Goal: Transaction & Acquisition: Register for event/course

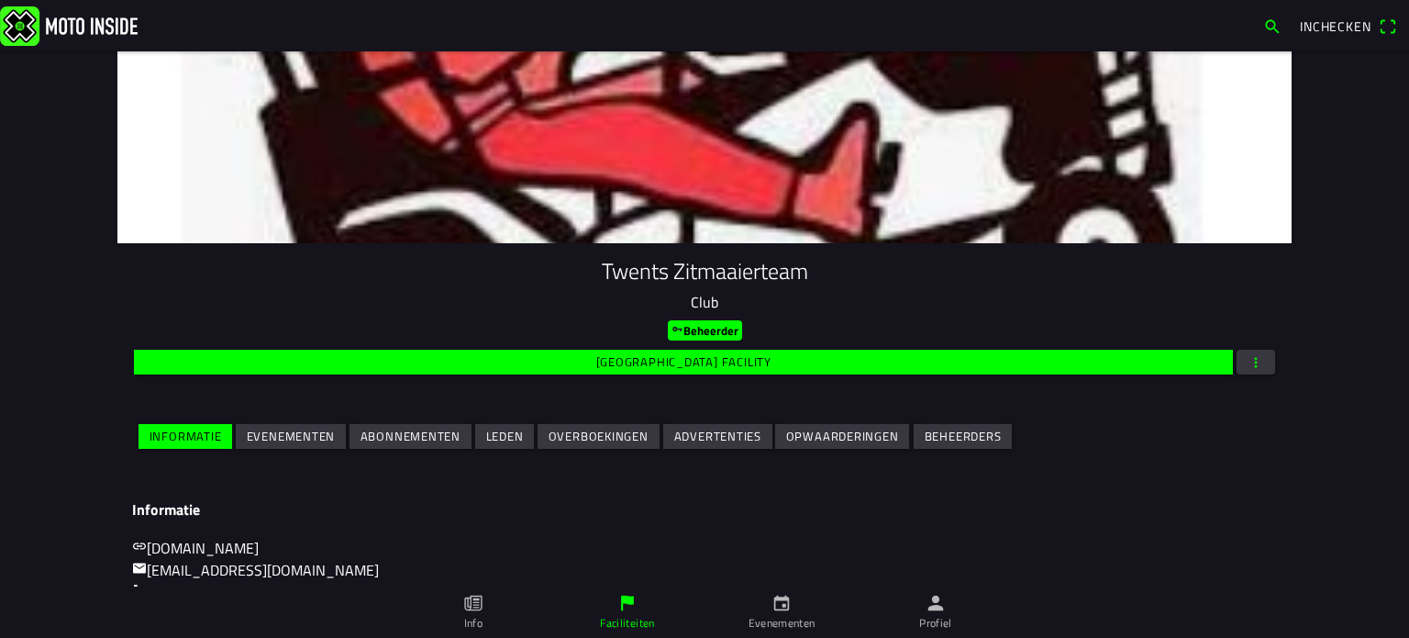
click at [0, 0] on slot "Evenementen" at bounding box center [0, 0] width 0 height 0
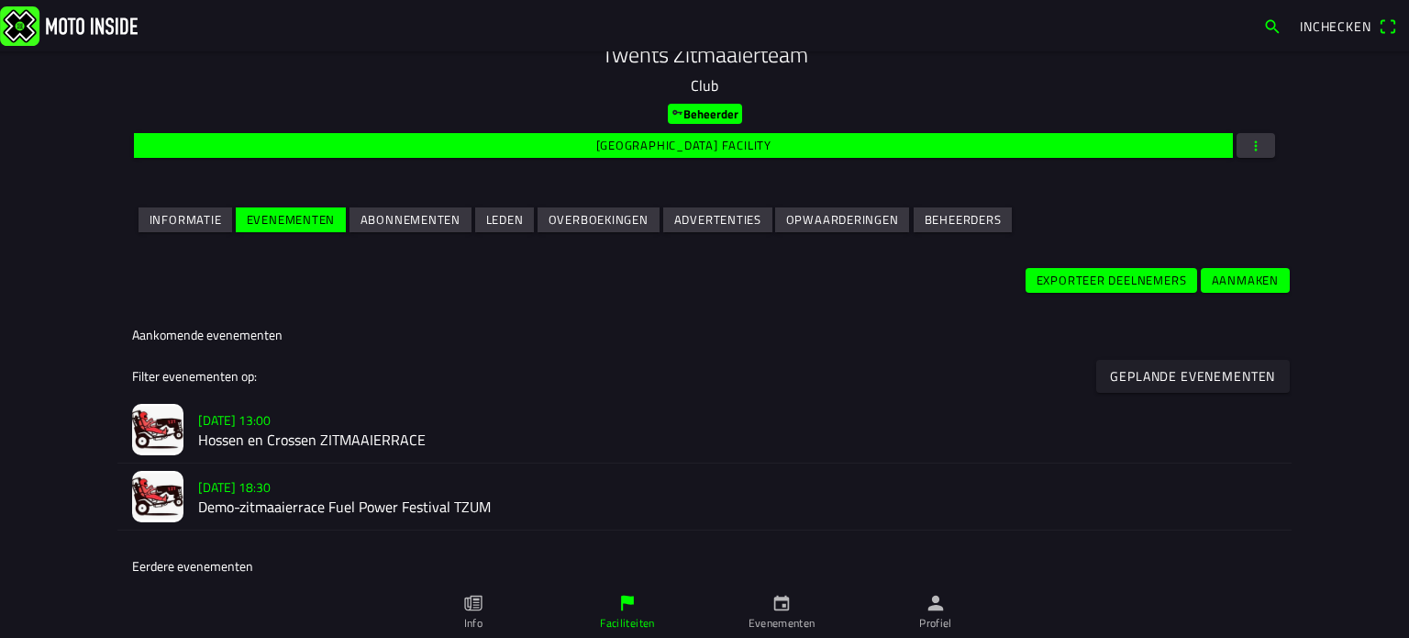
scroll to position [275, 0]
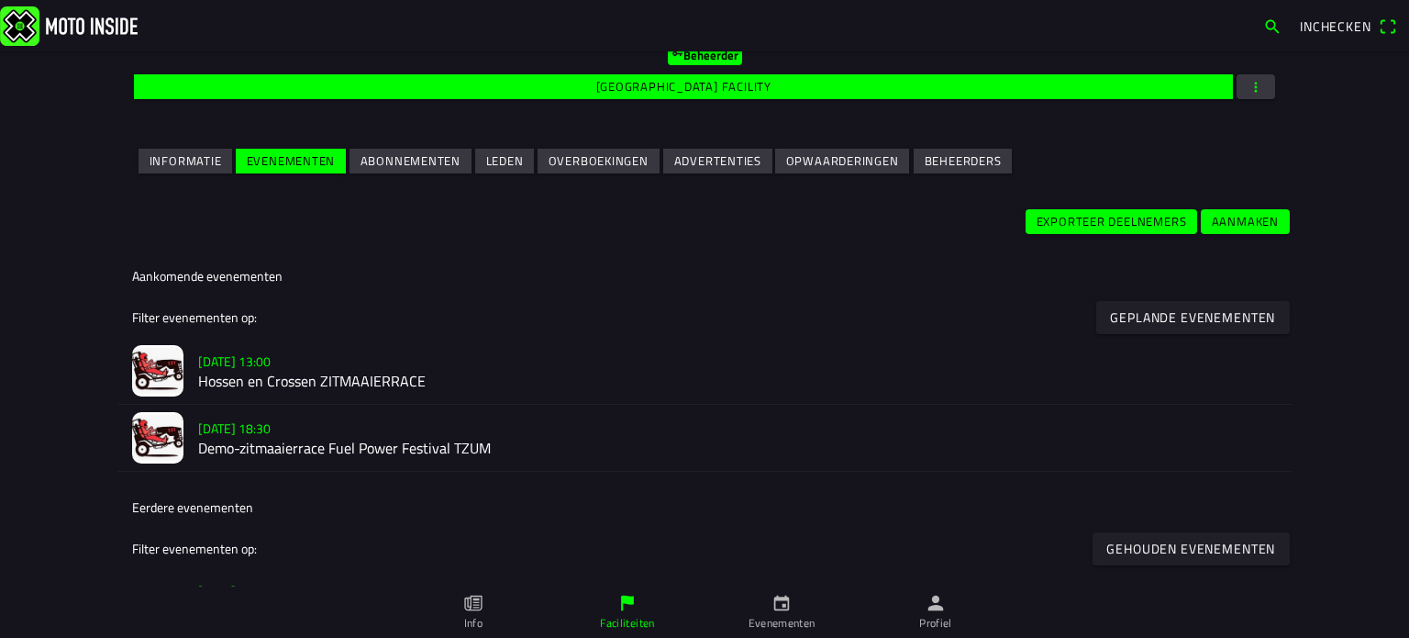
click at [0, 0] on slot "[DATE] 18:30" at bounding box center [0, 0] width 0 height 0
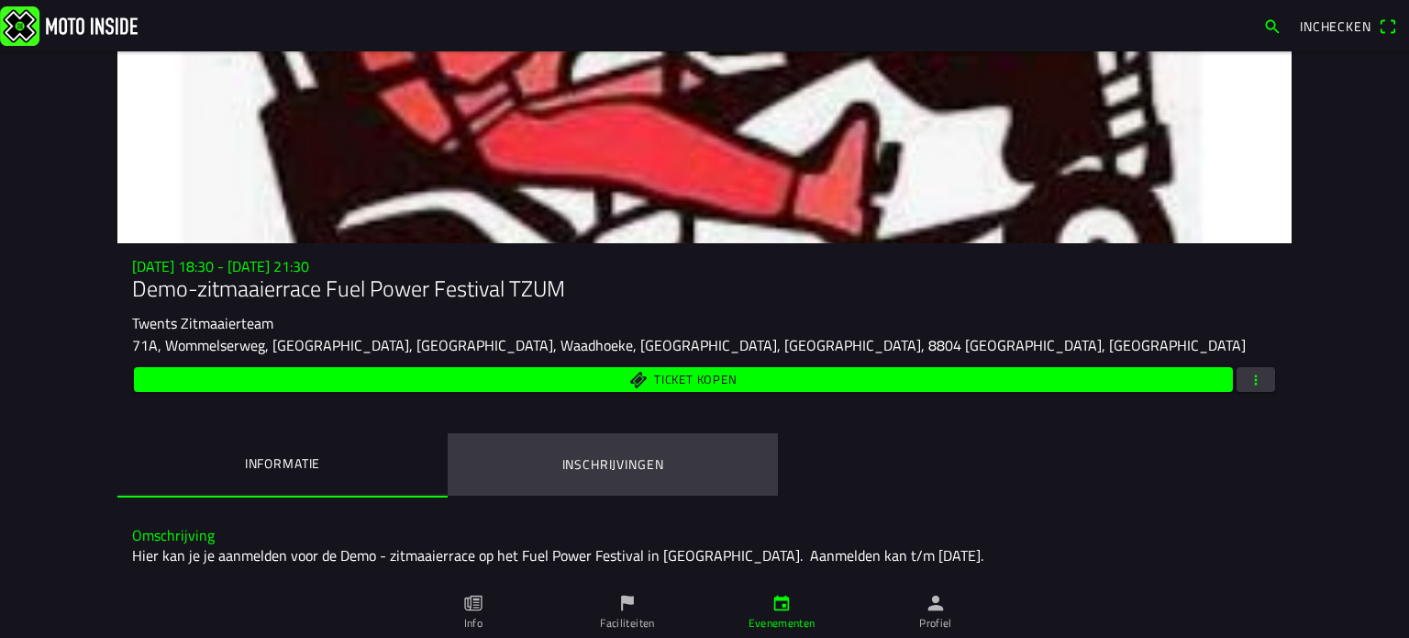
click at [614, 459] on ion-label "Inschrijvingen" at bounding box center [613, 464] width 102 height 20
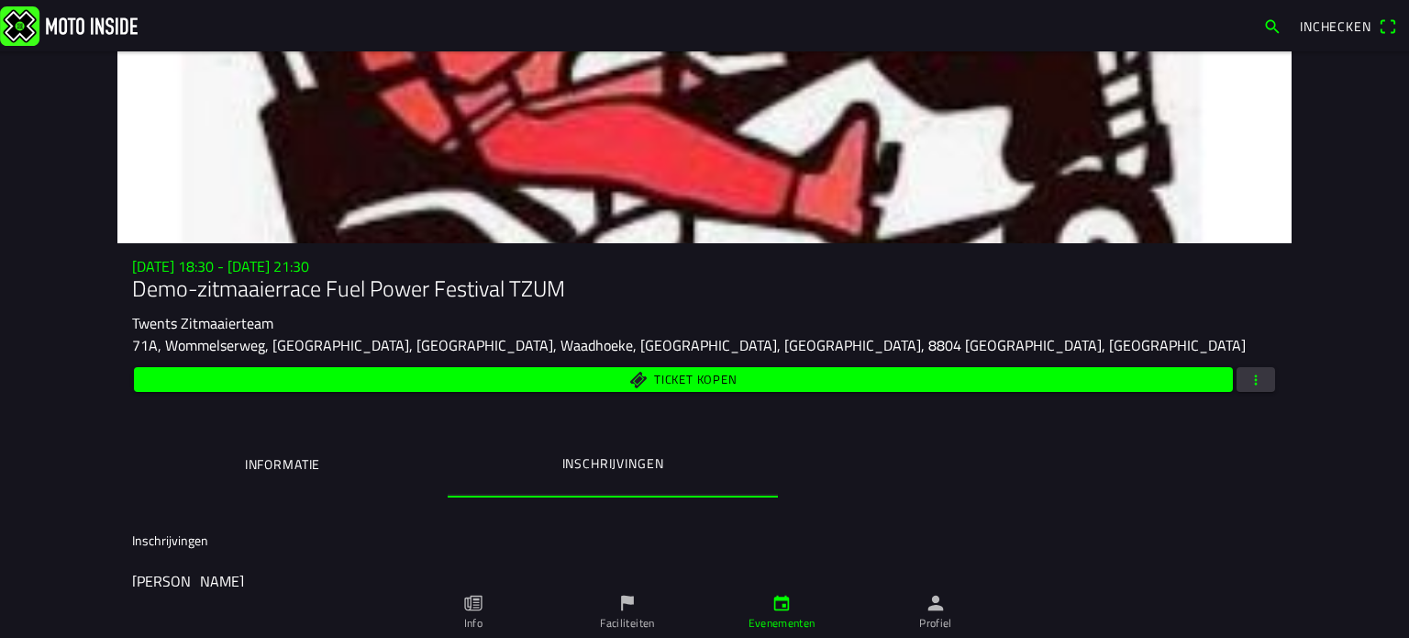
drag, startPoint x: 789, startPoint y: 601, endPoint x: 778, endPoint y: 590, distance: 15.6
click at [789, 601] on icon "calendar" at bounding box center [782, 603] width 16 height 16
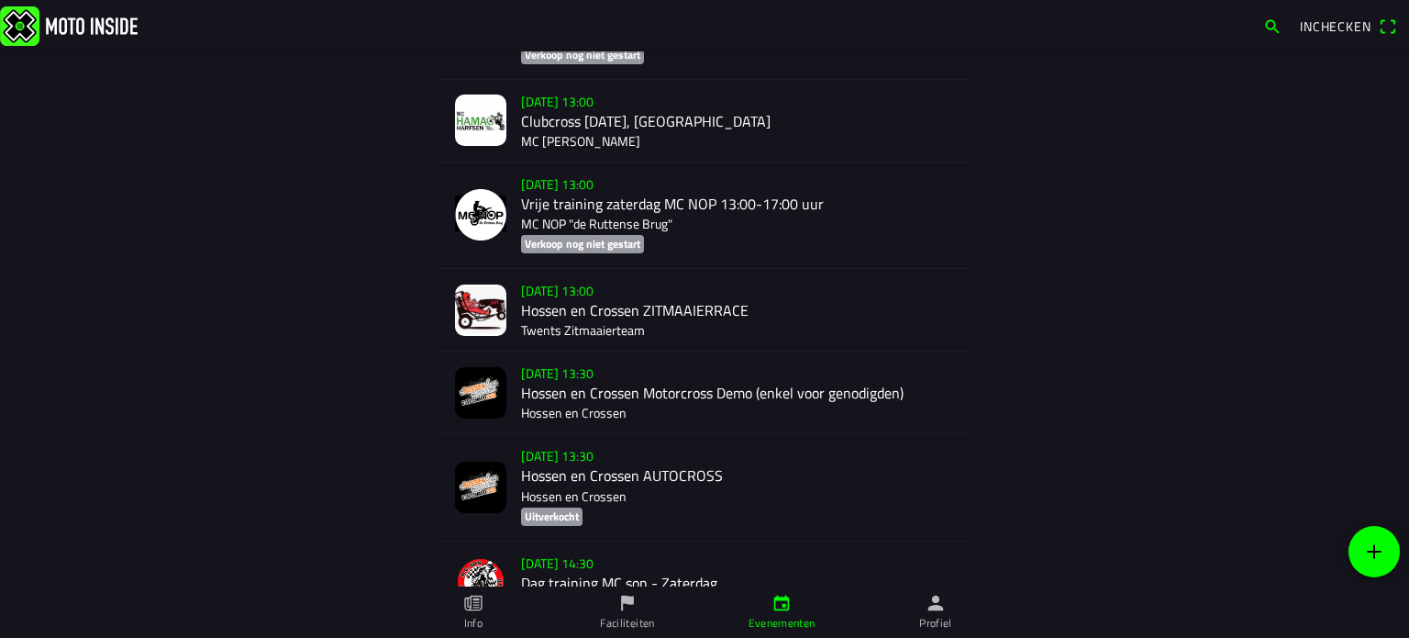
scroll to position [2745, 0]
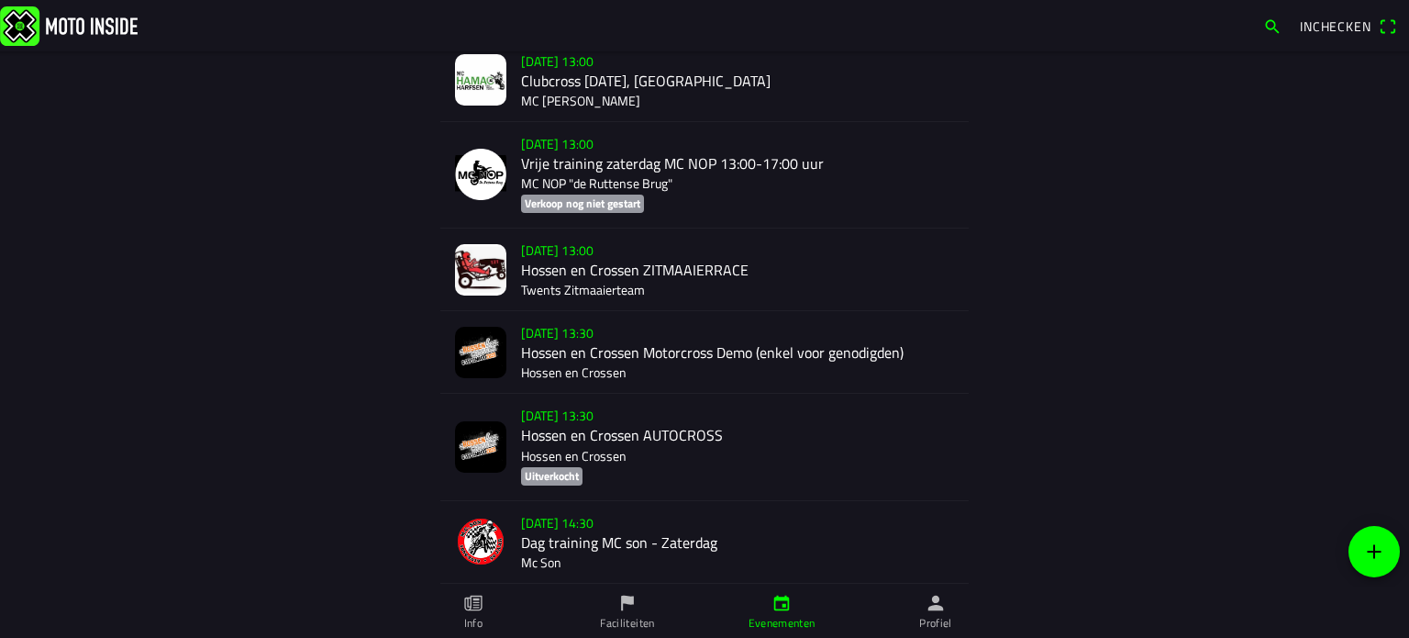
click at [562, 252] on div "[DATE] 13:00 Hossen en Crossen ZITMAAIERRACE Twents Zitmaaierteam" at bounding box center [737, 269] width 433 height 82
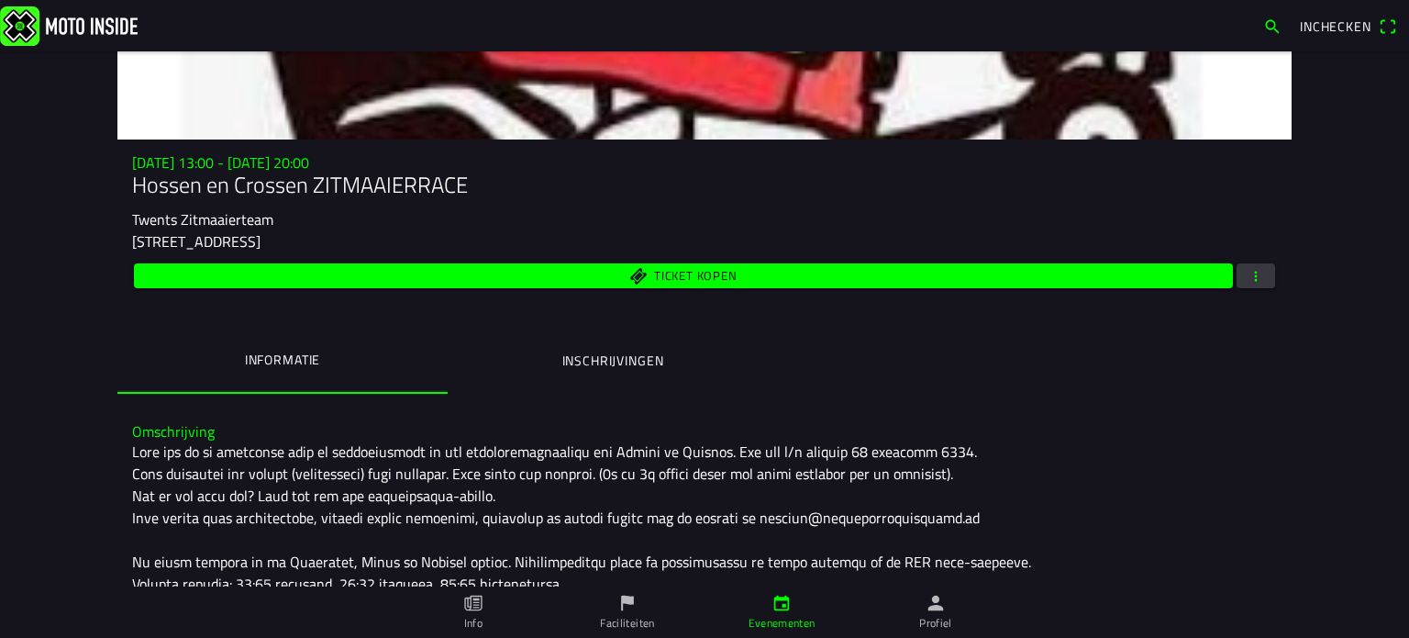
scroll to position [275, 0]
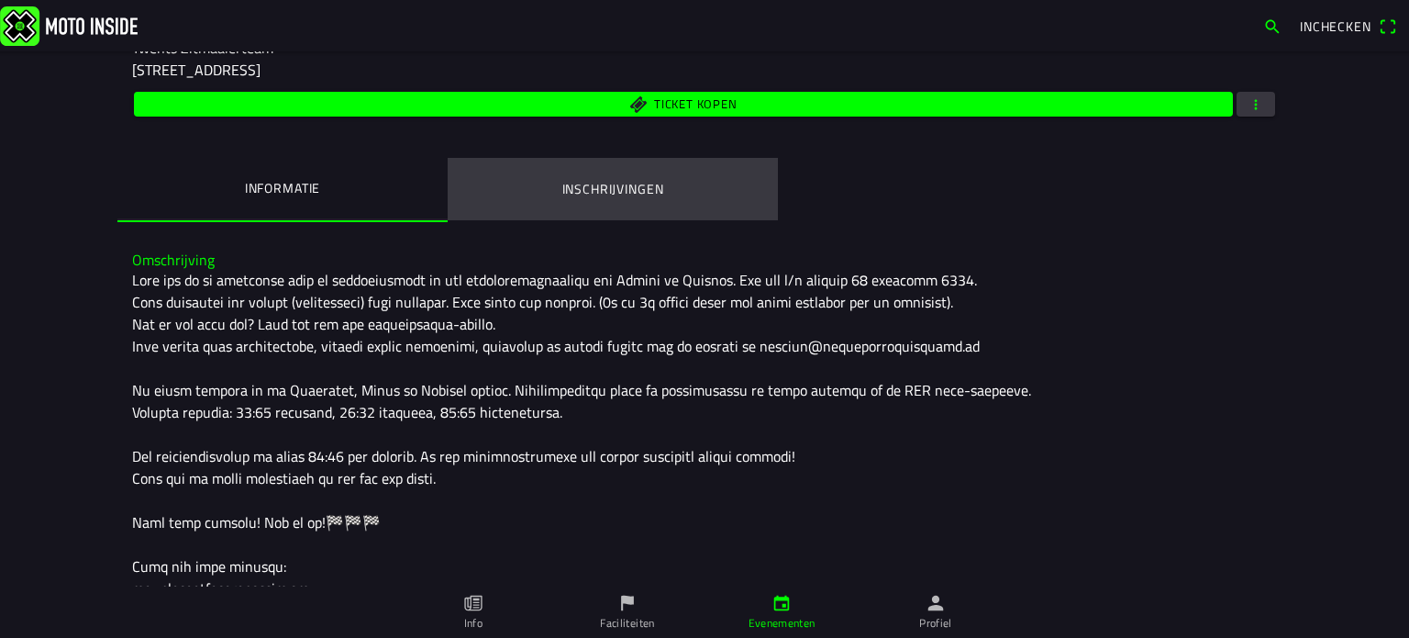
click at [586, 184] on ion-label "Inschrijvingen" at bounding box center [613, 189] width 102 height 20
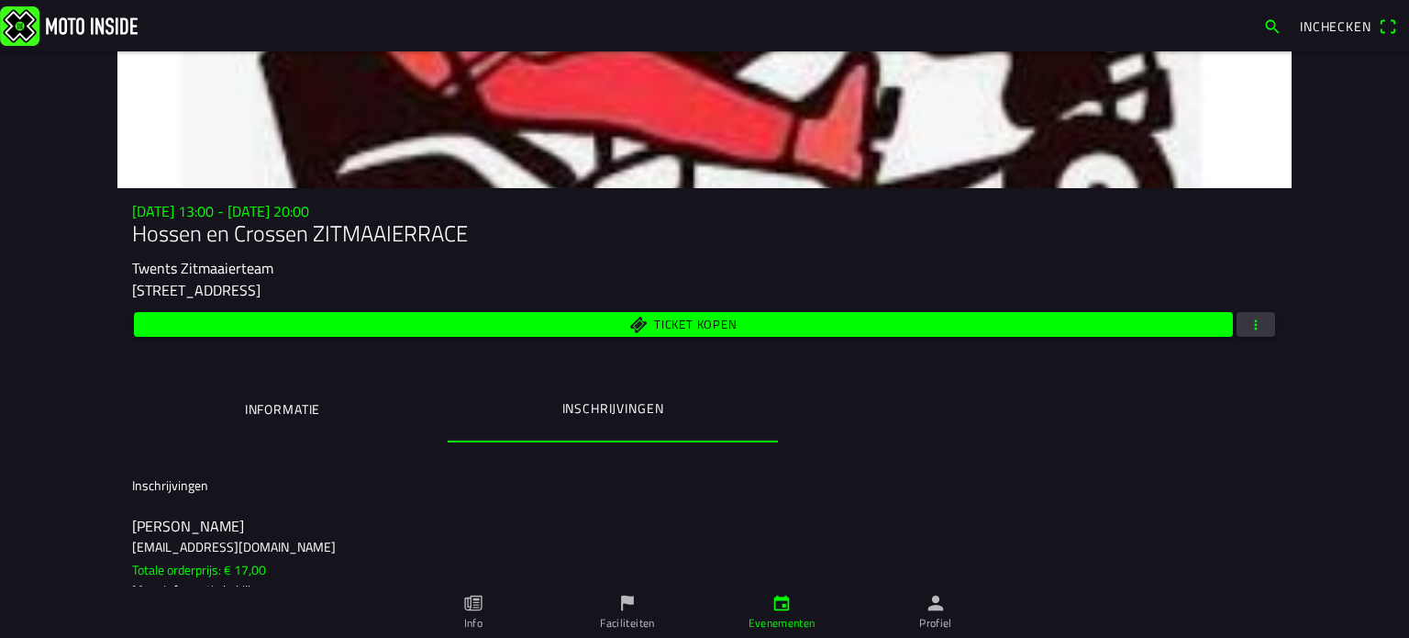
scroll to position [54, 0]
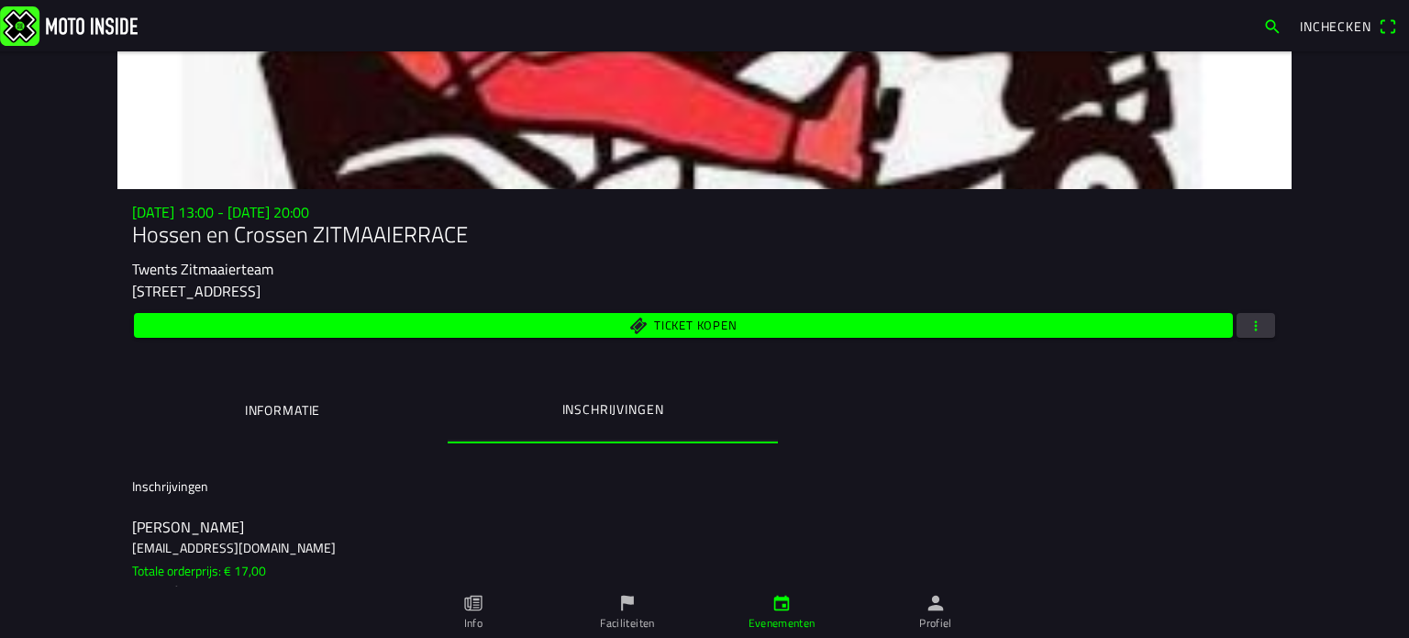
click at [673, 328] on span "Ticket kopen" at bounding box center [695, 326] width 83 height 12
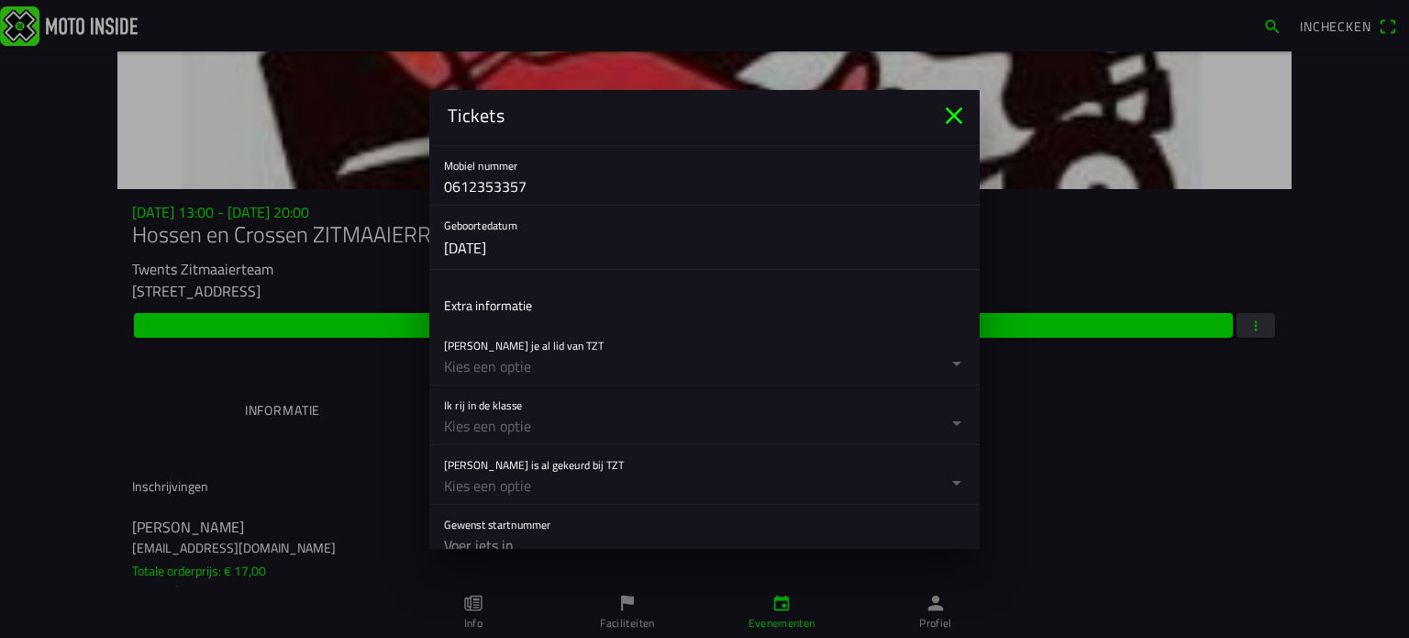
scroll to position [459, 0]
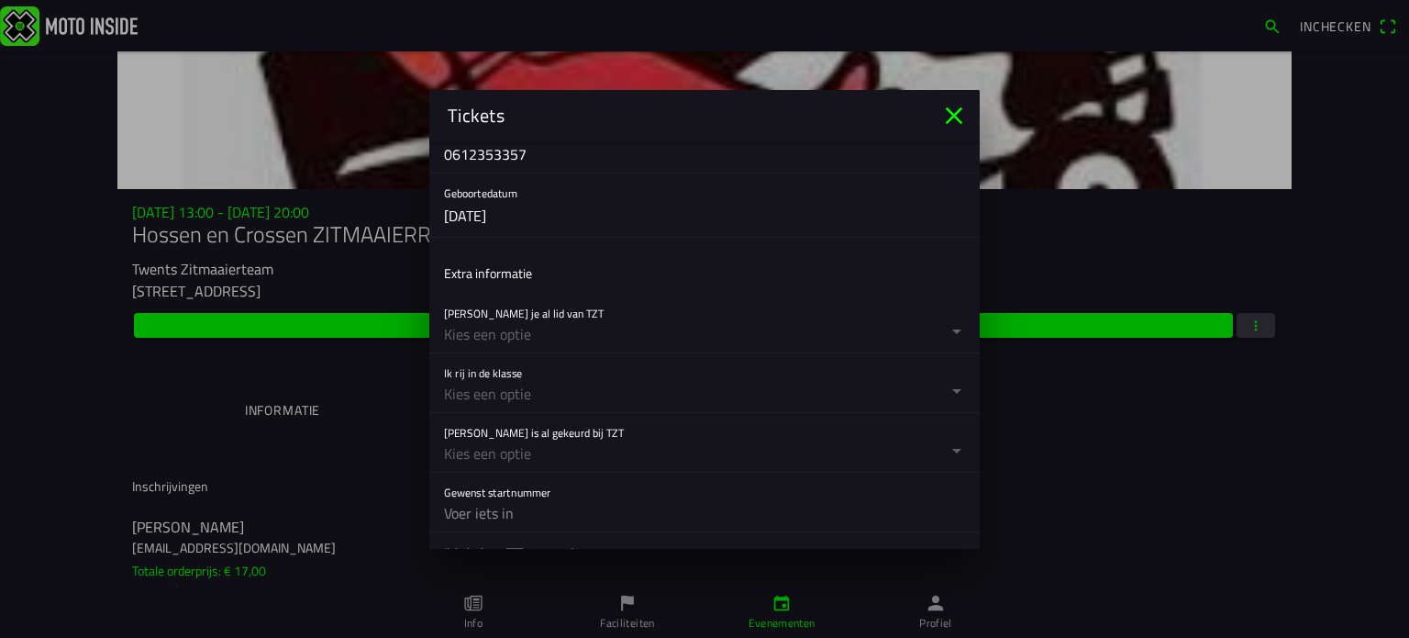
click at [516, 324] on button "button" at bounding box center [712, 323] width 536 height 59
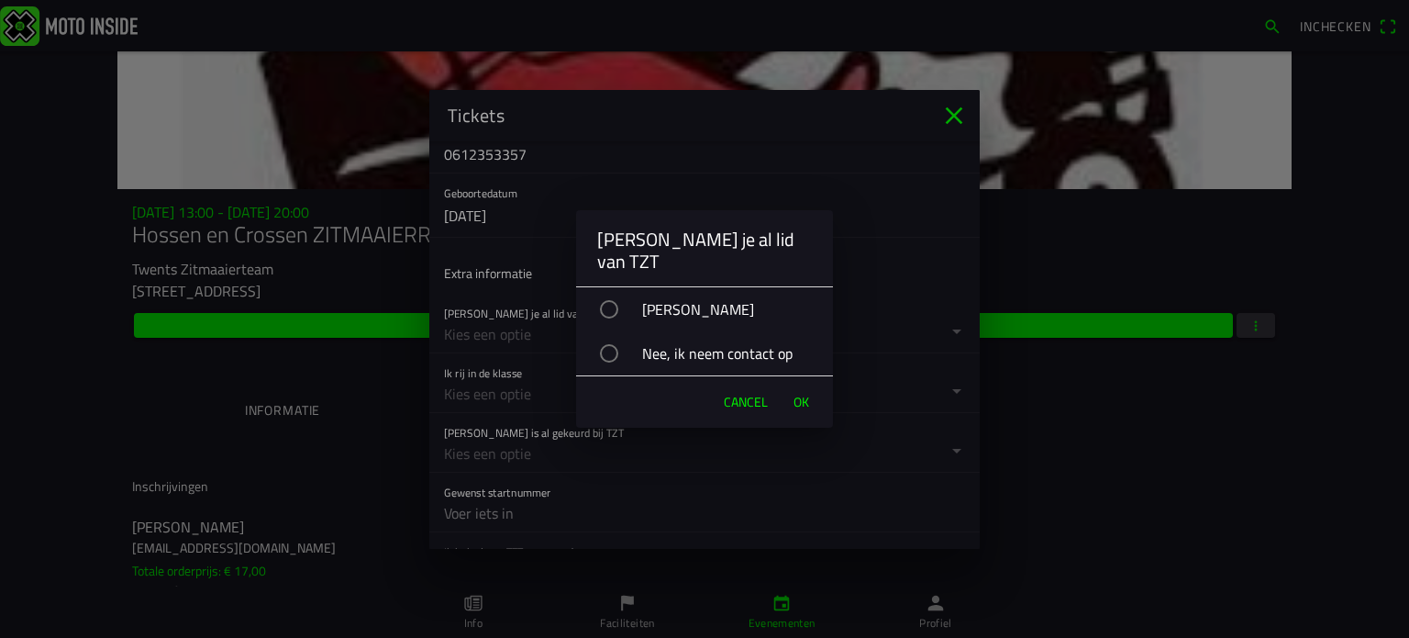
drag, startPoint x: 615, startPoint y: 287, endPoint x: 654, endPoint y: 313, distance: 47.1
click at [617, 290] on div "[PERSON_NAME]" at bounding box center [714, 309] width 239 height 46
click at [794, 393] on span "OK" at bounding box center [802, 402] width 16 height 18
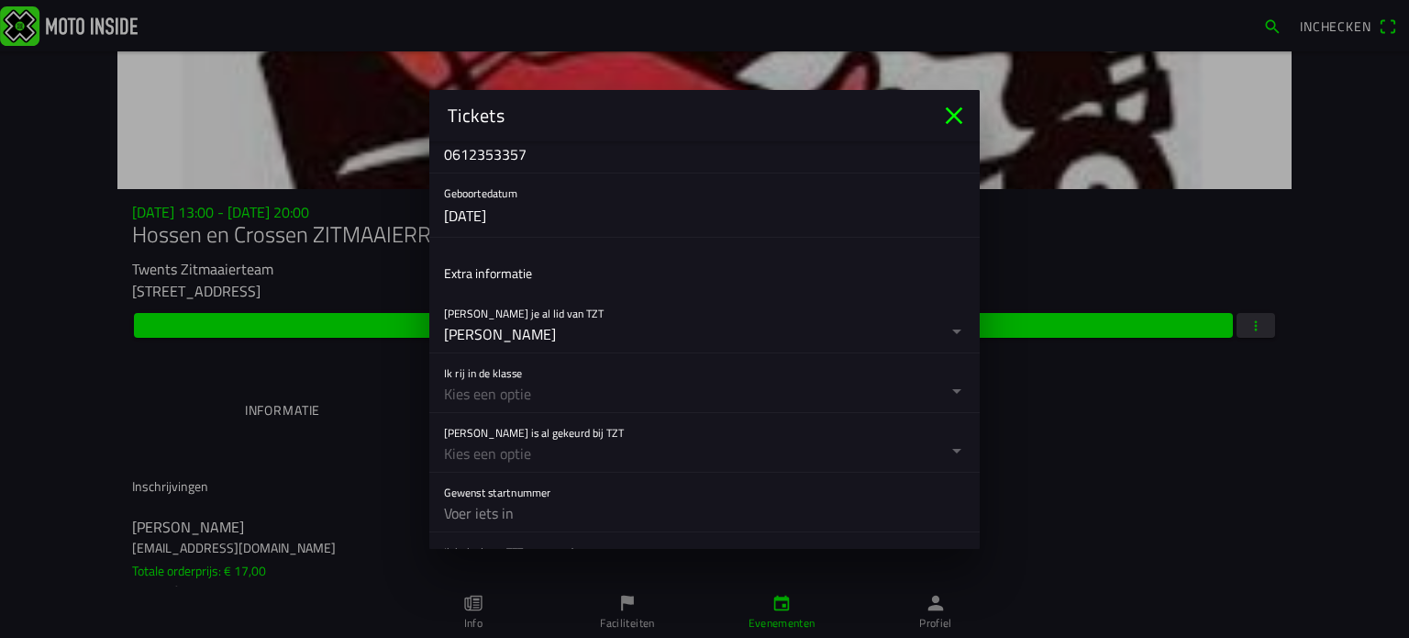
click at [541, 378] on button "button" at bounding box center [712, 382] width 536 height 59
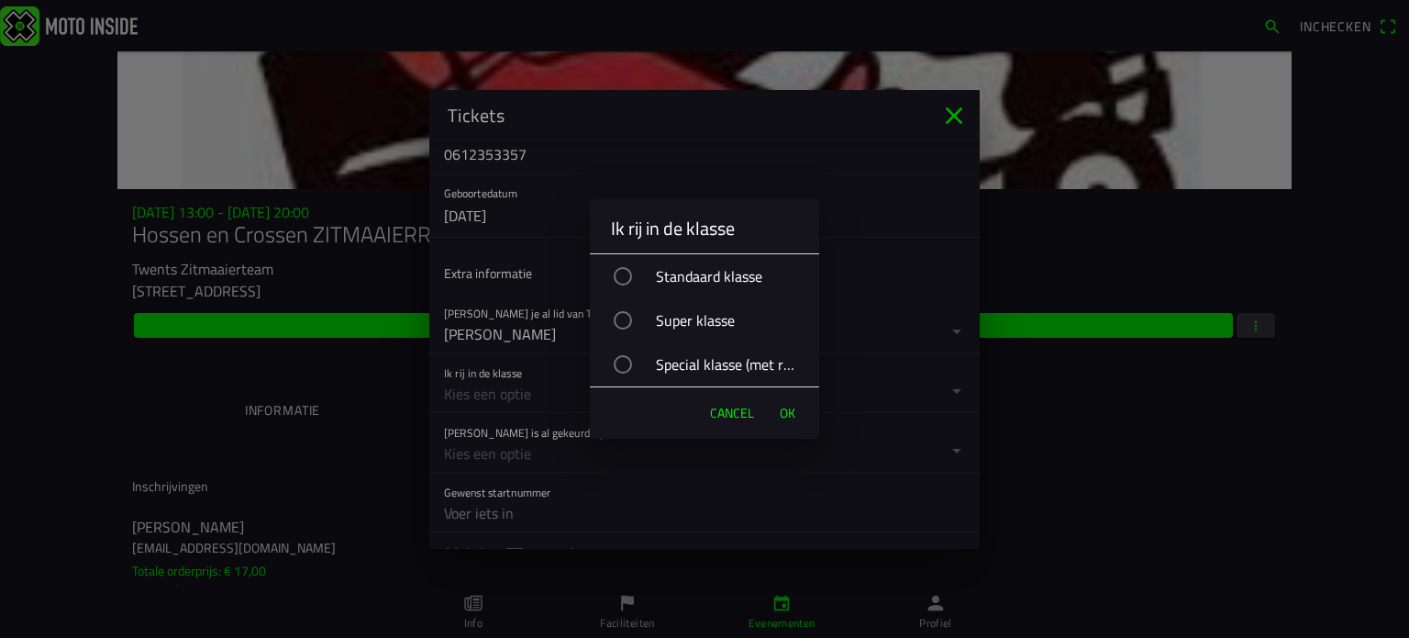
click at [620, 315] on div "button" at bounding box center [623, 320] width 18 height 18
click at [783, 407] on span "OK" at bounding box center [788, 413] width 16 height 18
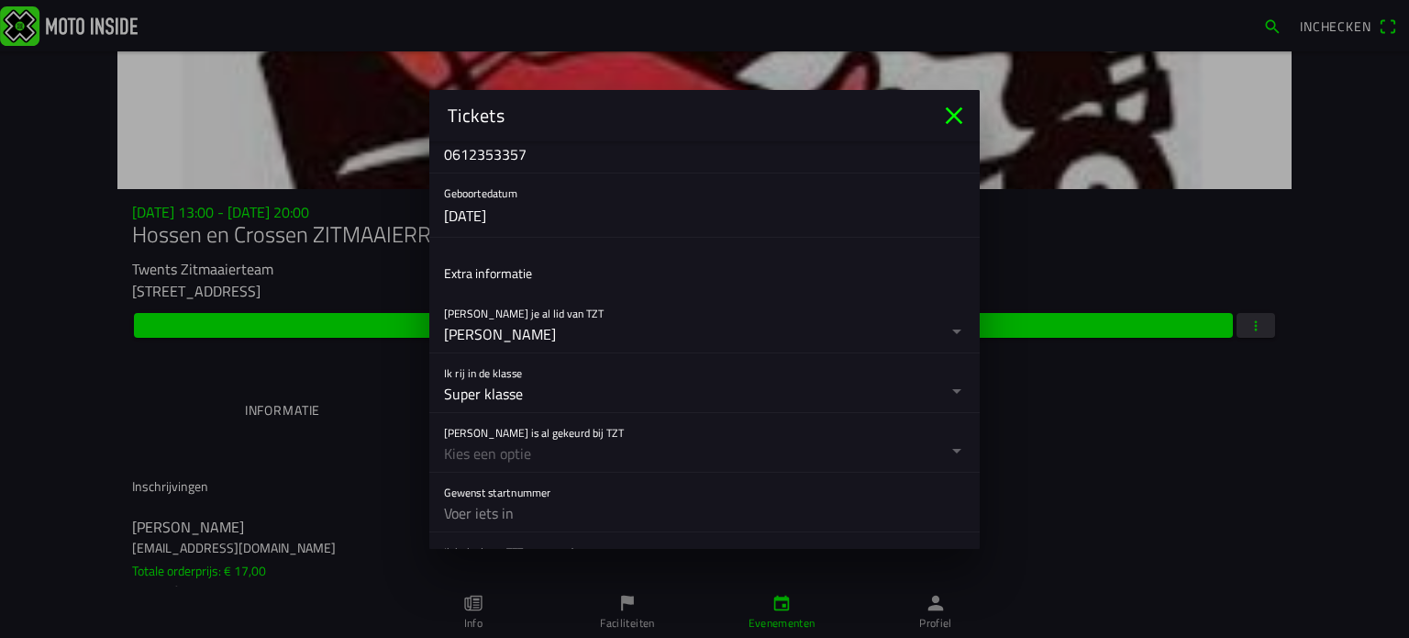
click at [551, 435] on button "button" at bounding box center [712, 442] width 536 height 59
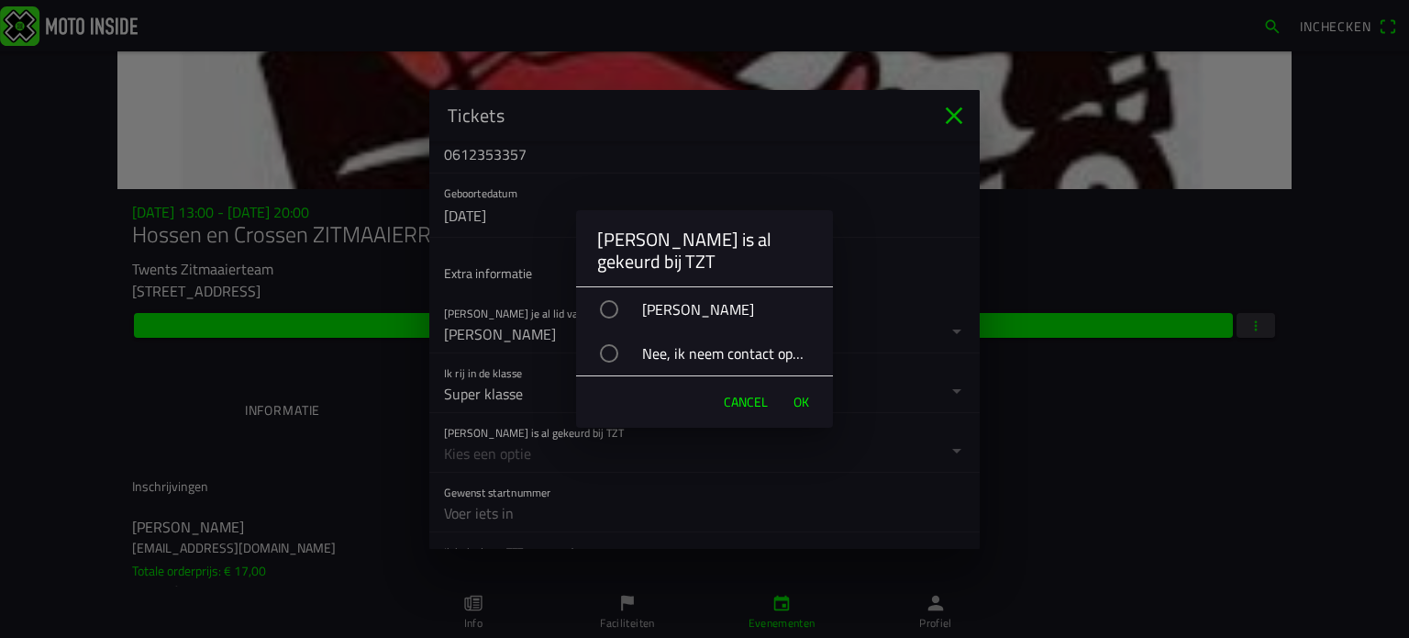
click at [608, 303] on div "button" at bounding box center [609, 309] width 18 height 18
click at [806, 398] on span "OK" at bounding box center [802, 402] width 16 height 18
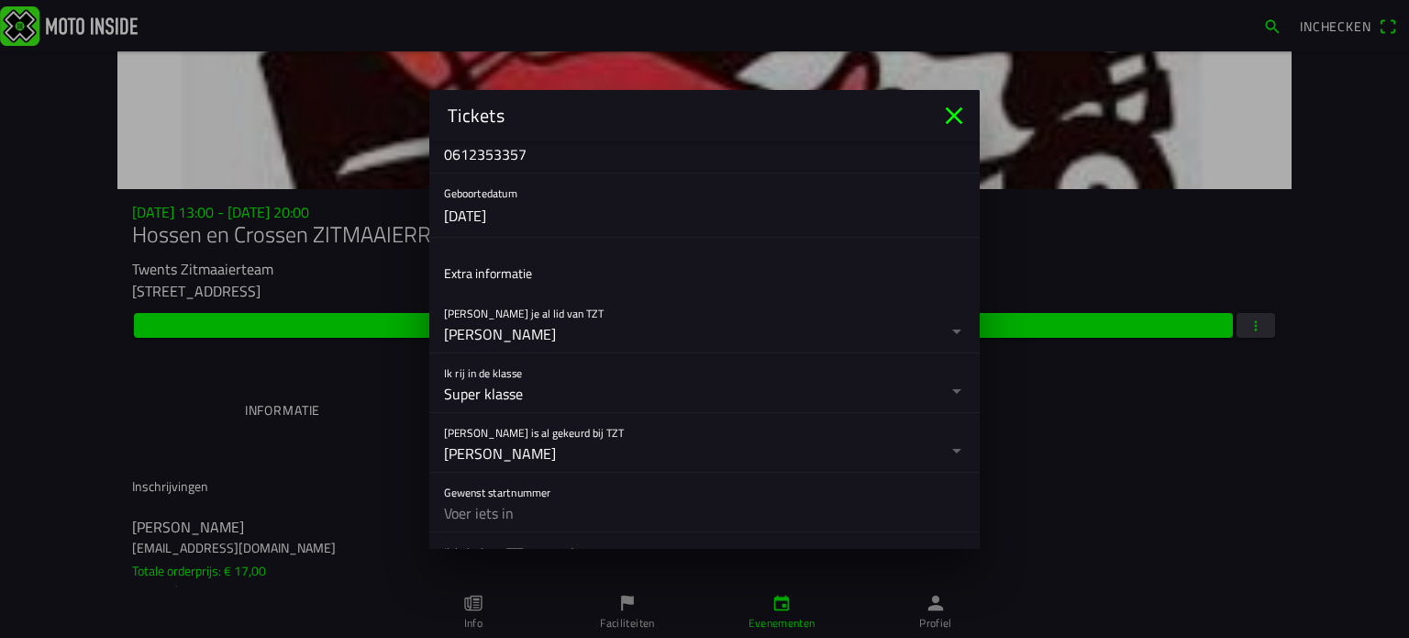
click at [528, 513] on input "text" at bounding box center [704, 513] width 521 height 37
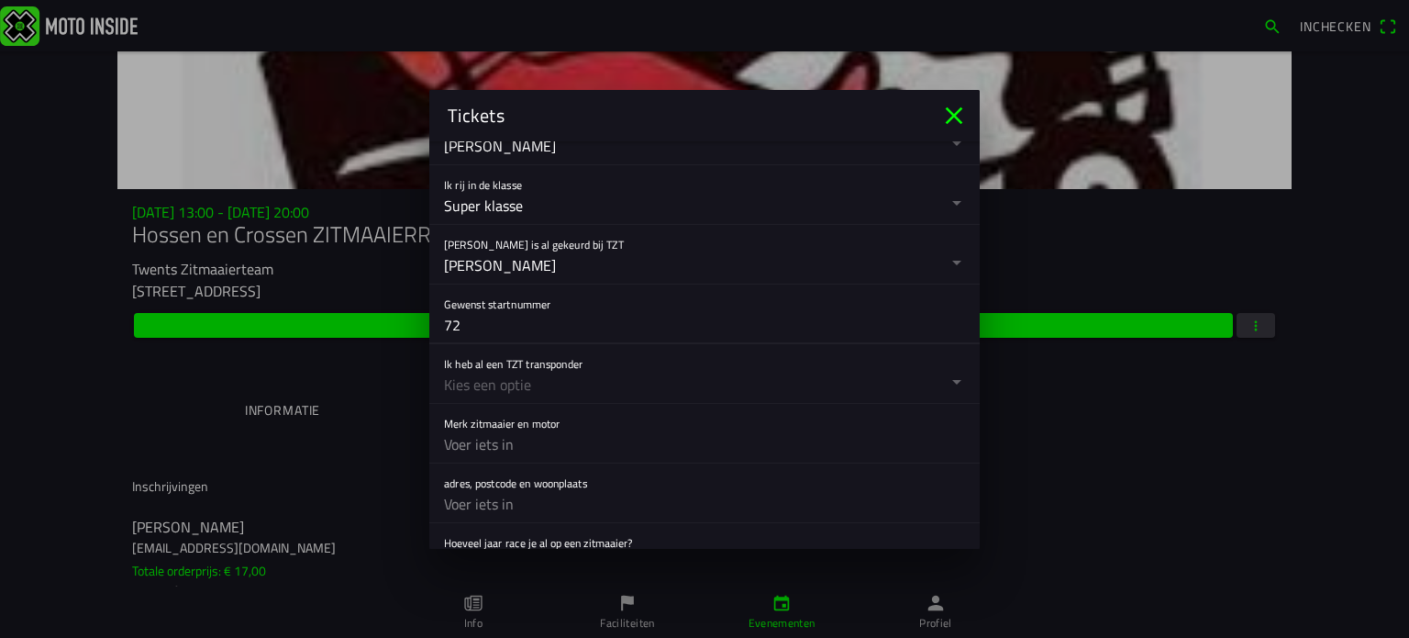
scroll to position [654, 0]
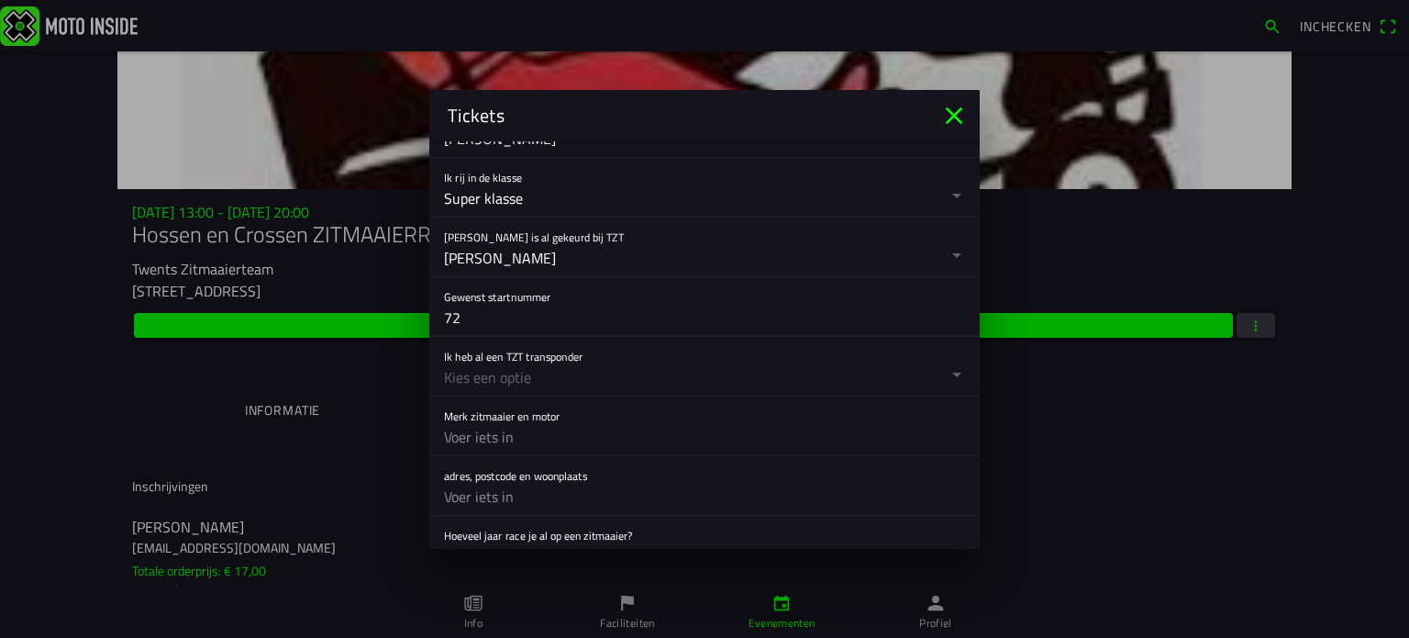
type input "72"
click at [503, 373] on button "button" at bounding box center [712, 366] width 536 height 59
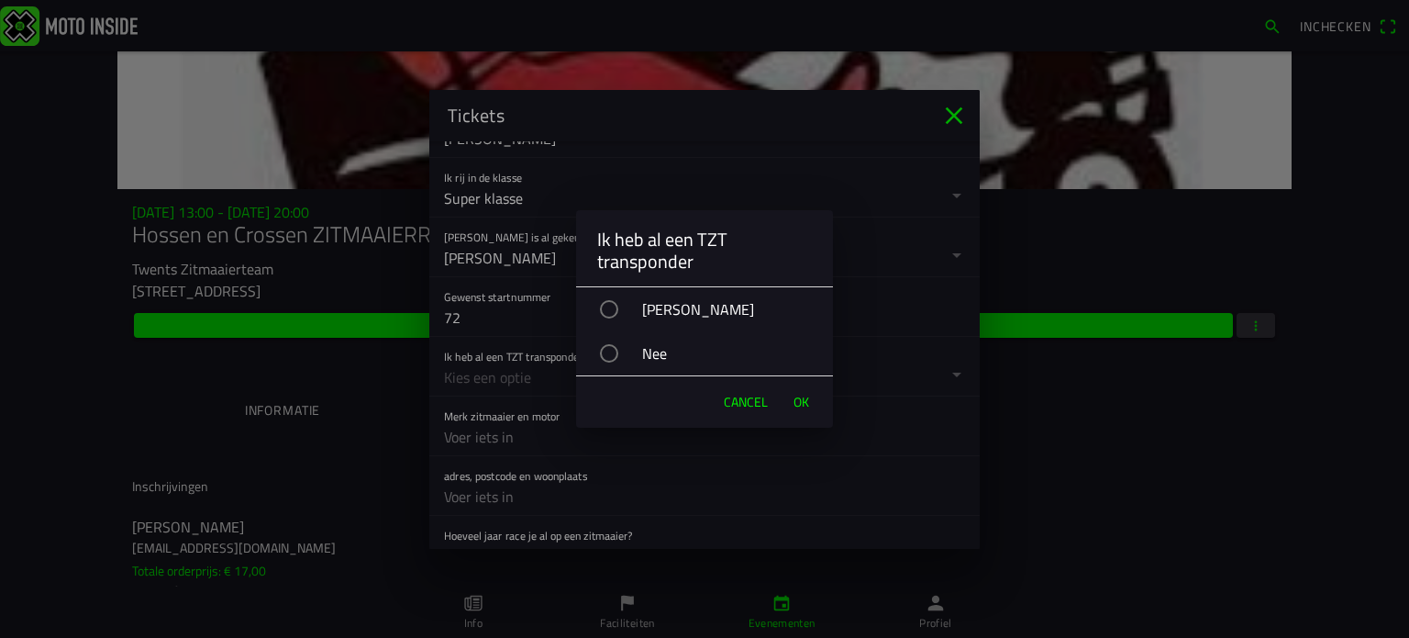
drag, startPoint x: 612, startPoint y: 304, endPoint x: 705, endPoint y: 344, distance: 101.1
click at [614, 306] on div "button" at bounding box center [609, 309] width 18 height 18
click at [795, 395] on span "OK" at bounding box center [802, 402] width 16 height 18
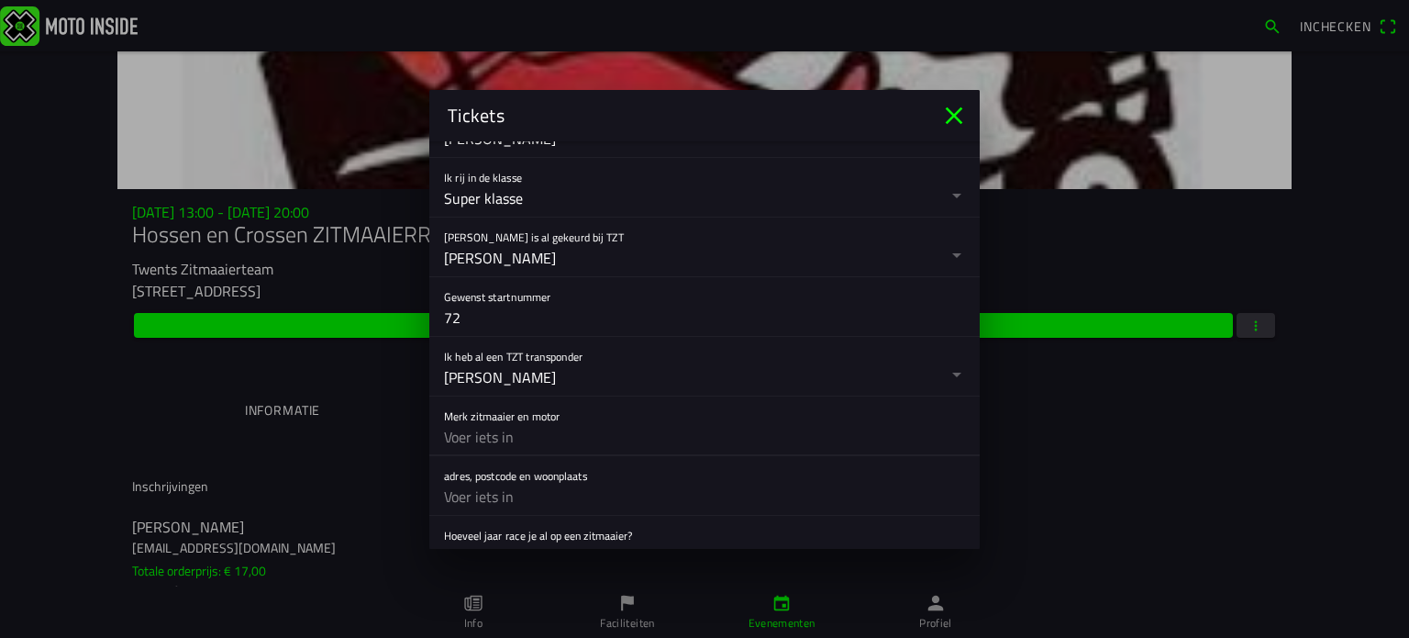
click at [520, 431] on input "text" at bounding box center [704, 436] width 521 height 37
type input "Honda, Honda 500cc"
click at [480, 492] on input "text" at bounding box center [704, 496] width 521 height 37
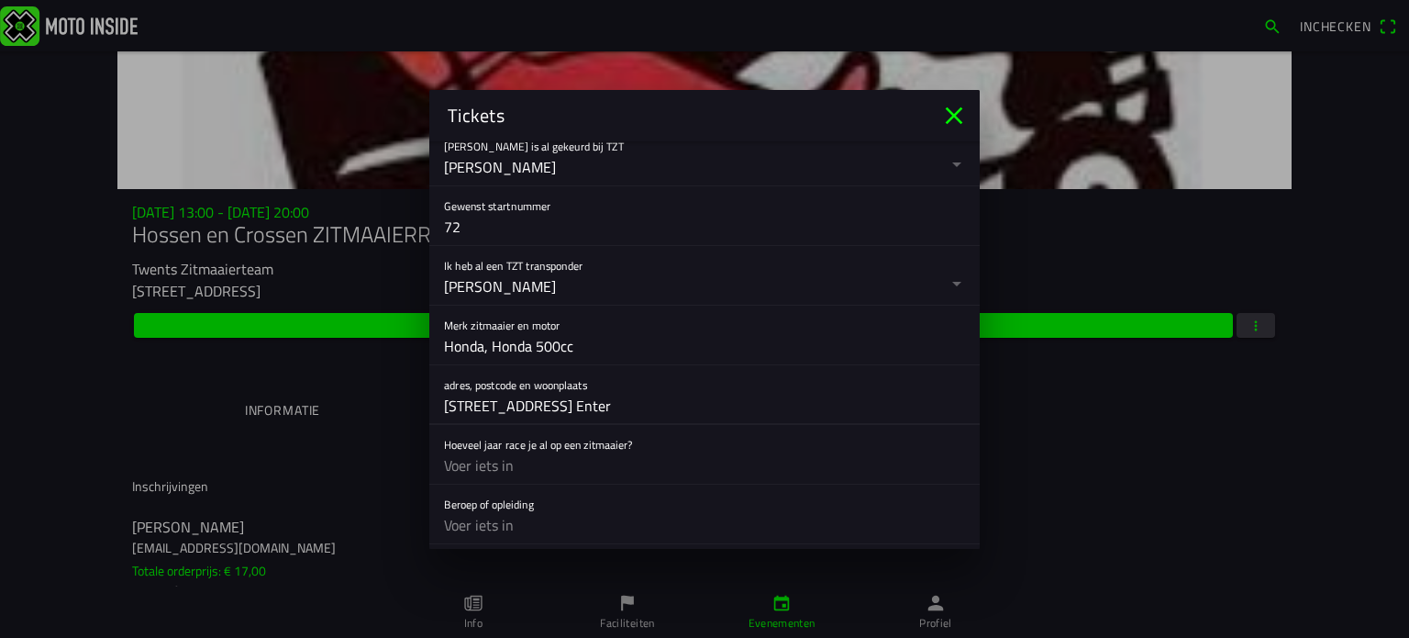
scroll to position [746, 0]
type input "[STREET_ADDRESS] Enter"
drag, startPoint x: 483, startPoint y: 470, endPoint x: 577, endPoint y: 449, distance: 96.8
click at [492, 466] on input "text" at bounding box center [704, 464] width 521 height 37
drag, startPoint x: 943, startPoint y: 111, endPoint x: 1035, endPoint y: 128, distance: 93.2
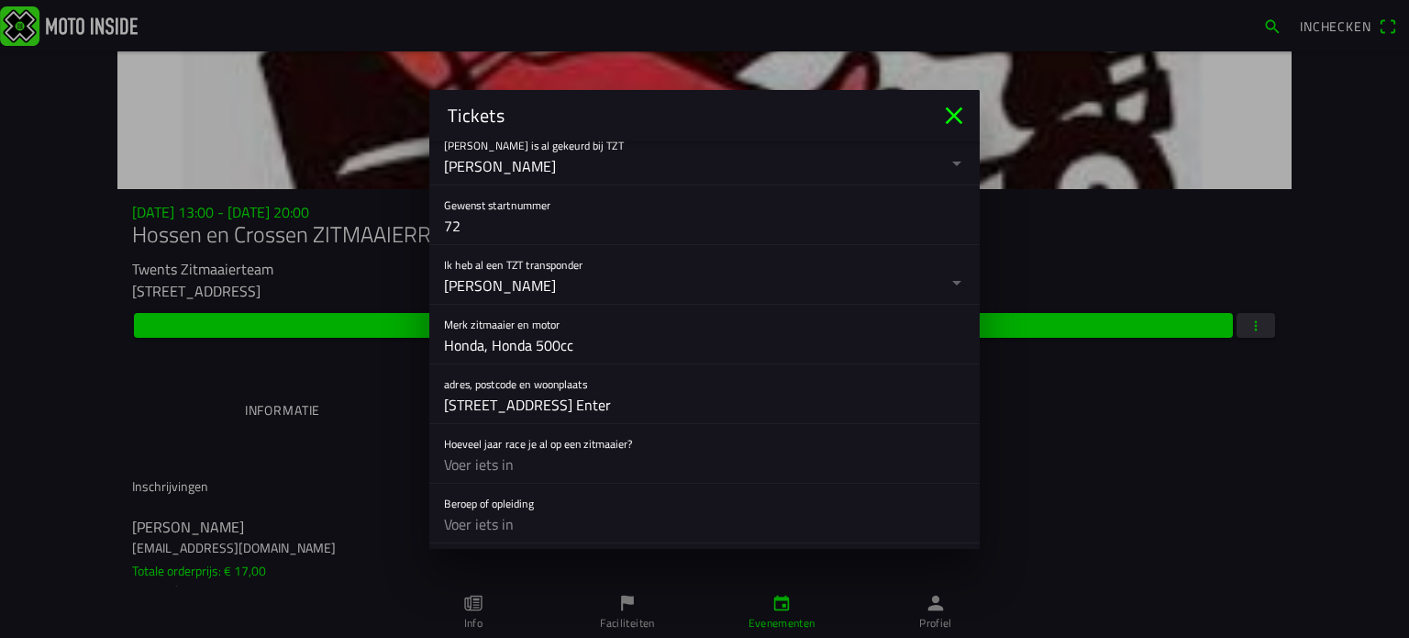
click at [943, 112] on icon "close" at bounding box center [954, 115] width 29 height 29
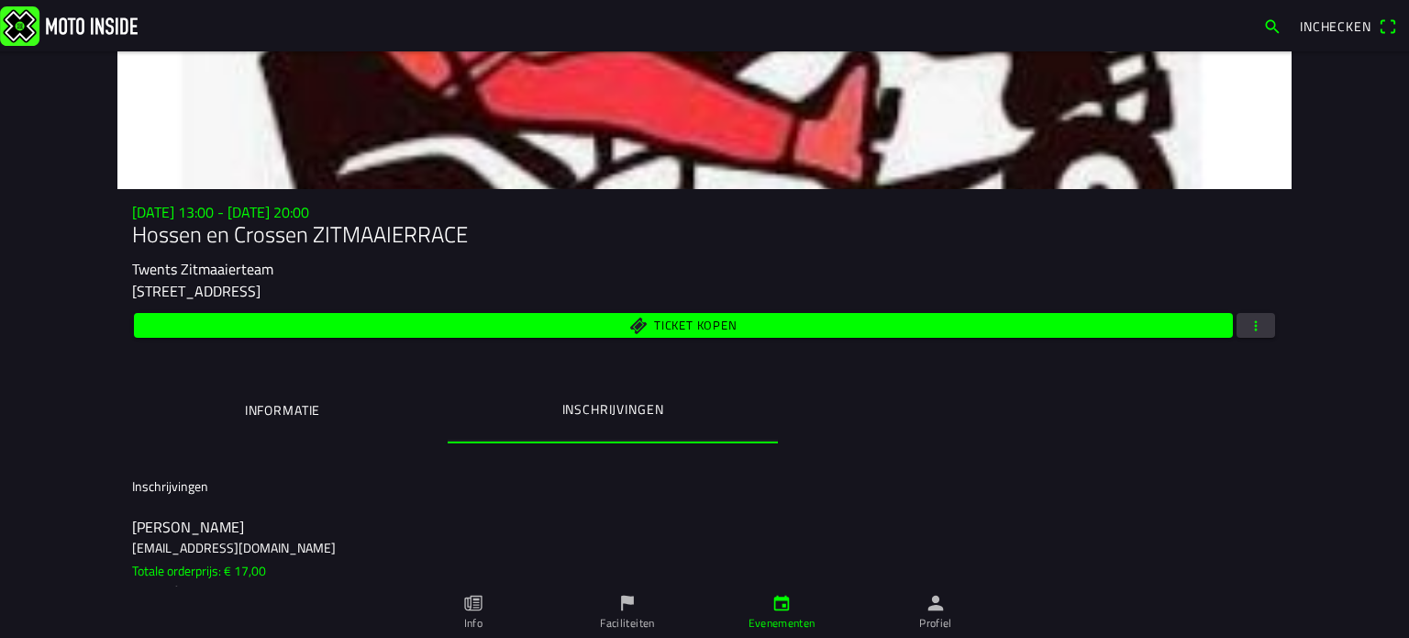
click at [1248, 318] on span "button" at bounding box center [1256, 325] width 17 height 25
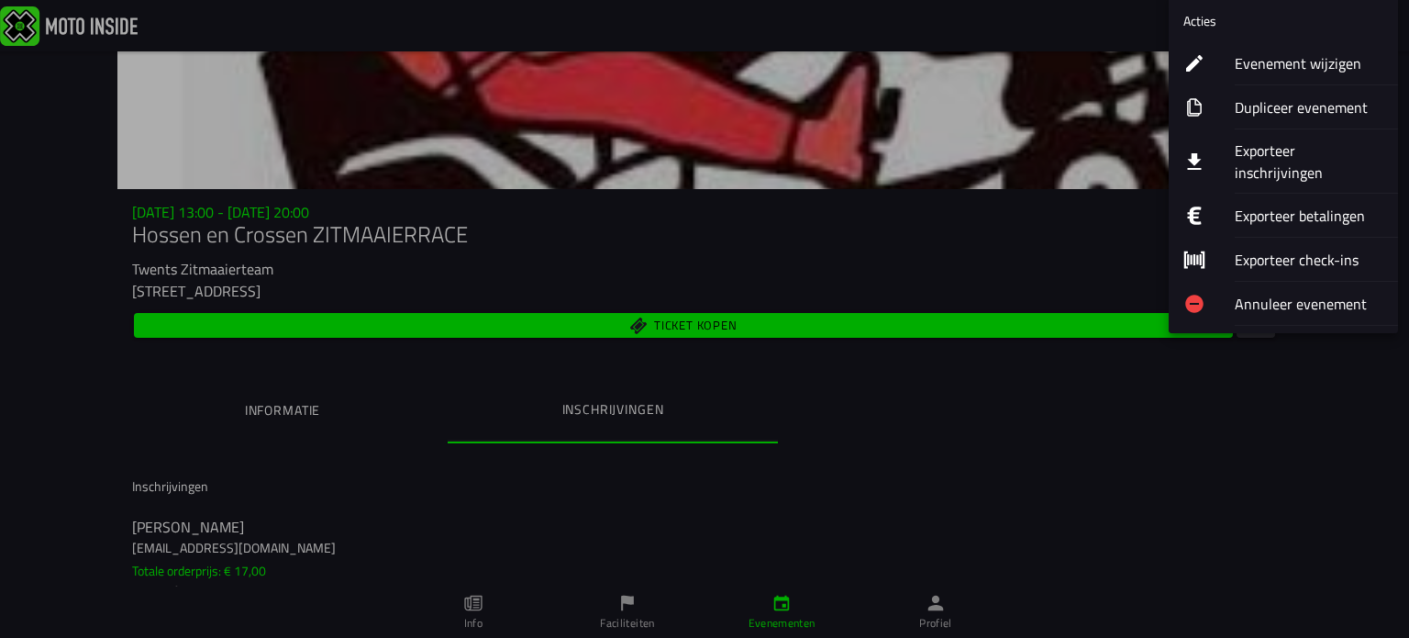
click at [1263, 141] on ion-label "Exporteer inschrijvingen" at bounding box center [1309, 161] width 149 height 44
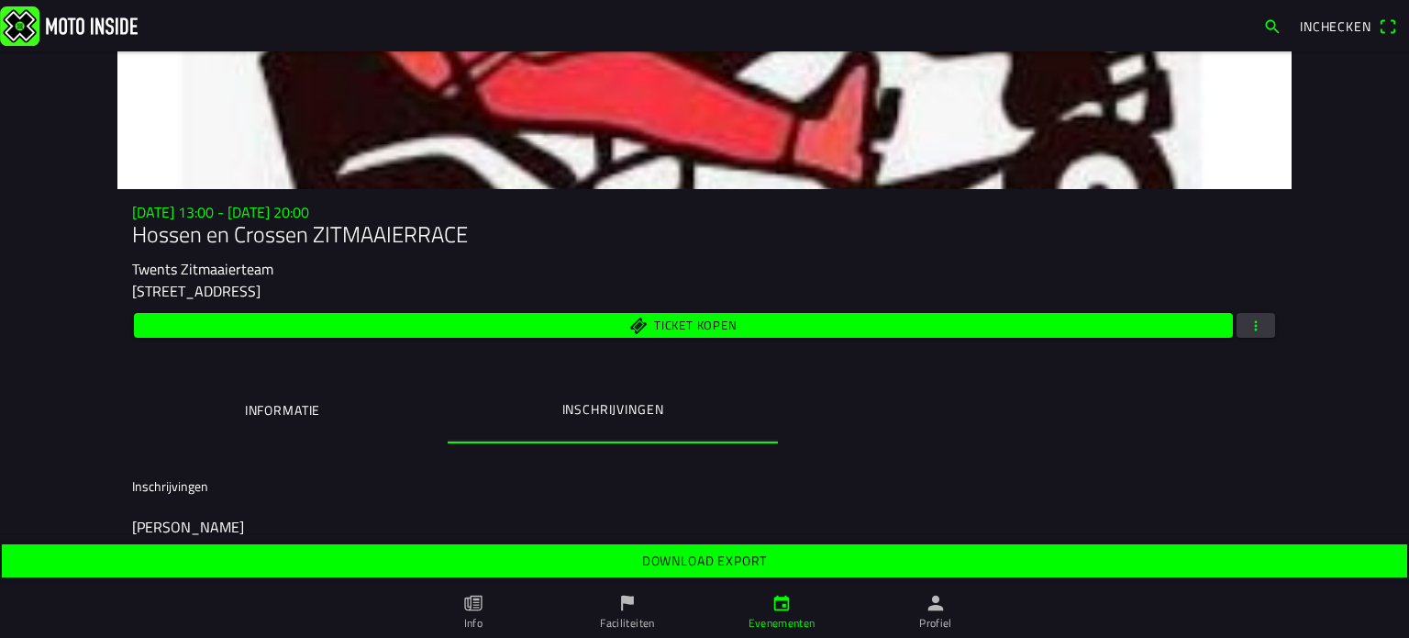
click at [0, 0] on slot "Download export" at bounding box center [0, 0] width 0 height 0
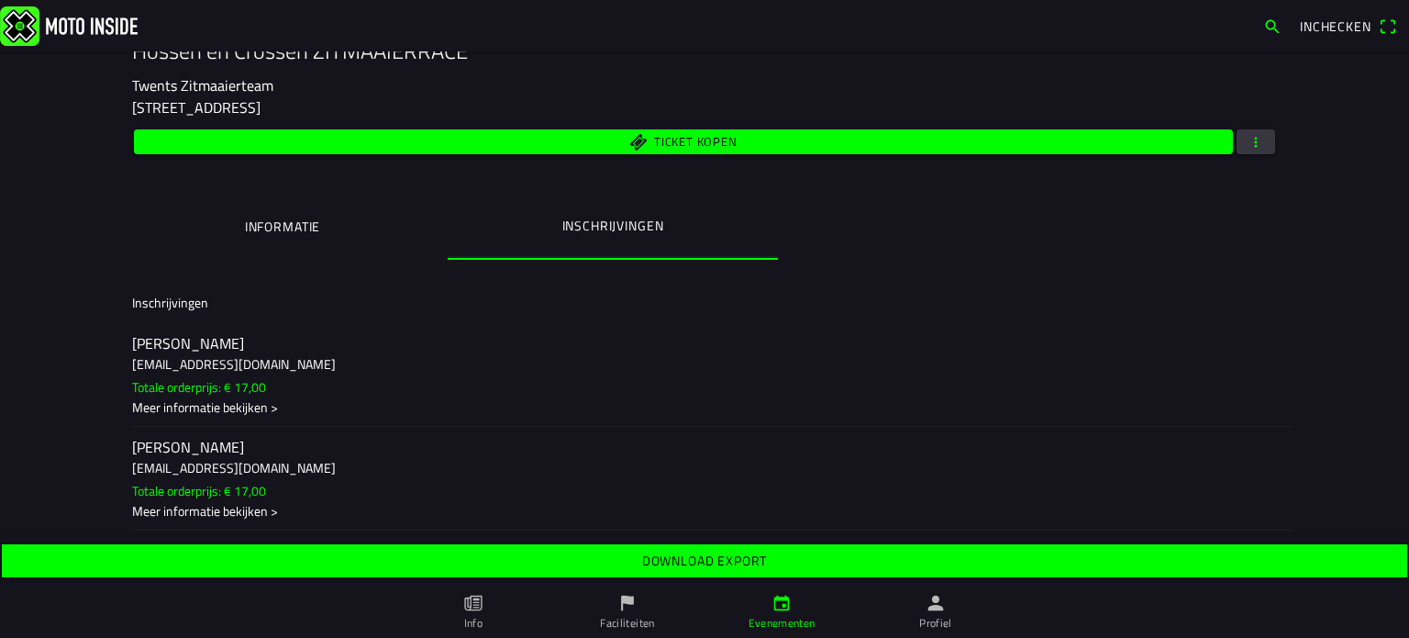
click at [703, 137] on span "Ticket kopen" at bounding box center [695, 143] width 83 height 12
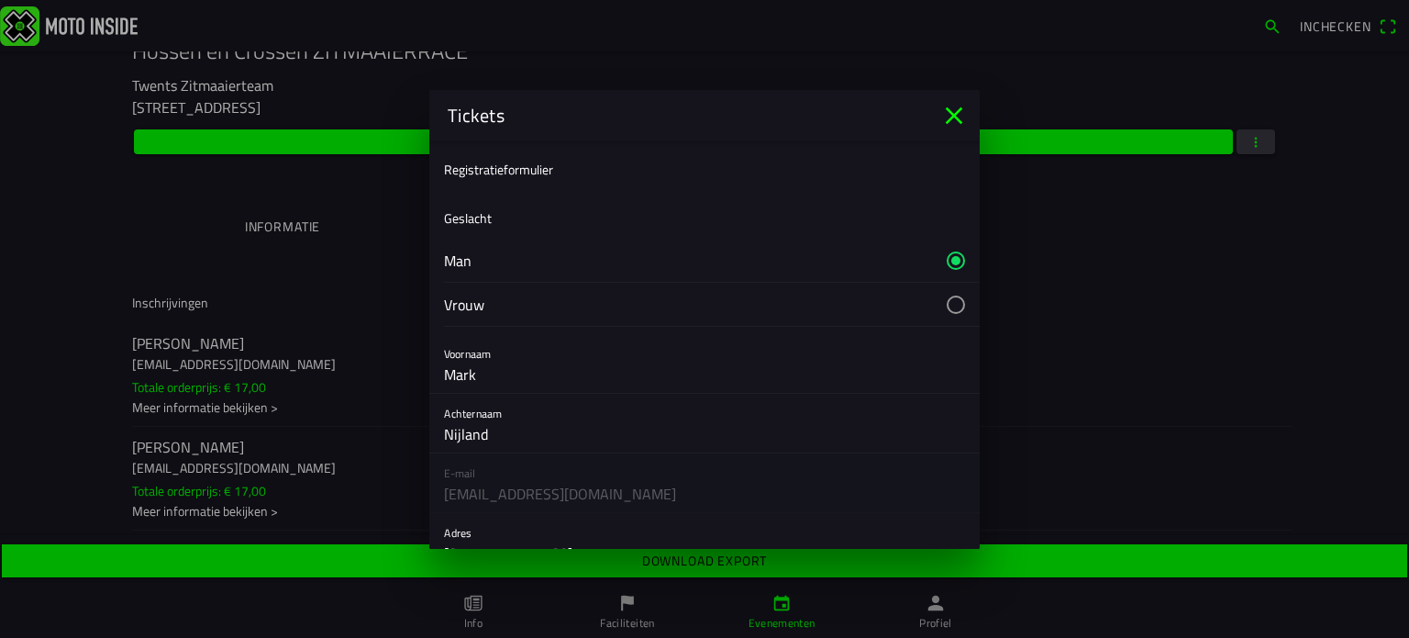
click at [951, 109] on icon "close" at bounding box center [954, 115] width 29 height 29
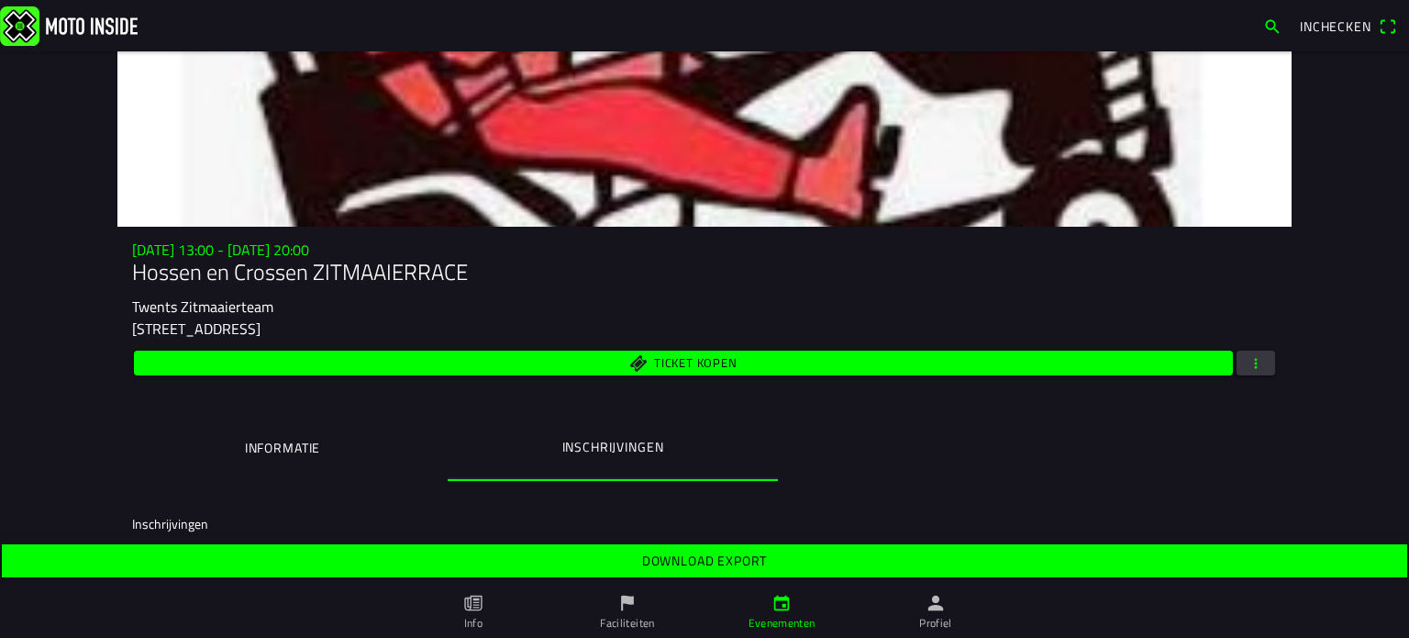
scroll to position [0, 0]
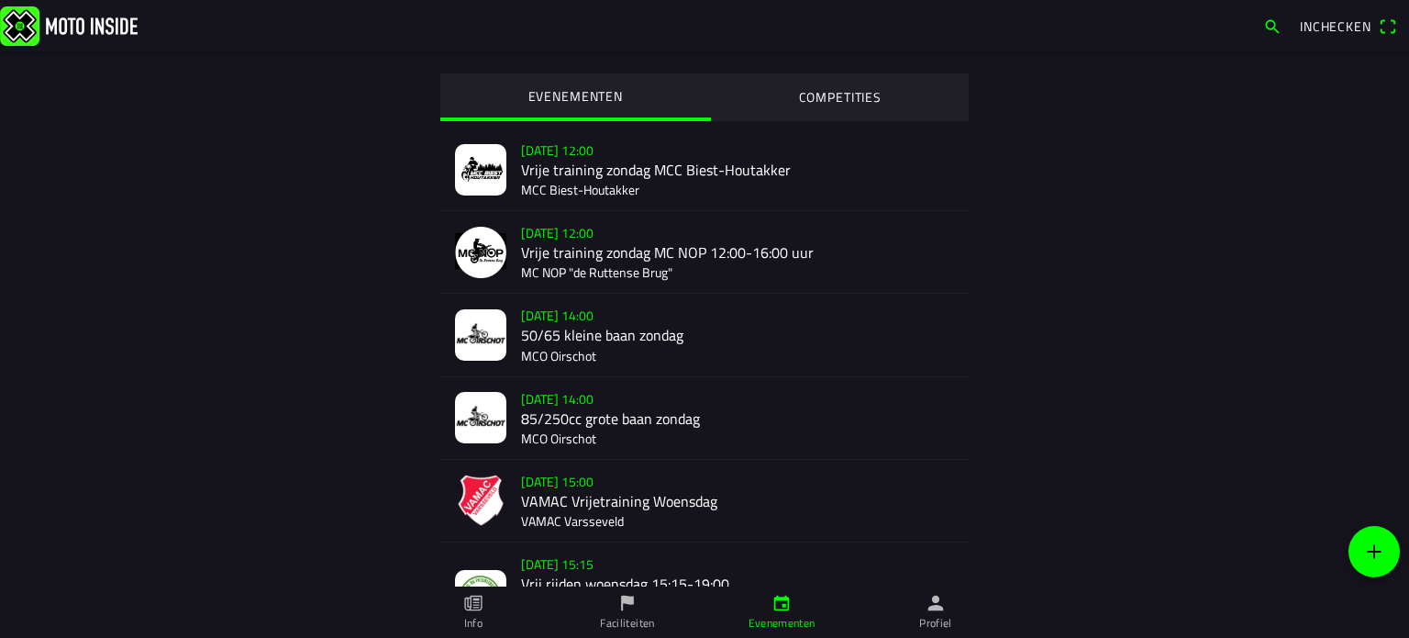
drag, startPoint x: 1395, startPoint y: 86, endPoint x: 1396, endPoint y: 65, distance: 21.1
click at [1396, 65] on main "EVENEMENTEN COMPETITIES [DATE] 12:00 Vrije training zondag MCC Biest-Houtakker …" at bounding box center [704, 344] width 1409 height 586
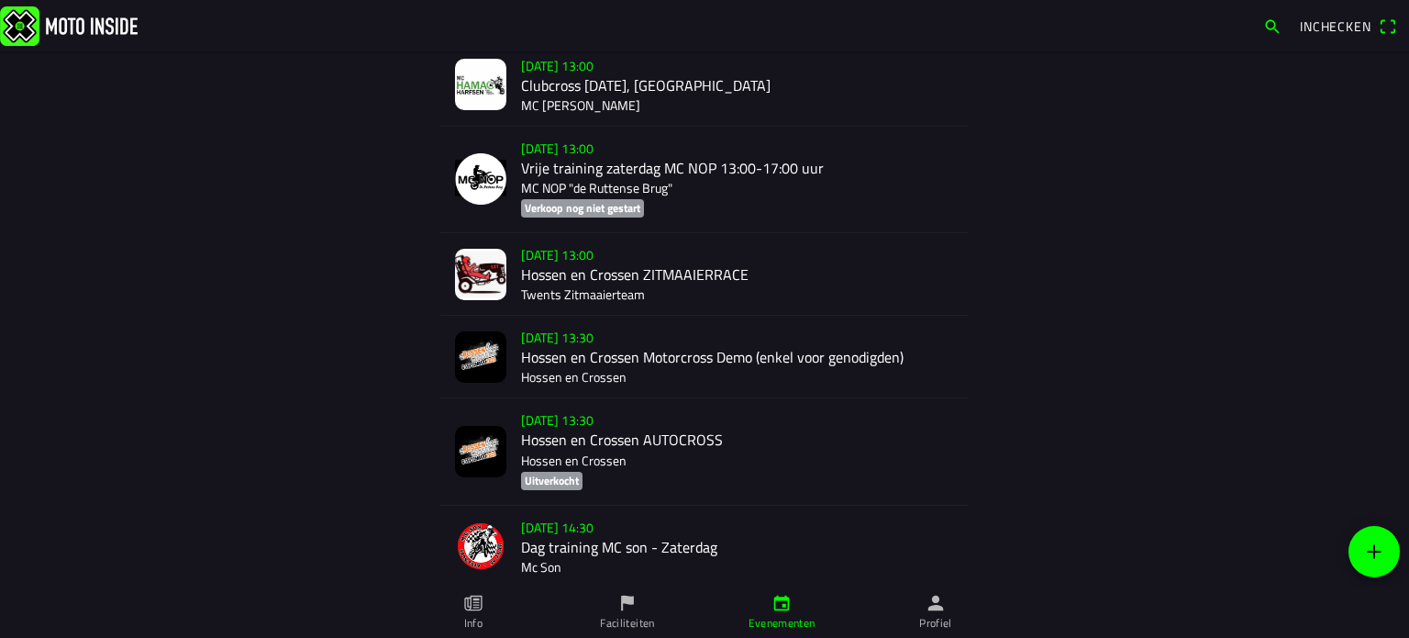
scroll to position [2753, 0]
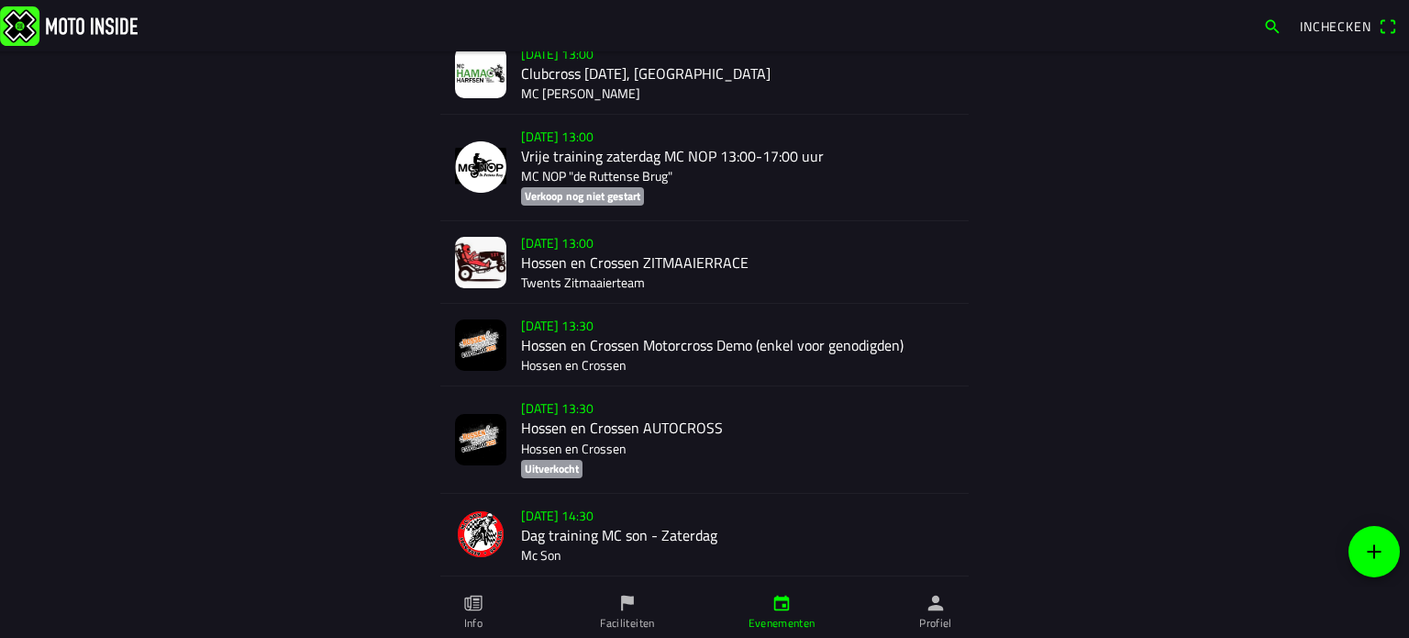
click at [573, 254] on div "[DATE] 13:00 Hossen en Crossen ZITMAAIERRACE Twents Zitmaaierteam" at bounding box center [737, 262] width 433 height 82
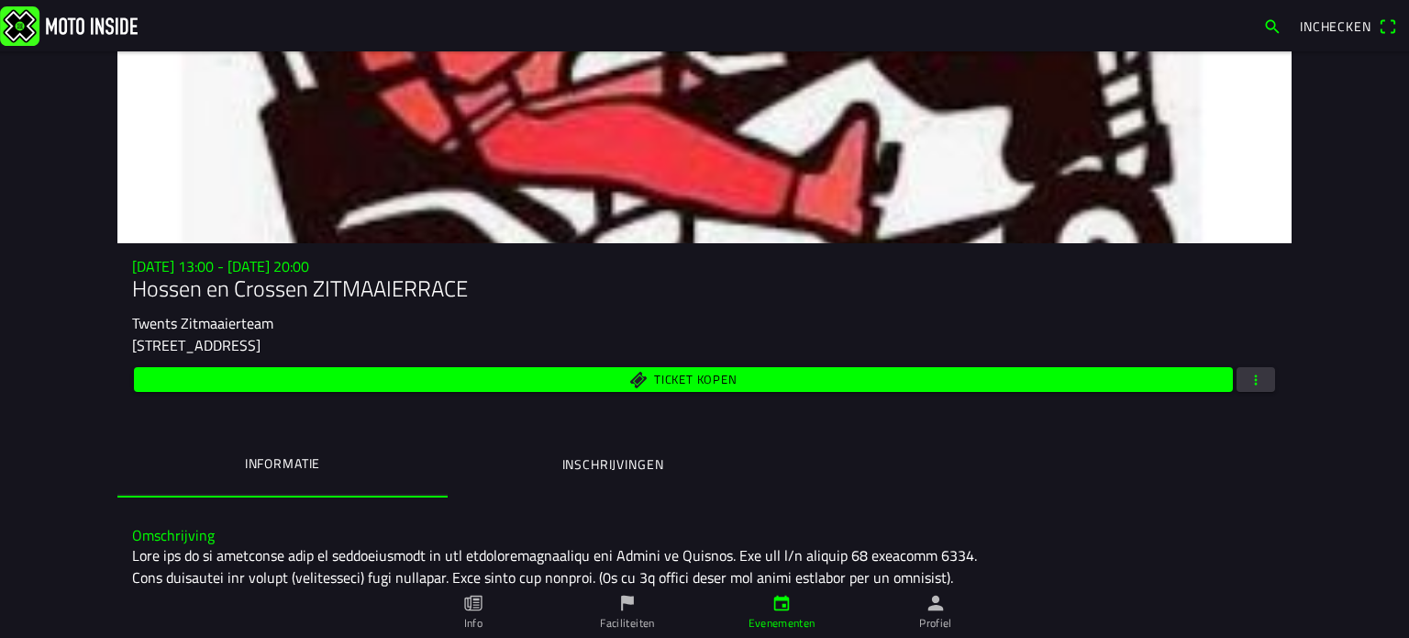
click at [675, 365] on div "Ticket kopen" at bounding box center [704, 379] width 1145 height 32
click at [675, 367] on ion-button "Ticket kopen" at bounding box center [683, 379] width 1099 height 25
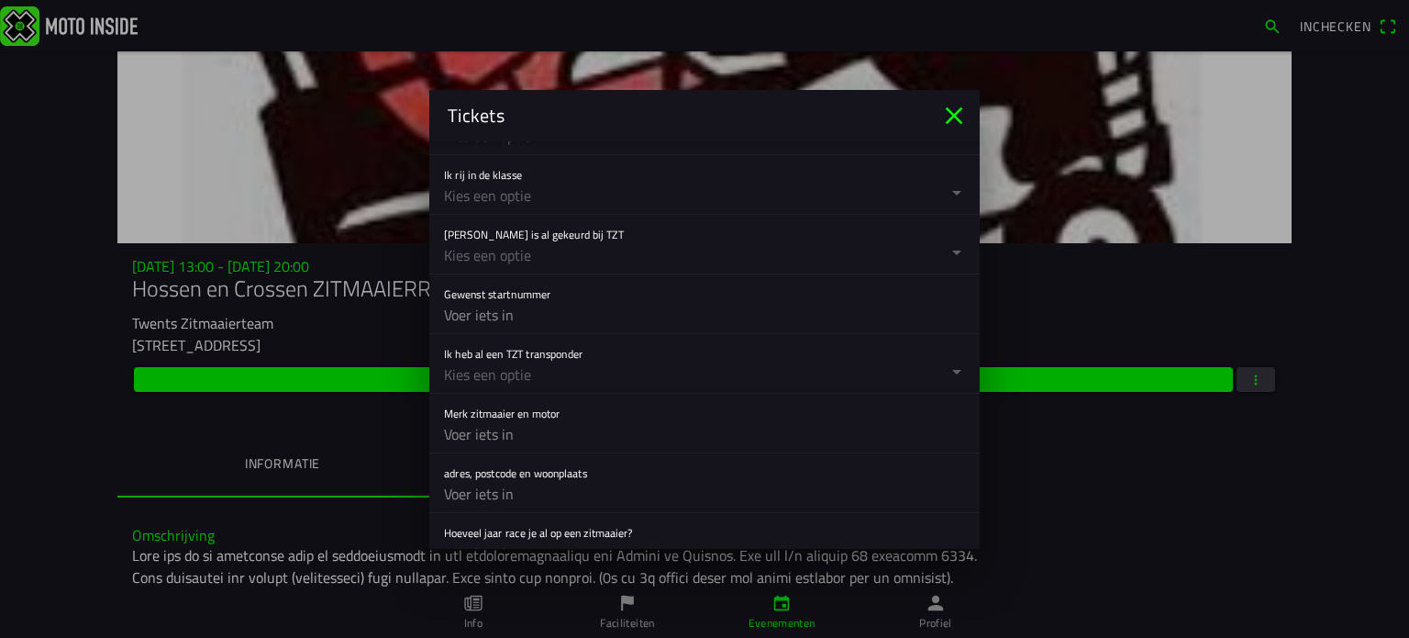
scroll to position [551, 0]
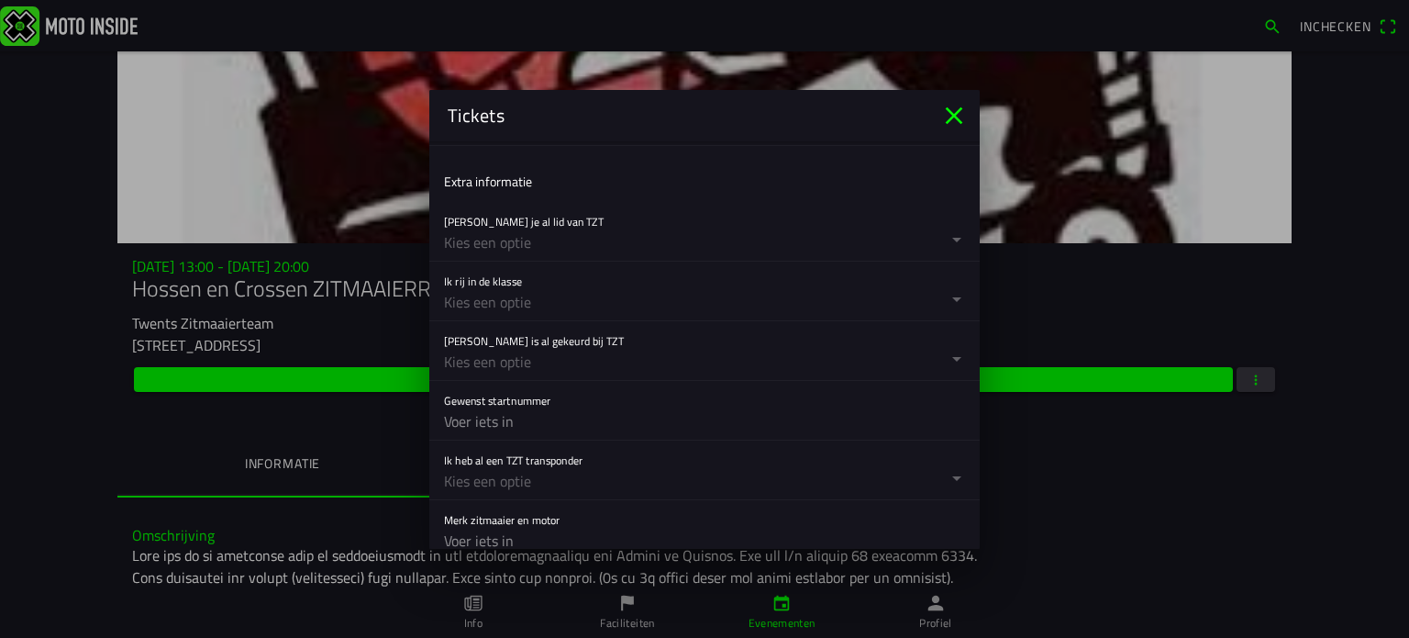
click at [521, 222] on button "button" at bounding box center [712, 231] width 536 height 59
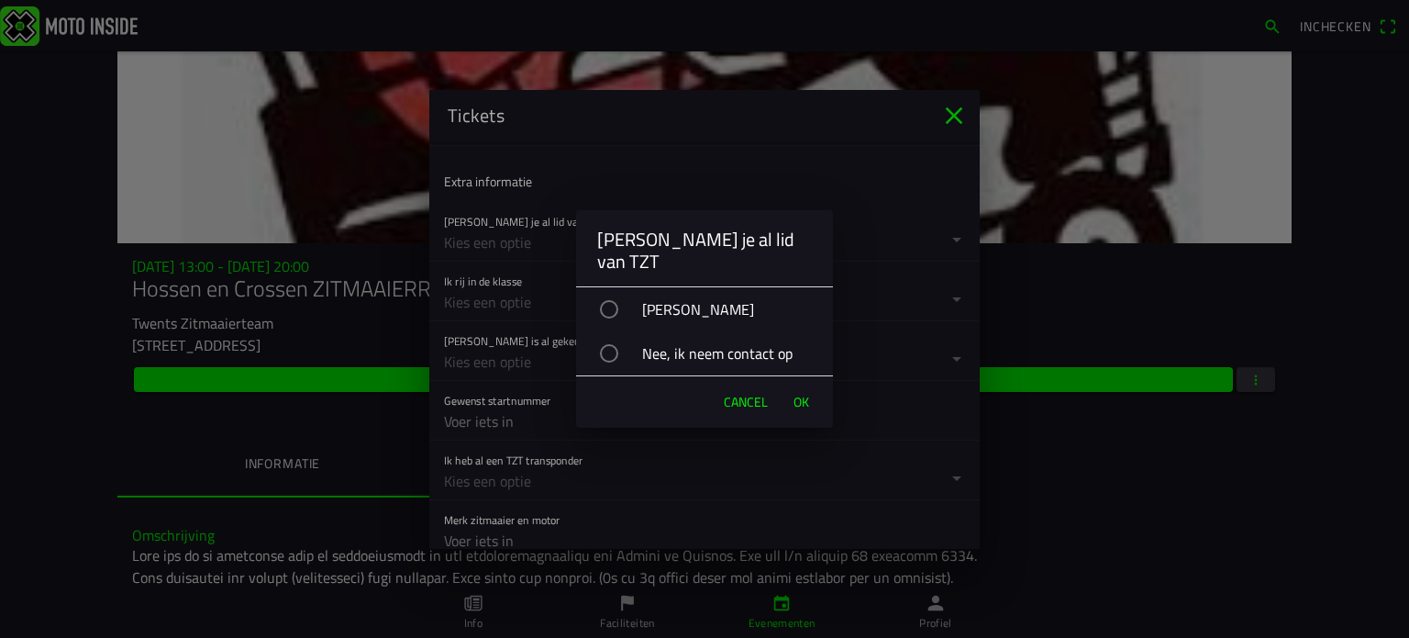
click at [618, 300] on div "button" at bounding box center [609, 309] width 18 height 18
drag, startPoint x: 792, startPoint y: 384, endPoint x: 724, endPoint y: 317, distance: 95.4
click at [794, 393] on span "OK" at bounding box center [802, 402] width 16 height 18
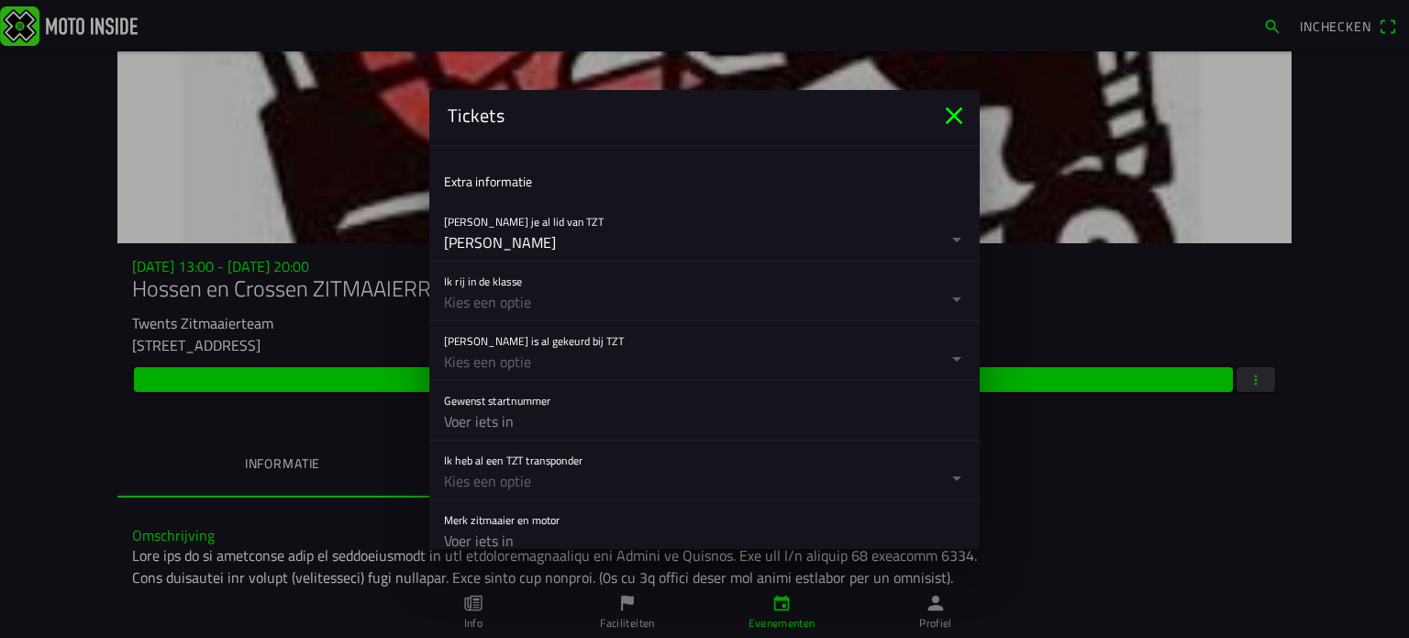
click at [525, 298] on button "button" at bounding box center [712, 290] width 536 height 59
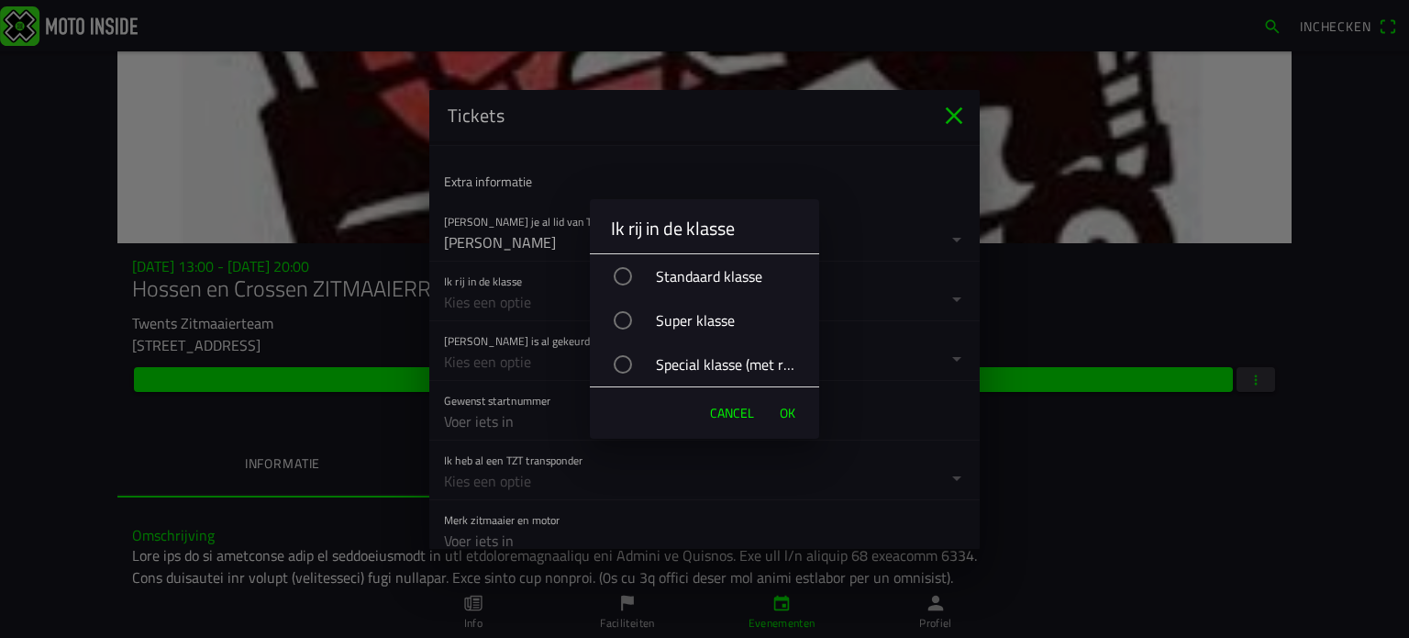
click at [628, 315] on div "button" at bounding box center [623, 320] width 18 height 18
click at [785, 404] on span "OK" at bounding box center [788, 413] width 16 height 18
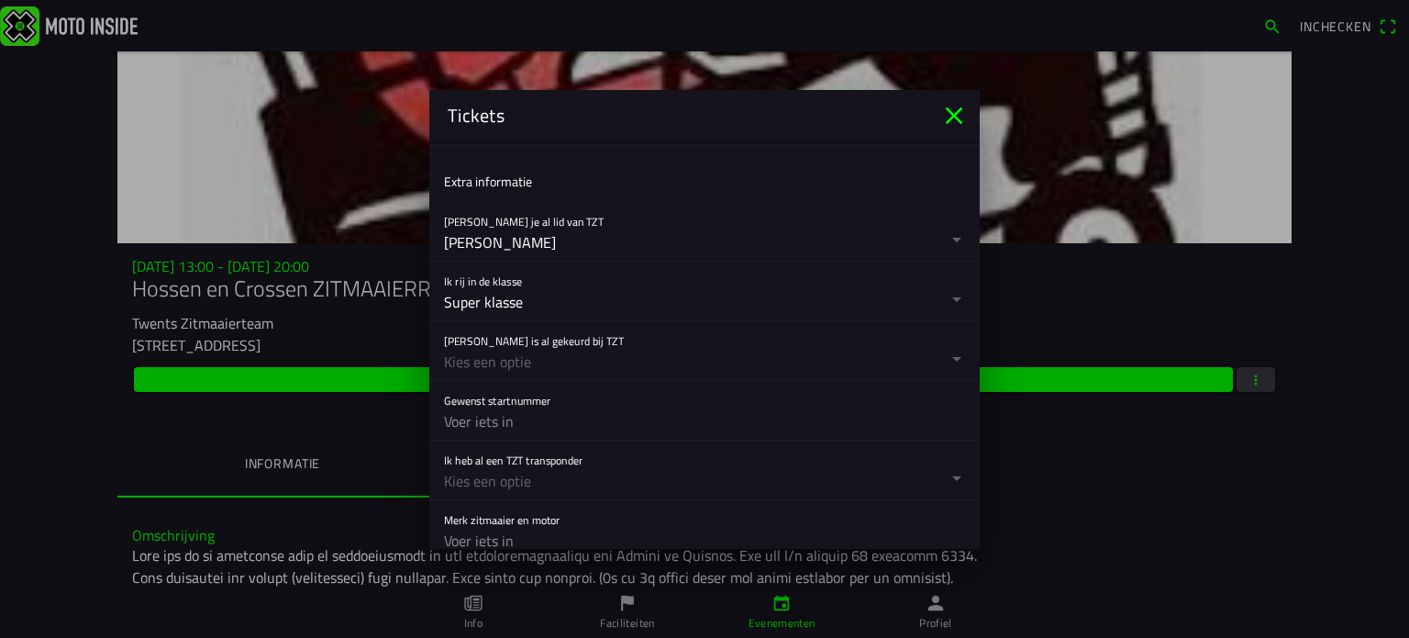
click at [568, 349] on button "button" at bounding box center [712, 350] width 536 height 59
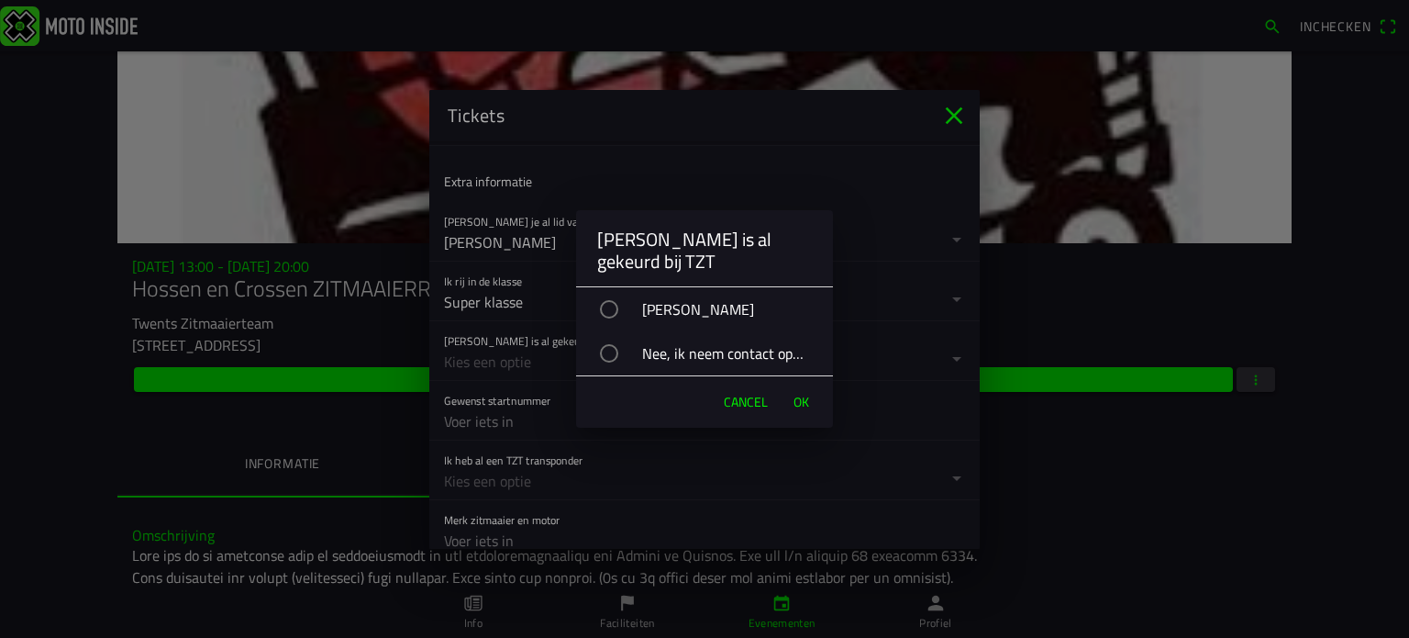
drag, startPoint x: 610, startPoint y: 304, endPoint x: 675, endPoint y: 350, distance: 80.2
click at [611, 306] on div "button" at bounding box center [609, 309] width 18 height 18
drag, startPoint x: 803, startPoint y: 399, endPoint x: 793, endPoint y: 391, distance: 13.0
click at [800, 395] on span "OK" at bounding box center [802, 402] width 16 height 18
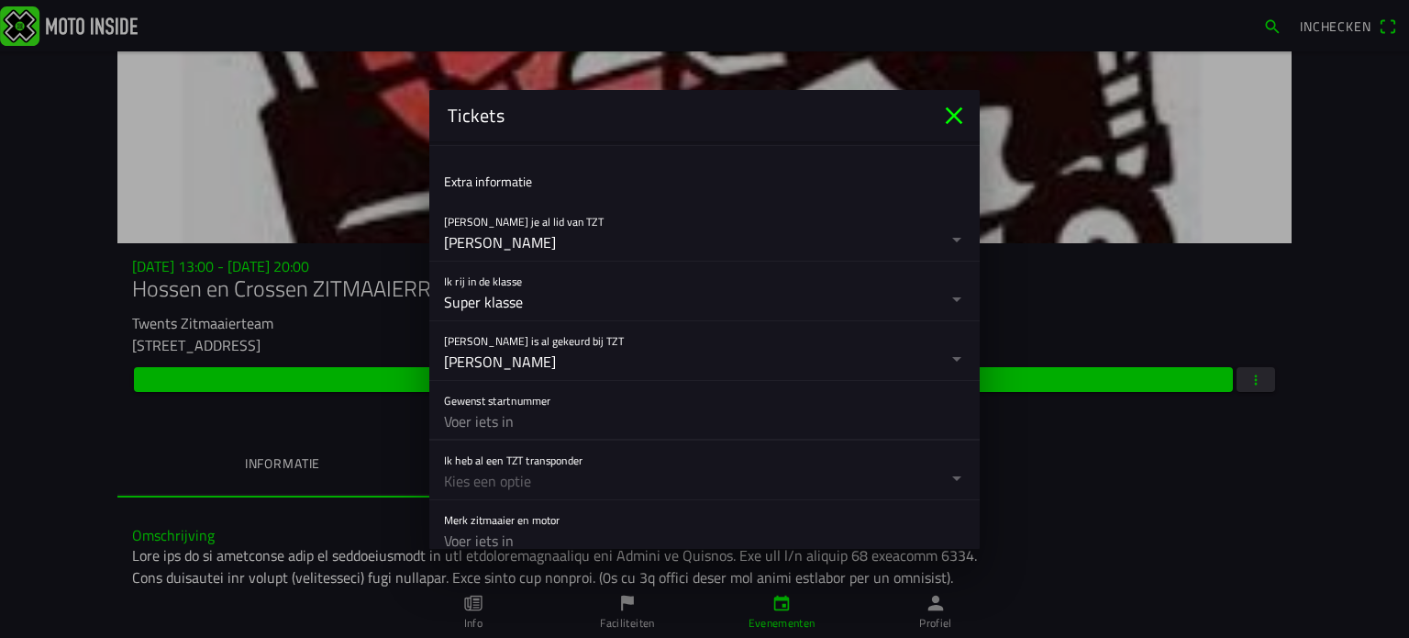
click at [495, 403] on input "text" at bounding box center [704, 421] width 521 height 37
type input "72"
click at [513, 468] on button "button" at bounding box center [712, 469] width 536 height 59
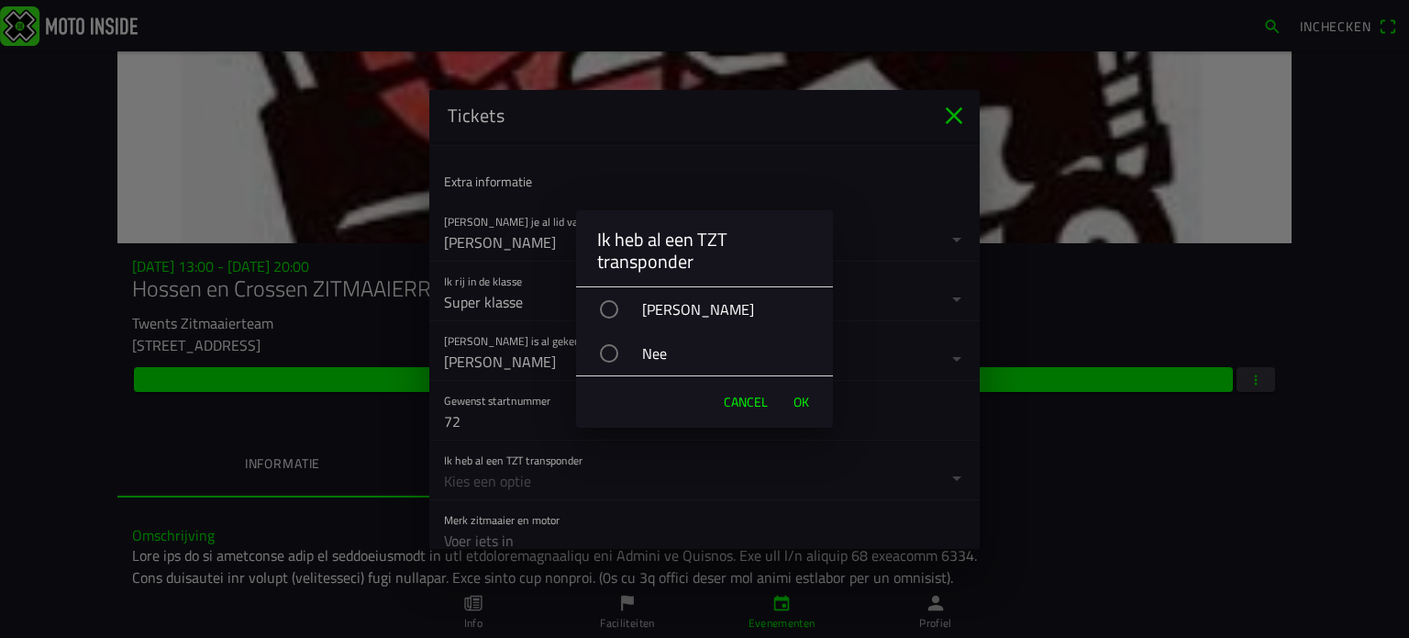
drag, startPoint x: 613, startPoint y: 300, endPoint x: 638, endPoint y: 308, distance: 26.1
click at [616, 302] on div "[PERSON_NAME]" at bounding box center [714, 309] width 239 height 46
click at [794, 395] on span "OK" at bounding box center [802, 402] width 16 height 18
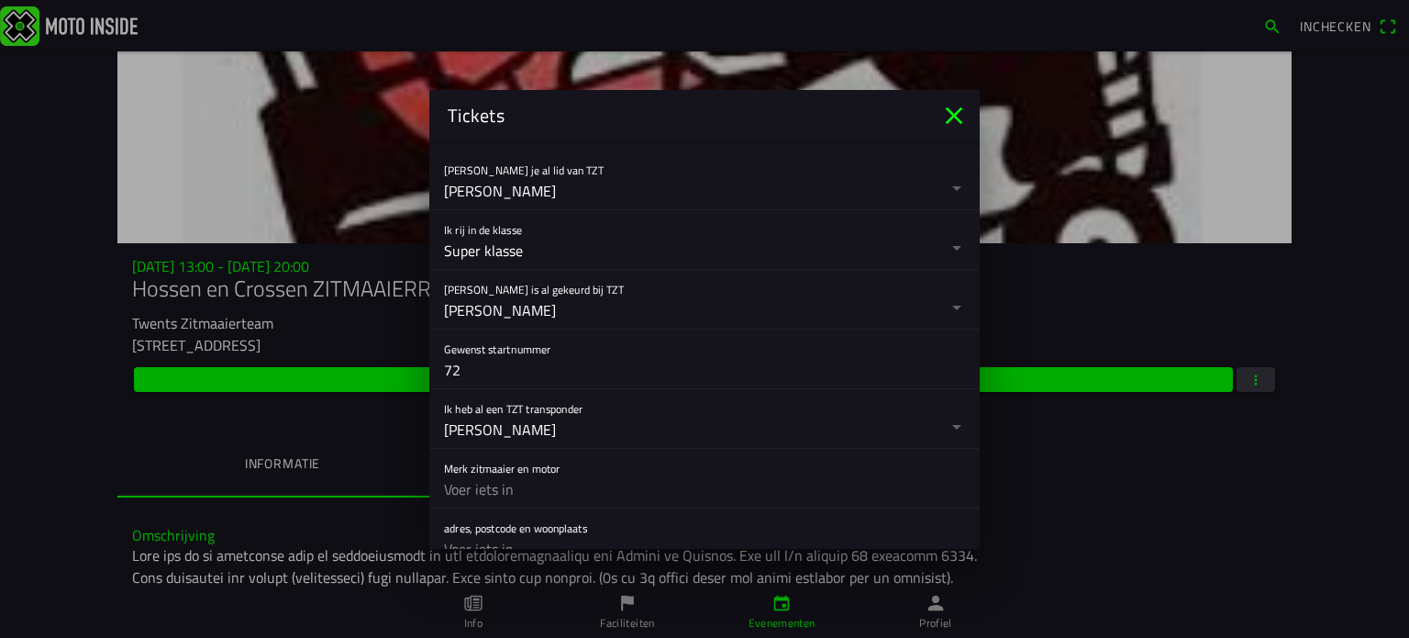
scroll to position [642, 0]
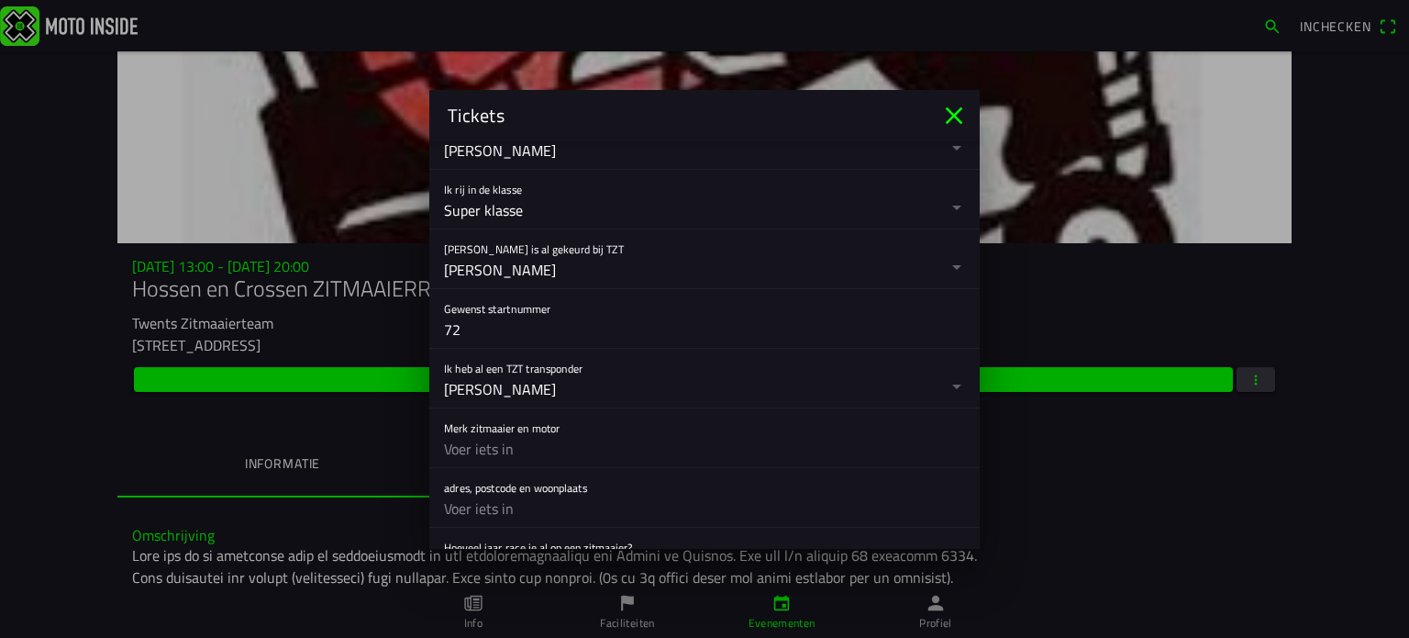
click at [492, 446] on input "text" at bounding box center [704, 448] width 521 height 37
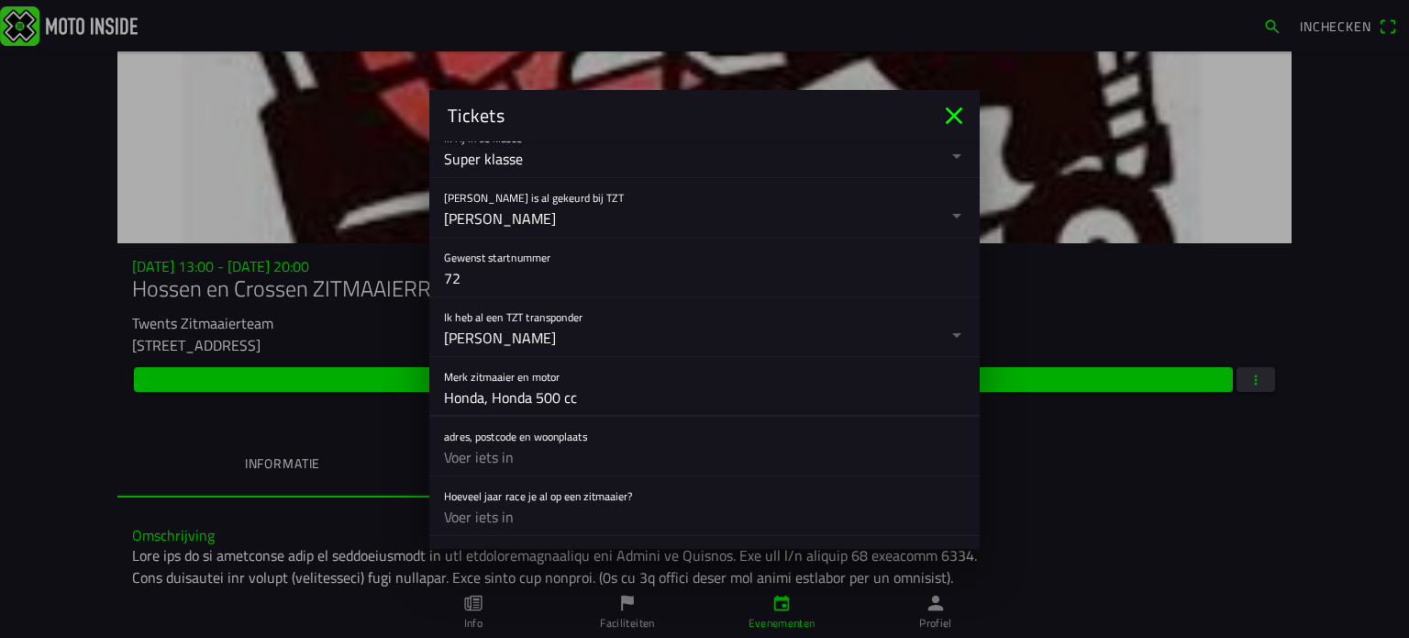
scroll to position [734, 0]
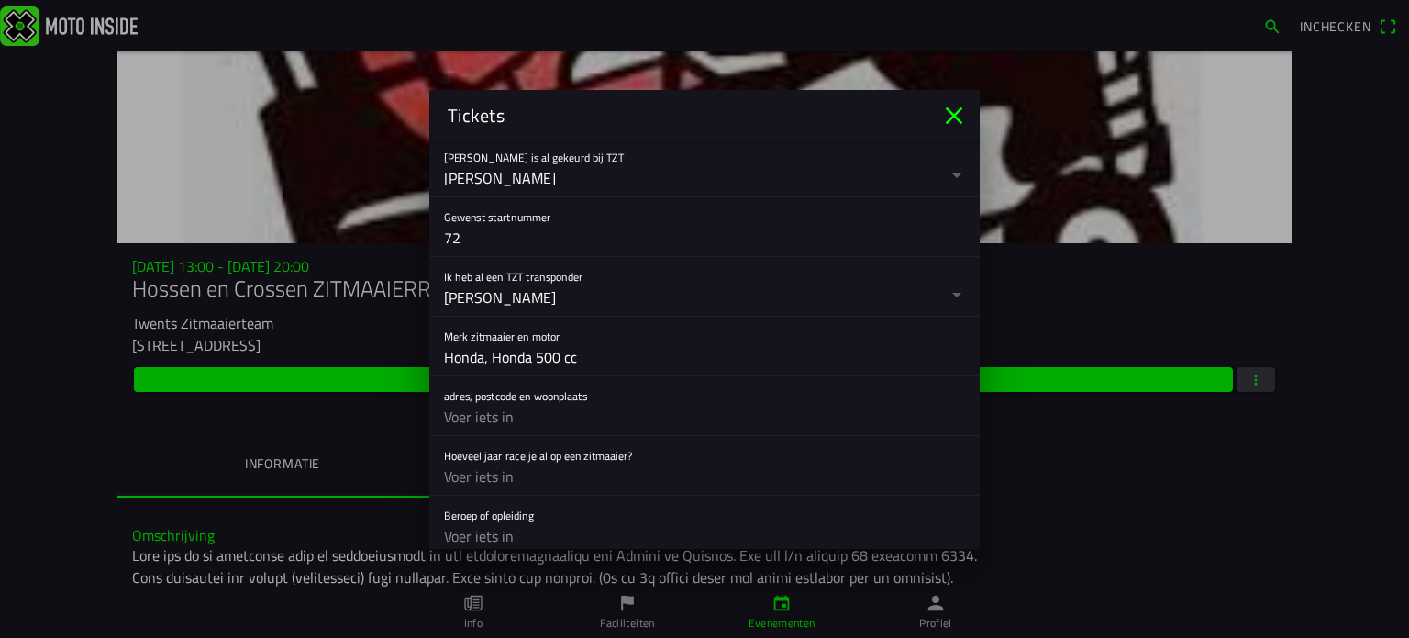
type input "Honda, Honda 500 cc"
click at [454, 417] on input "text" at bounding box center [704, 416] width 521 height 37
type input "[STREET_ADDRESS] Enter"
click at [451, 470] on input "text" at bounding box center [704, 476] width 521 height 37
type input "5"
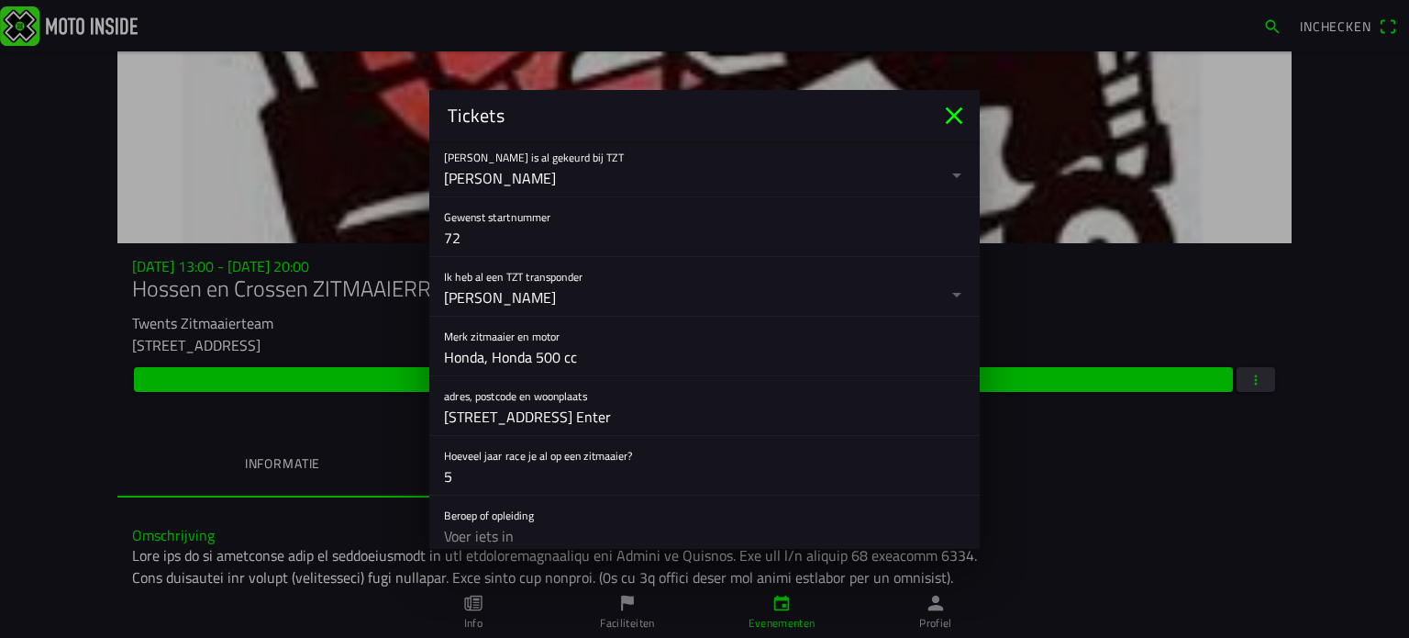
click at [508, 520] on input "text" at bounding box center [704, 535] width 521 height 37
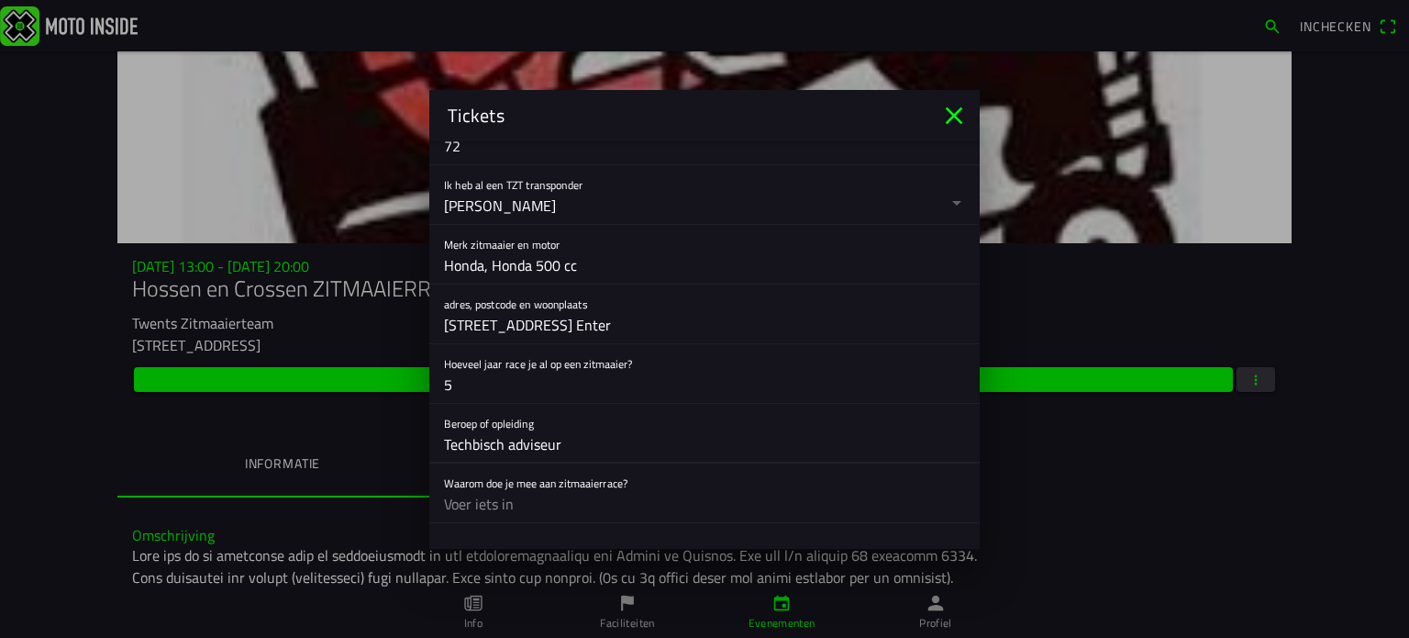
click at [478, 441] on input "Techbisch adviseur" at bounding box center [704, 444] width 521 height 37
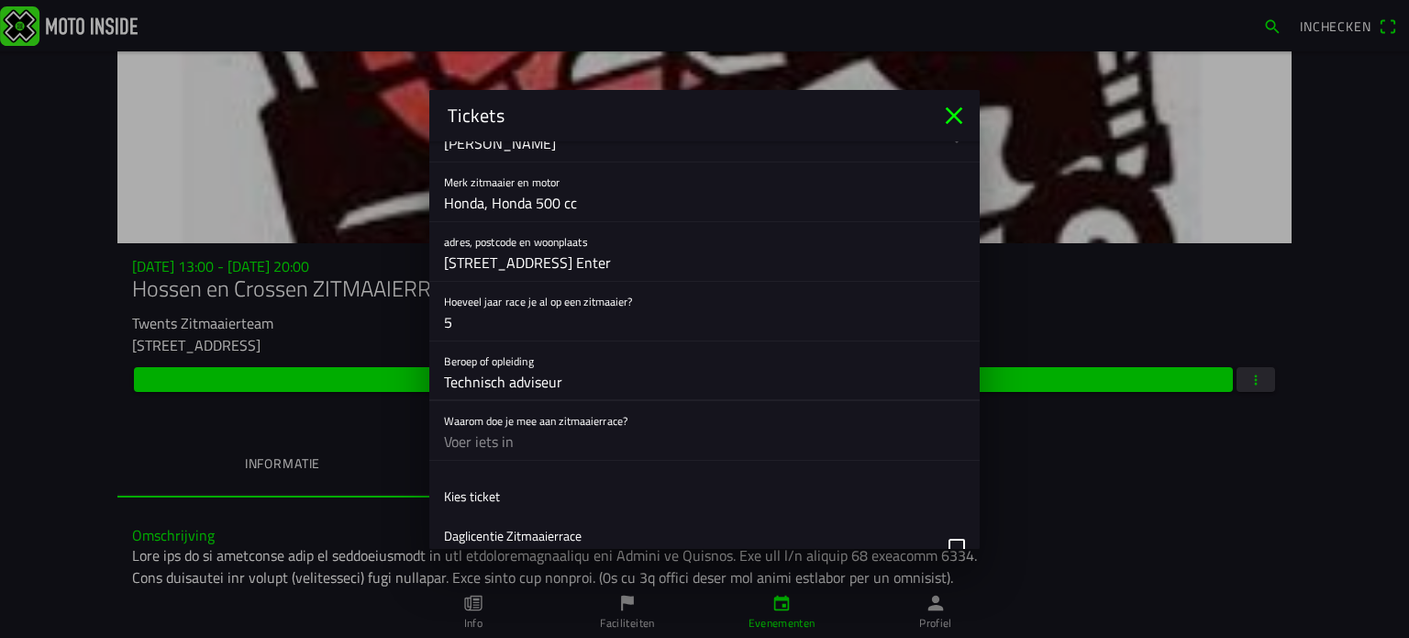
scroll to position [918, 0]
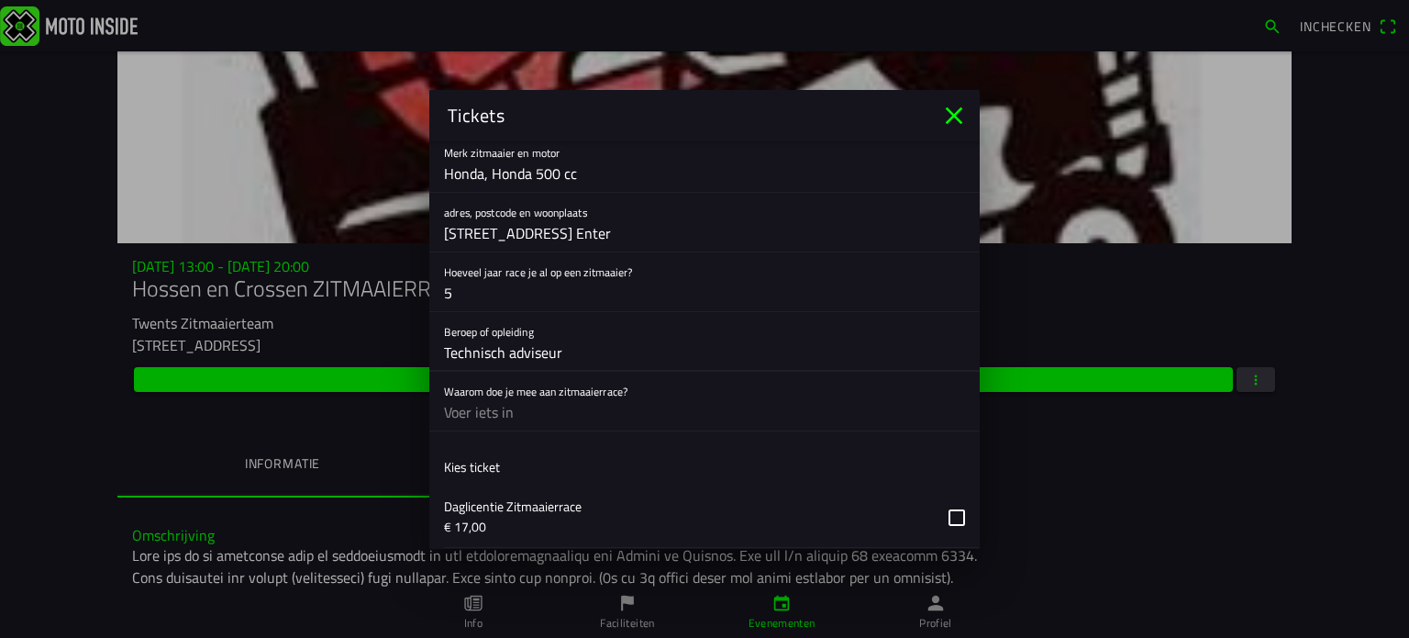
type input "Technisch adviseur"
click at [493, 415] on input "text" at bounding box center [704, 412] width 521 height 37
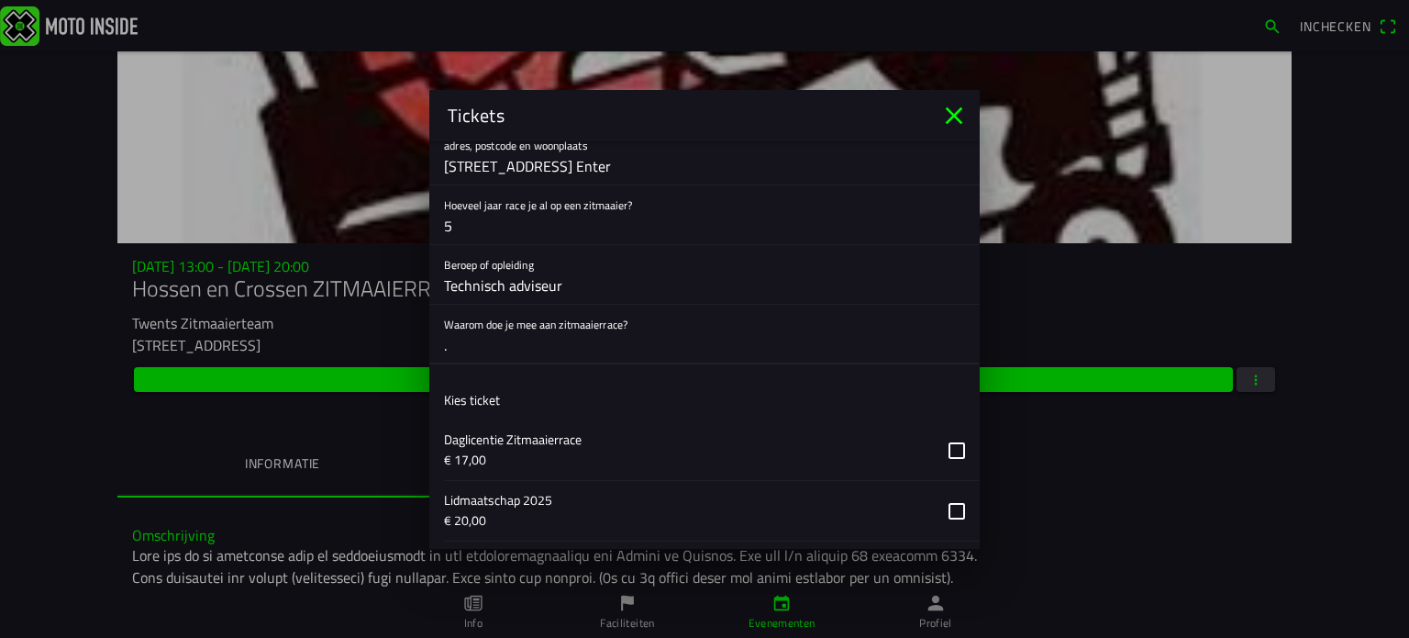
scroll to position [1101, 0]
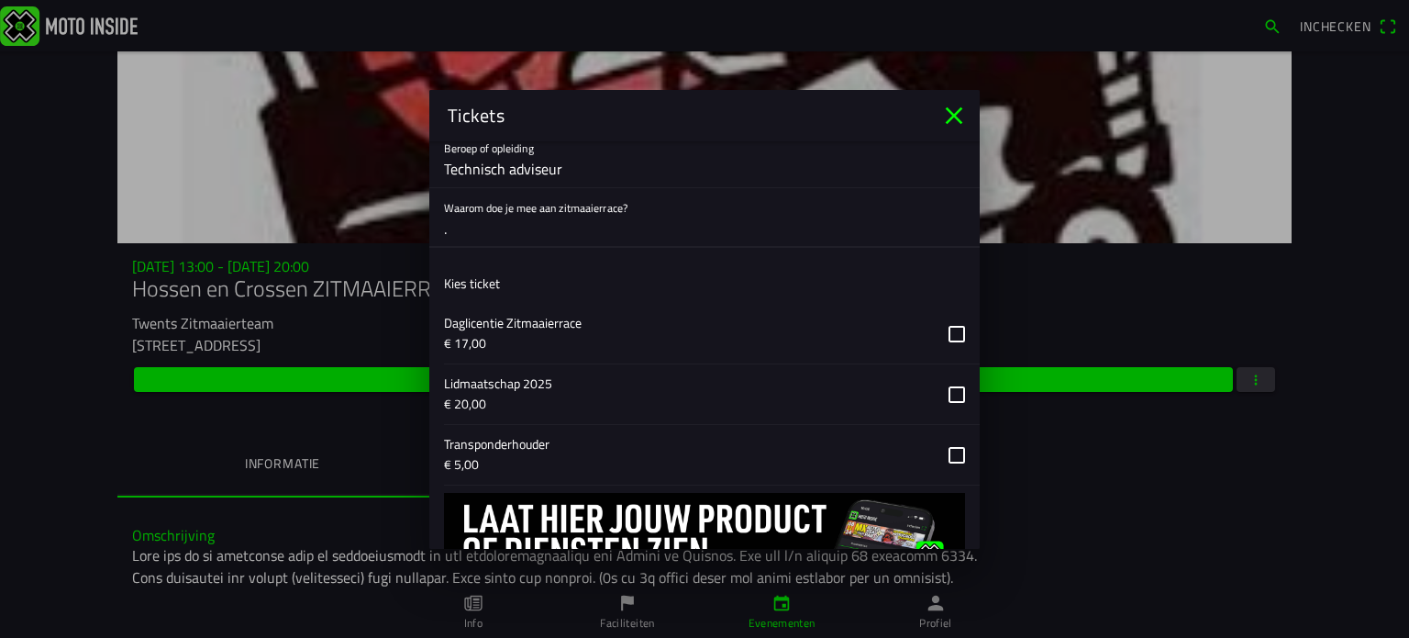
type input "."
click at [936, 329] on button "button" at bounding box center [712, 334] width 536 height 60
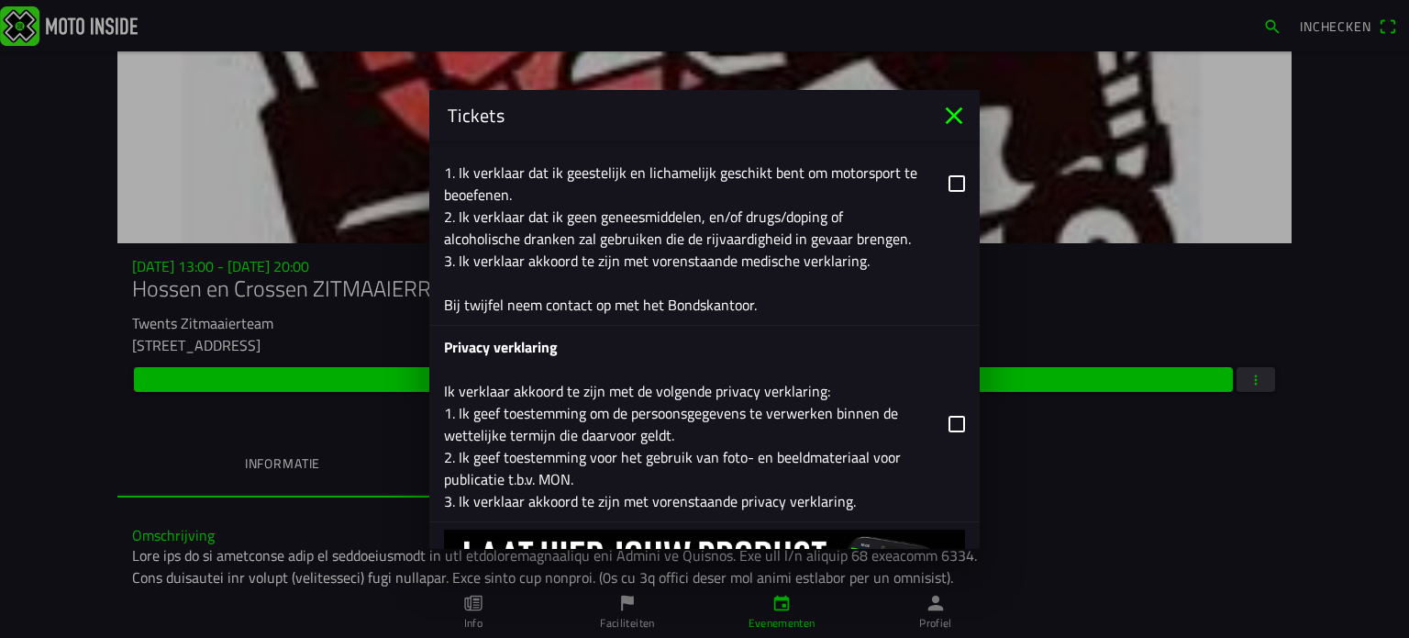
scroll to position [2799, 0]
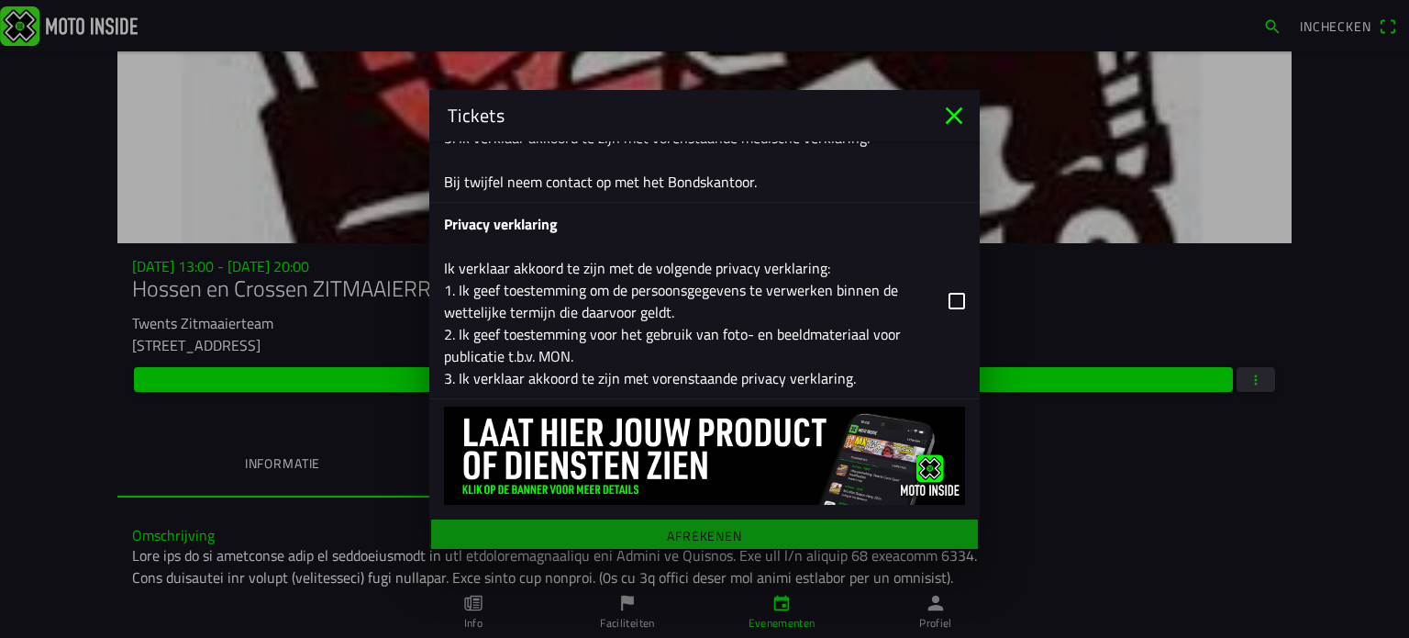
click at [940, 293] on button "button" at bounding box center [712, 300] width 536 height 195
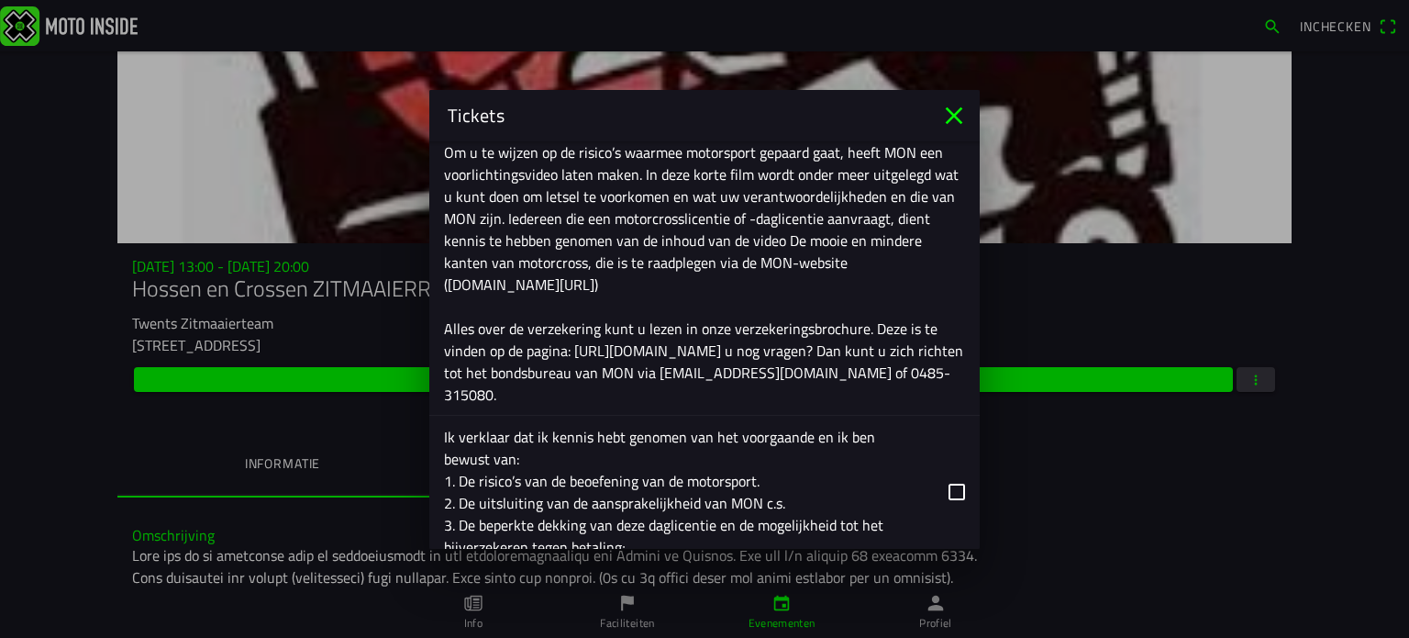
scroll to position [2249, 0]
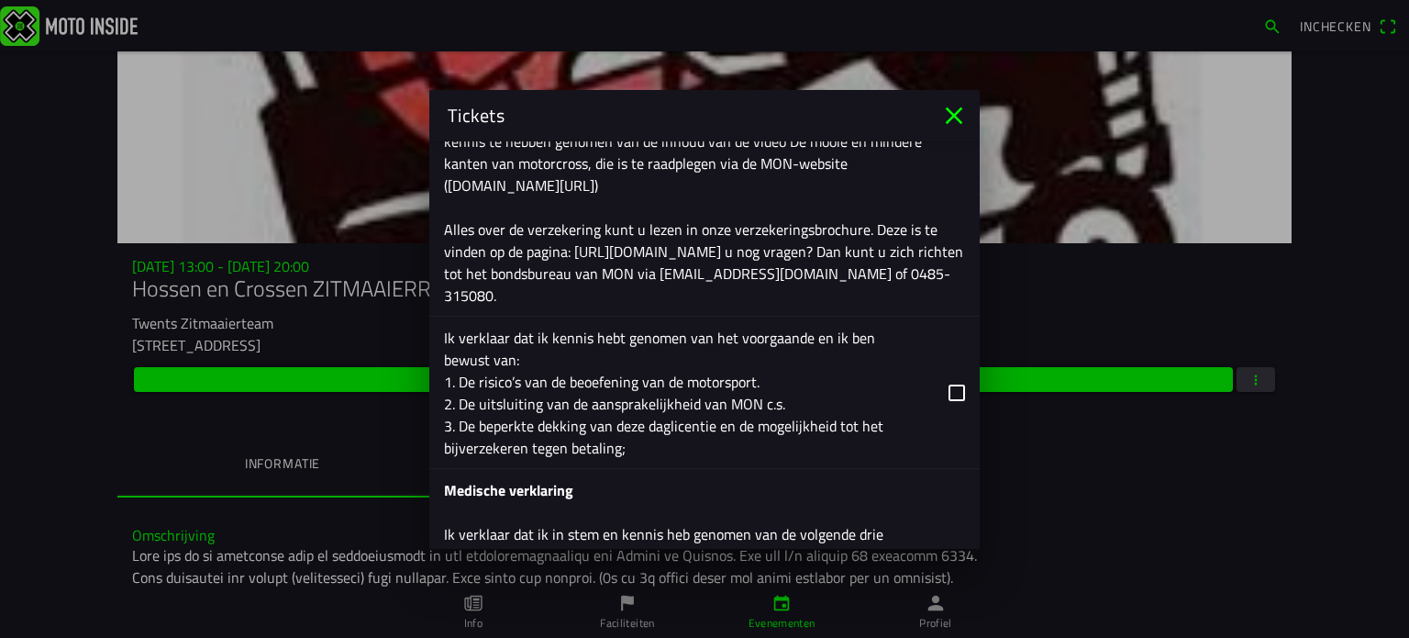
click at [945, 381] on button "button" at bounding box center [712, 392] width 536 height 151
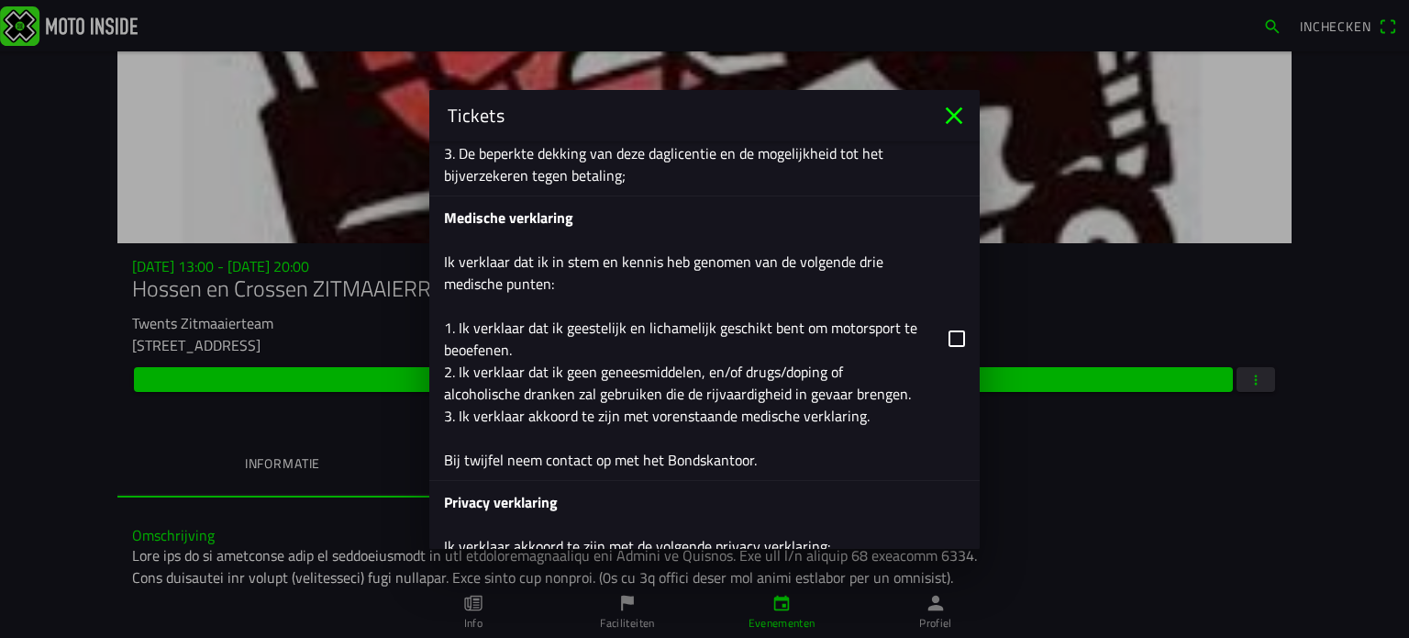
scroll to position [2524, 0]
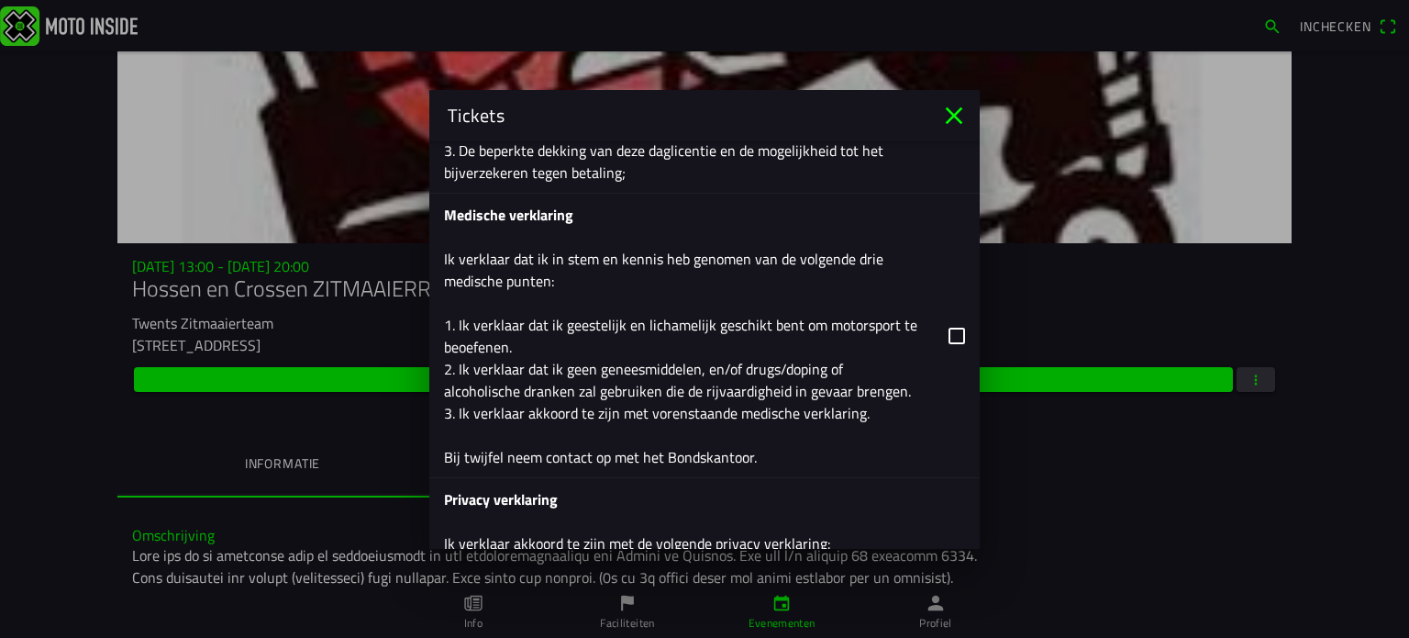
click at [940, 329] on button "button" at bounding box center [712, 336] width 536 height 284
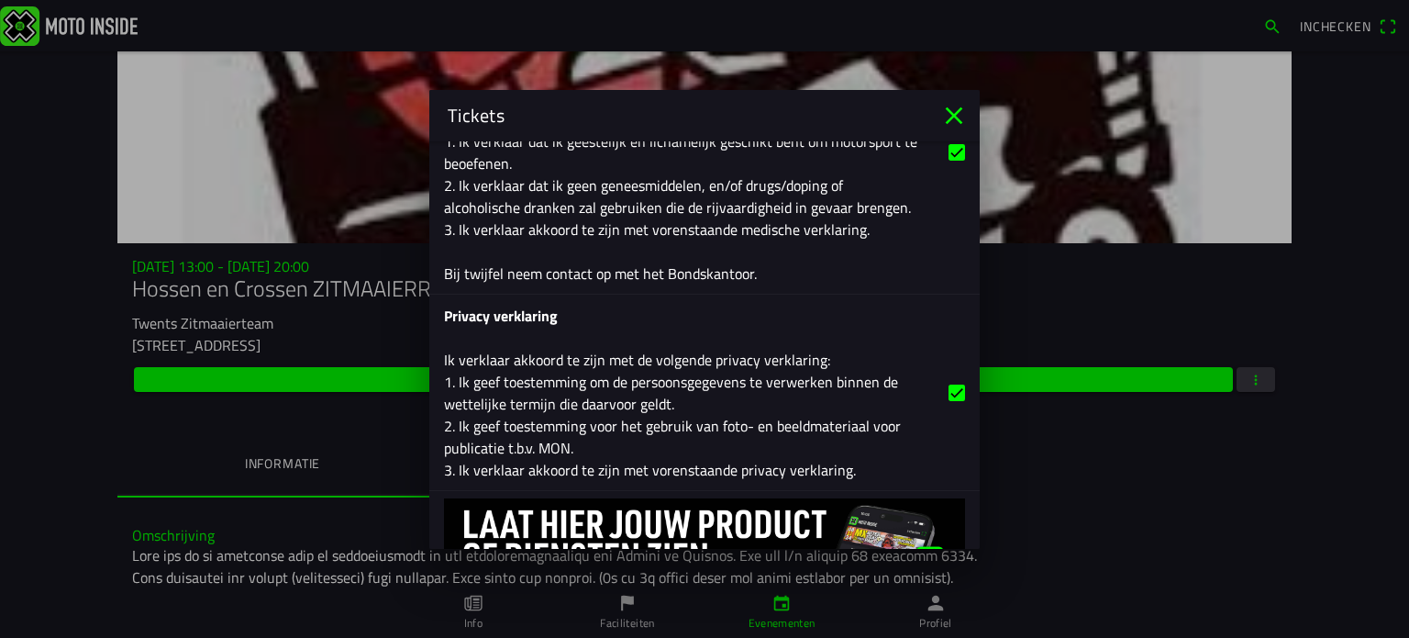
scroll to position [2799, 0]
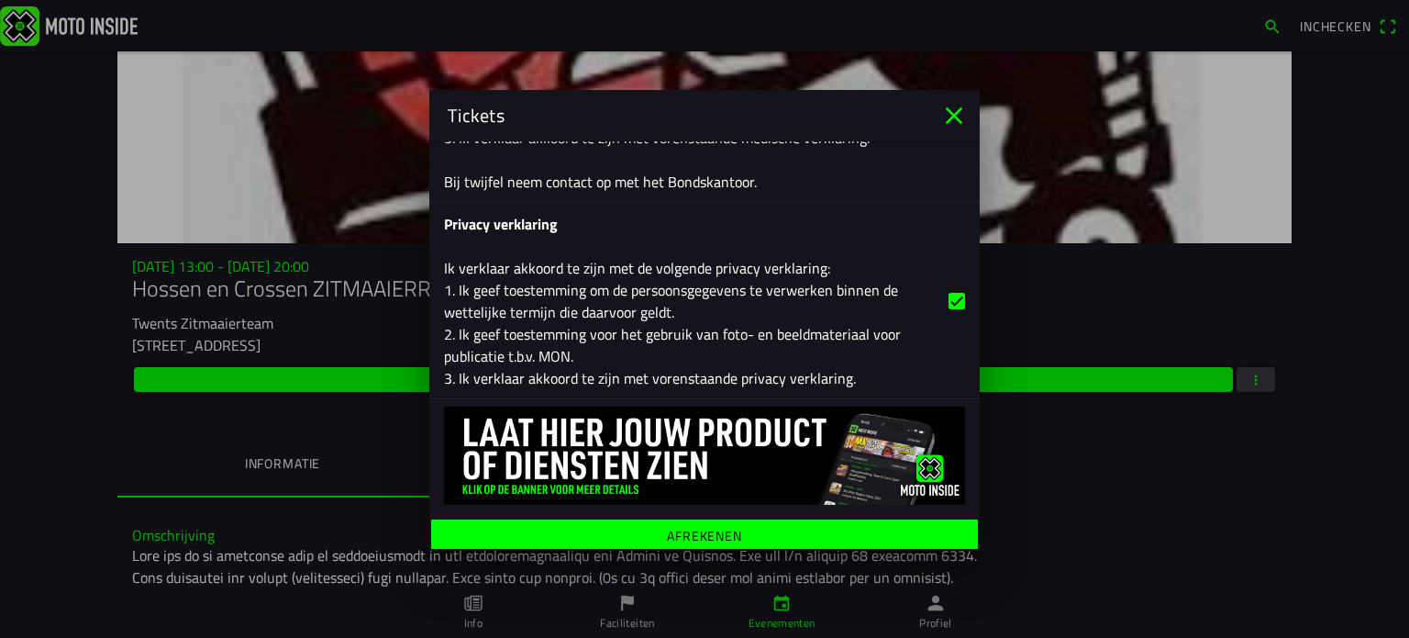
click at [689, 528] on ion-label "Afrekenen" at bounding box center [704, 534] width 75 height 13
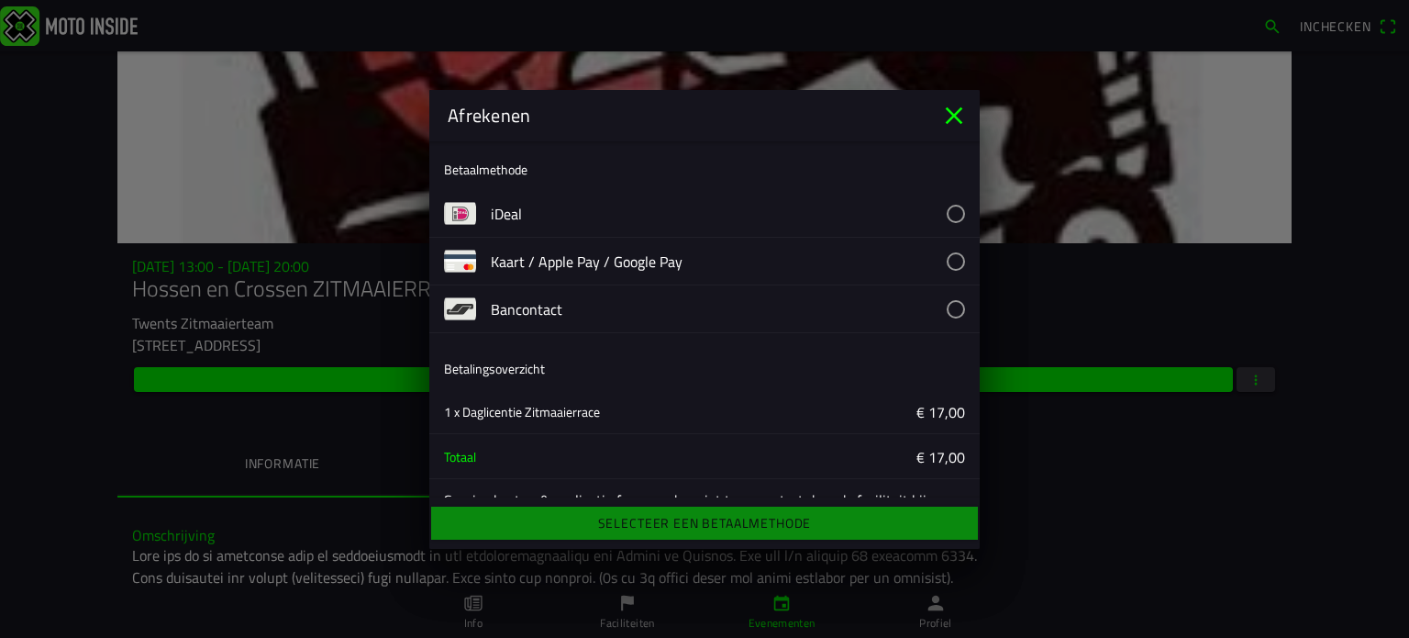
click at [491, 202] on button "button" at bounding box center [735, 213] width 489 height 47
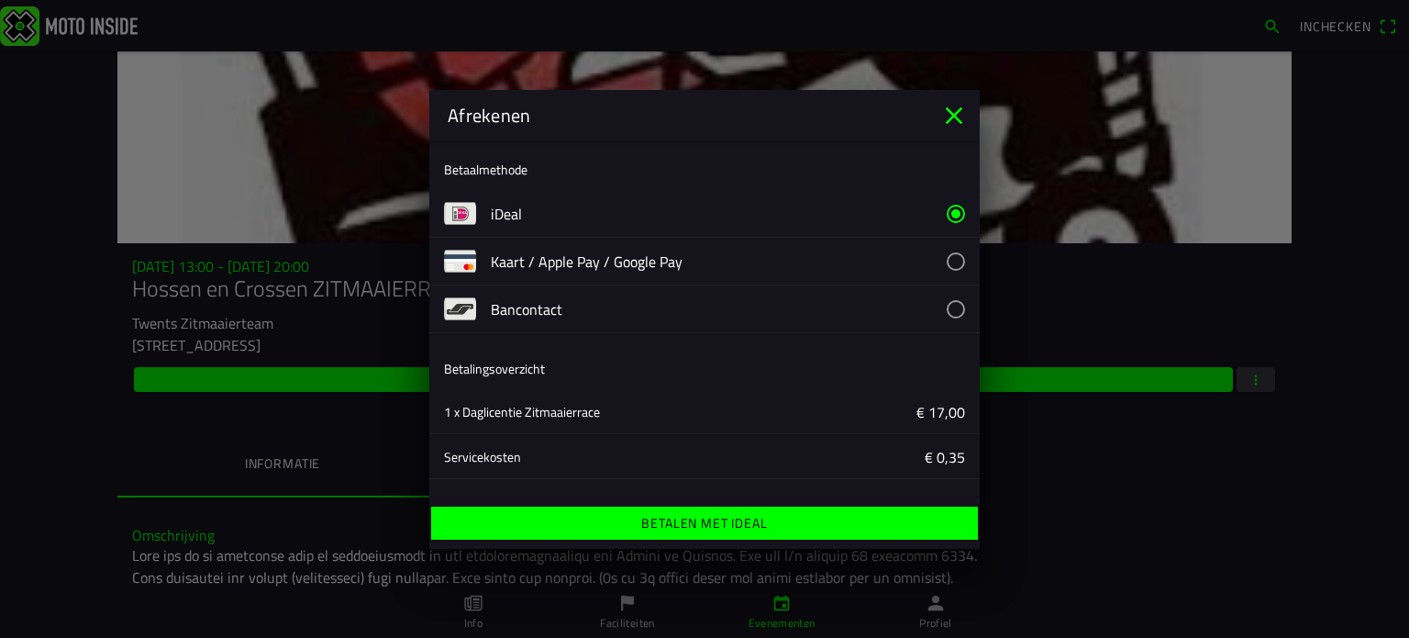
click at [794, 520] on span "Betalen met iDeal" at bounding box center [704, 522] width 518 height 33
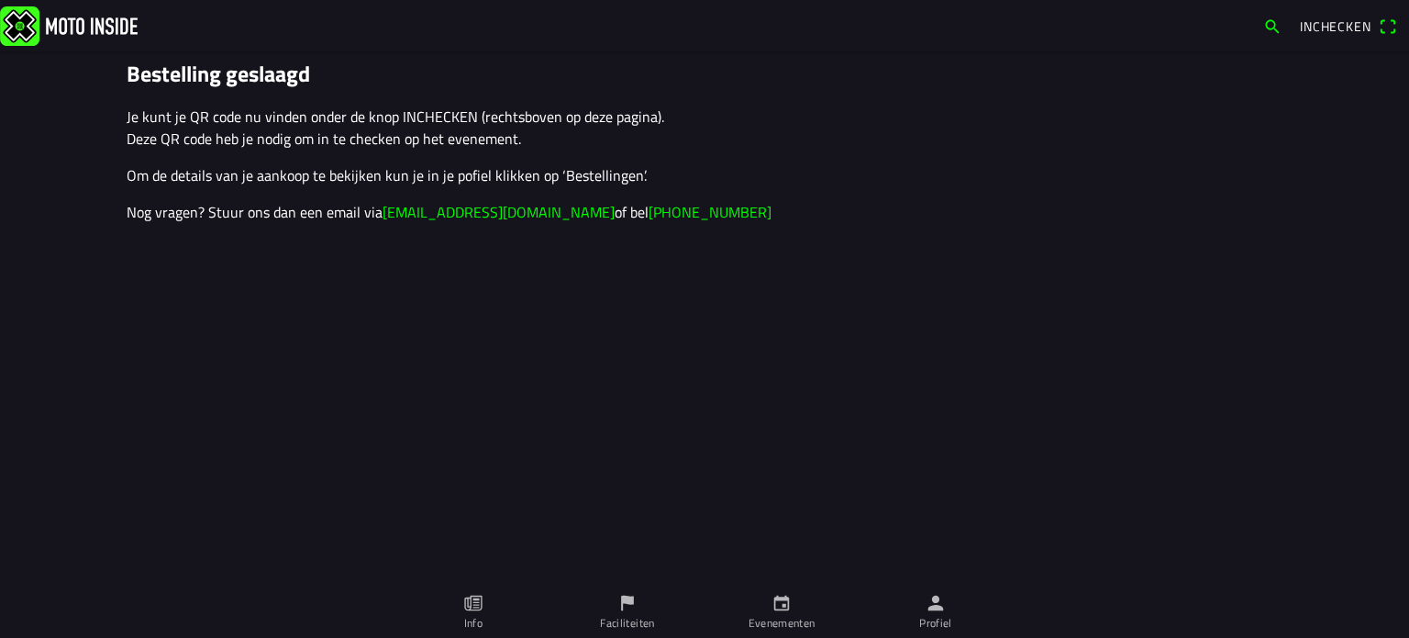
click at [782, 602] on icon "calendar" at bounding box center [782, 603] width 20 height 20
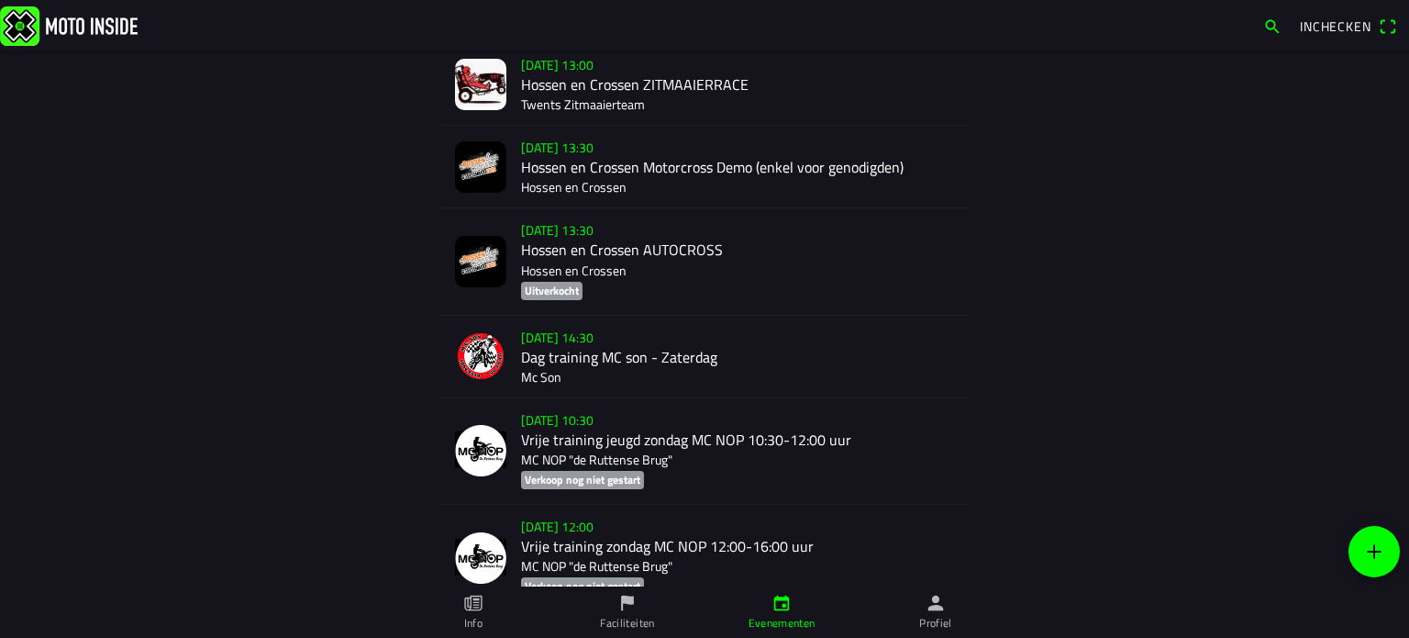
scroll to position [2929, 0]
click at [557, 89] on div "[DATE] 13:00 Hossen en Crossen ZITMAAIERRACE Twents Zitmaaierteam" at bounding box center [737, 86] width 433 height 82
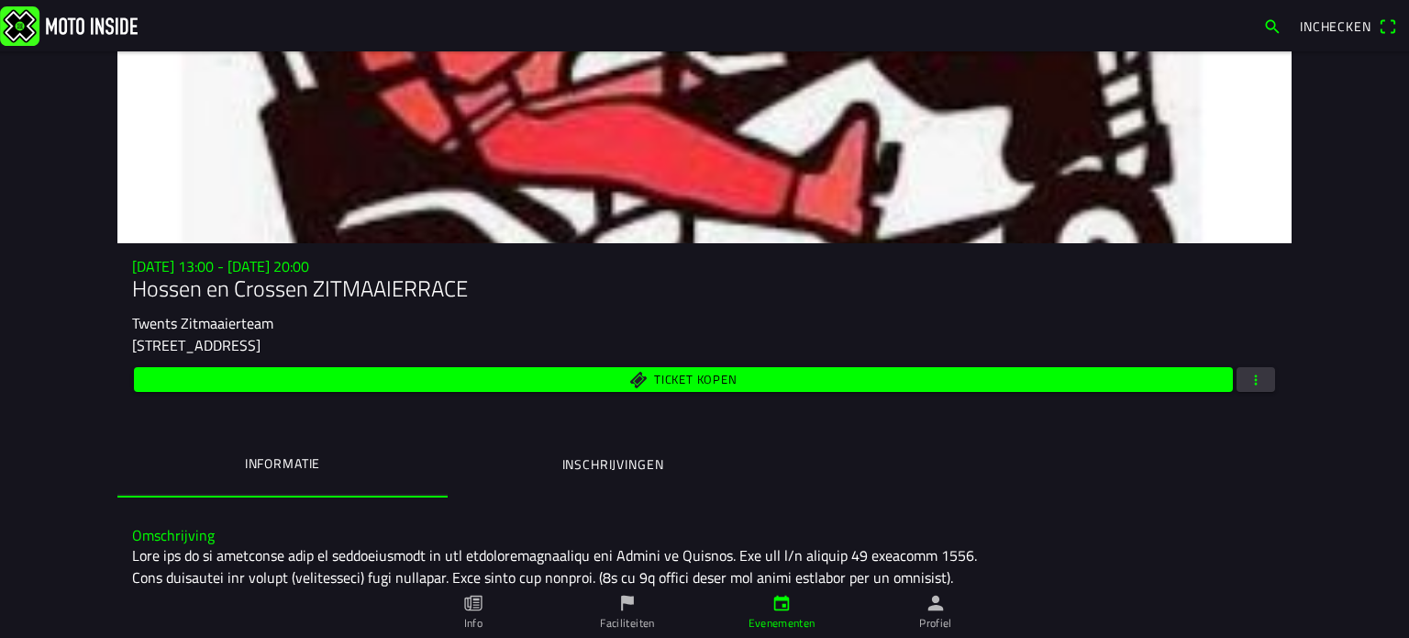
click at [684, 374] on span "Ticket kopen" at bounding box center [695, 380] width 83 height 12
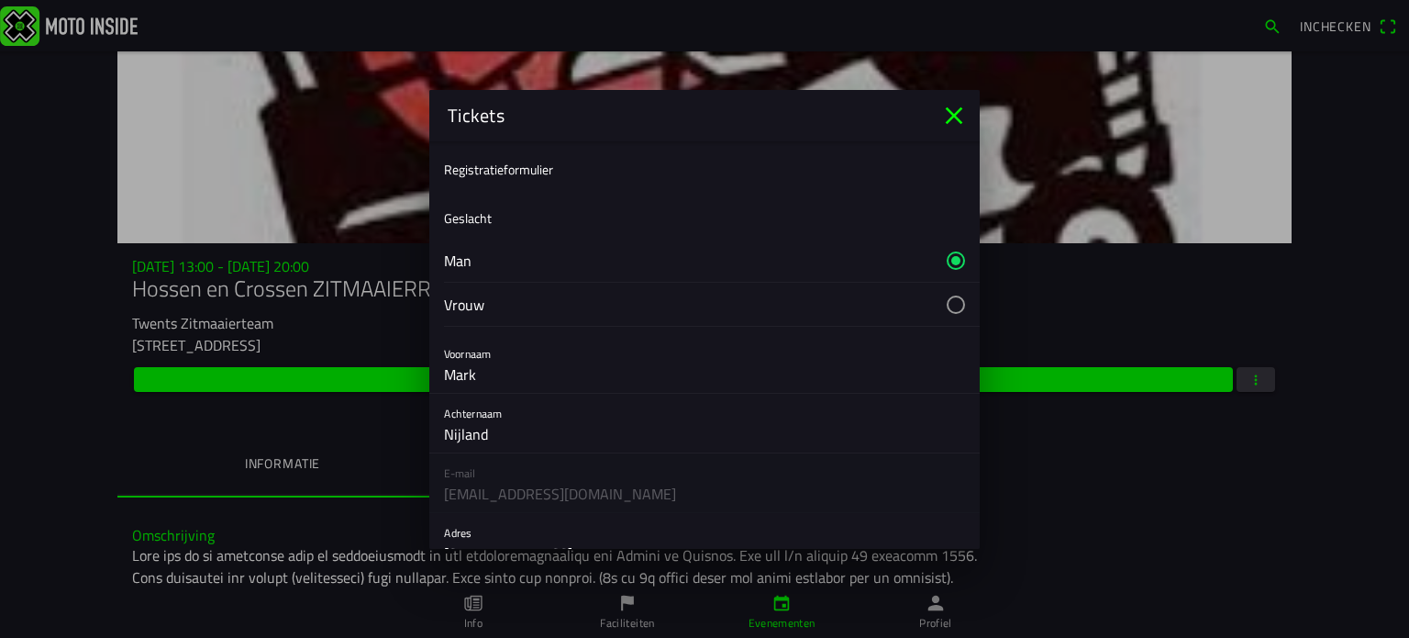
click at [954, 110] on icon "close" at bounding box center [954, 115] width 29 height 29
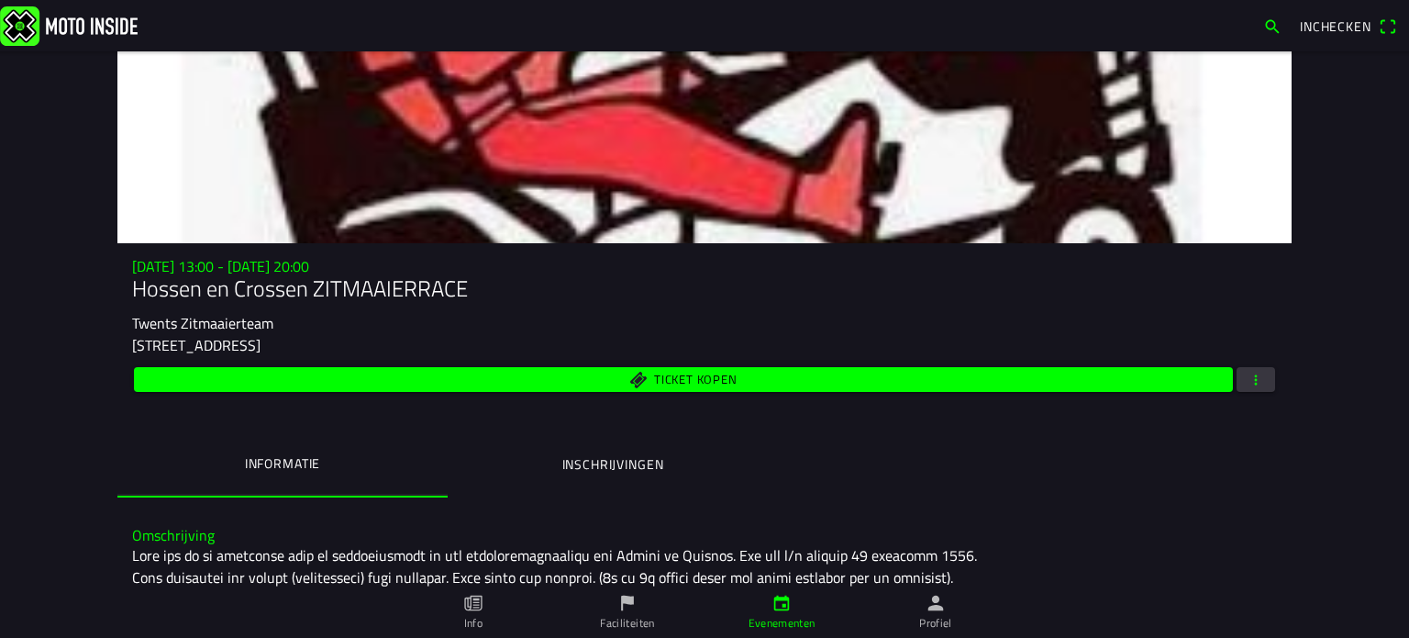
click at [931, 609] on icon "person" at bounding box center [937, 603] width 16 height 16
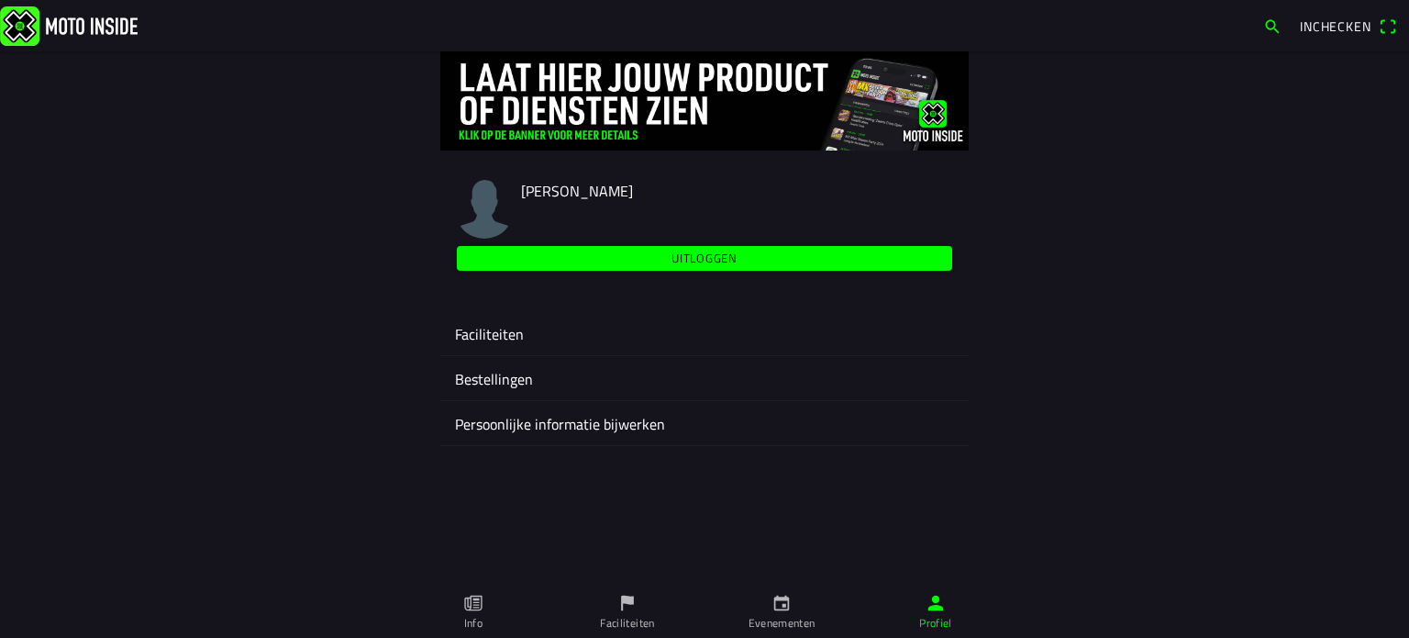
click at [706, 247] on span "Uitloggen" at bounding box center [705, 258] width 474 height 25
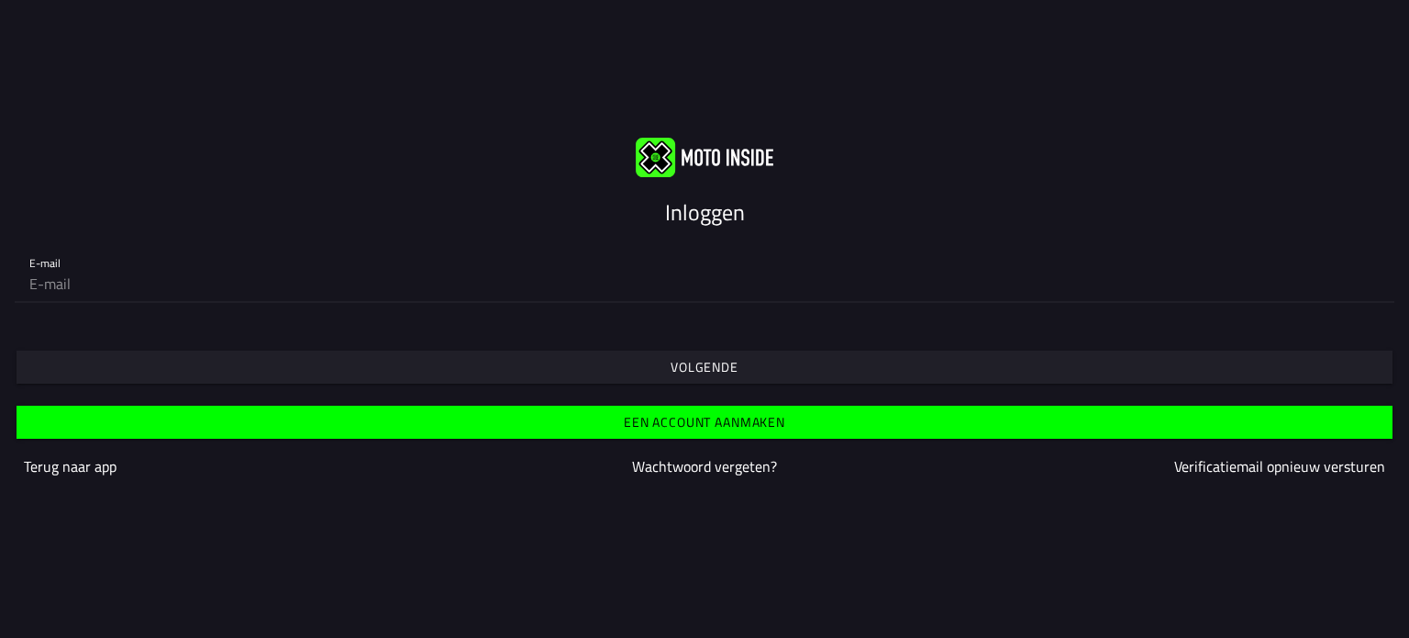
click at [32, 285] on input "email" at bounding box center [704, 283] width 1351 height 37
type input "carlanijland.enter@gmail.com"
click at [0, 0] on slot "Volgende" at bounding box center [0, 0] width 0 height 0
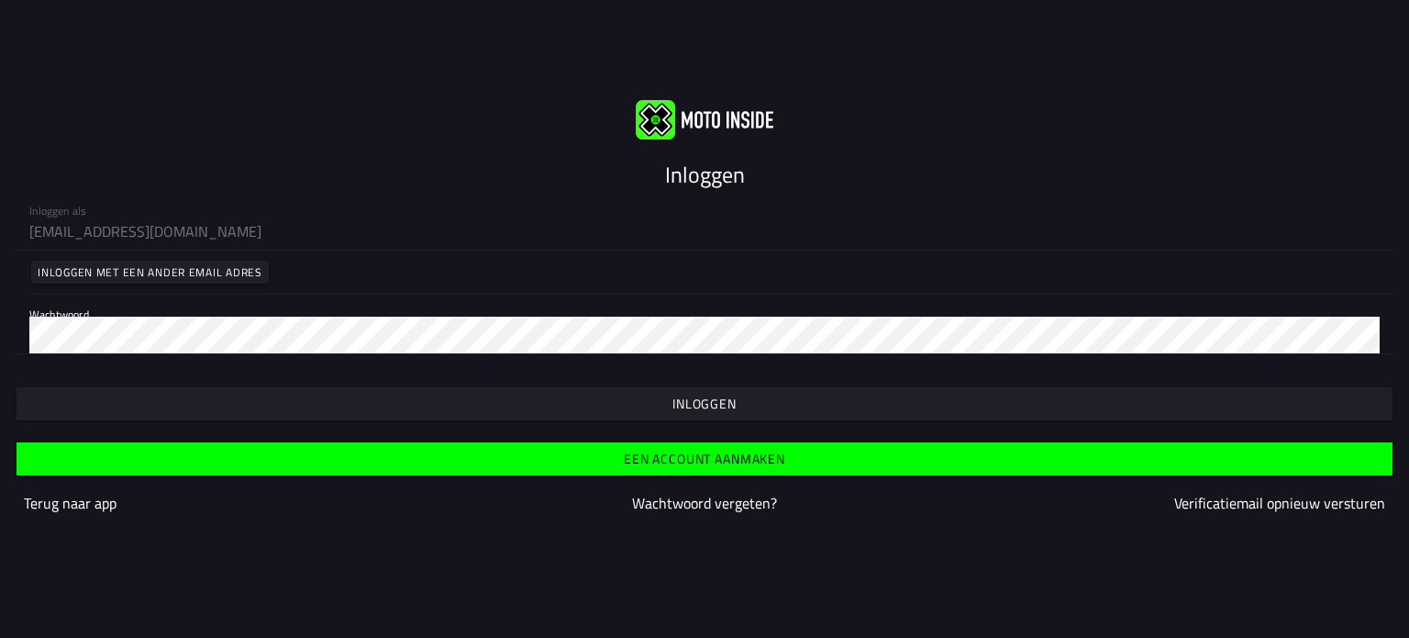
click at [0, 0] on slot "Inloggen" at bounding box center [0, 0] width 0 height 0
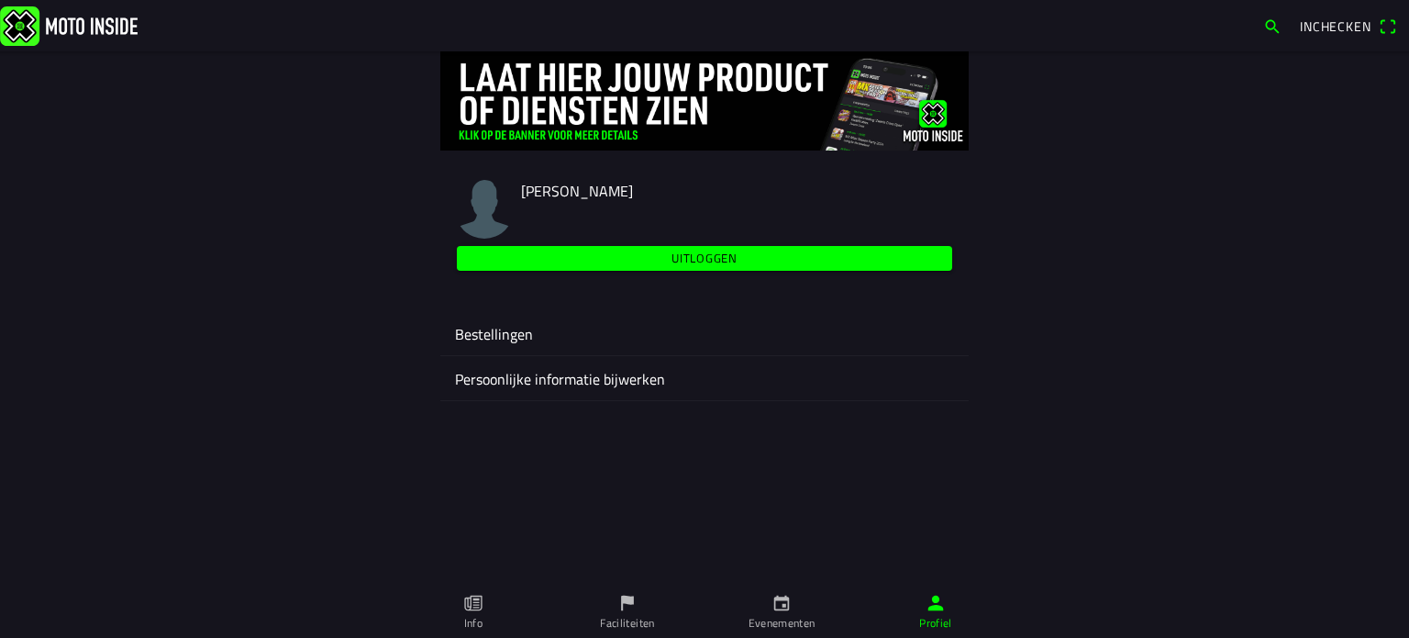
click at [784, 598] on icon "calendar" at bounding box center [782, 603] width 16 height 16
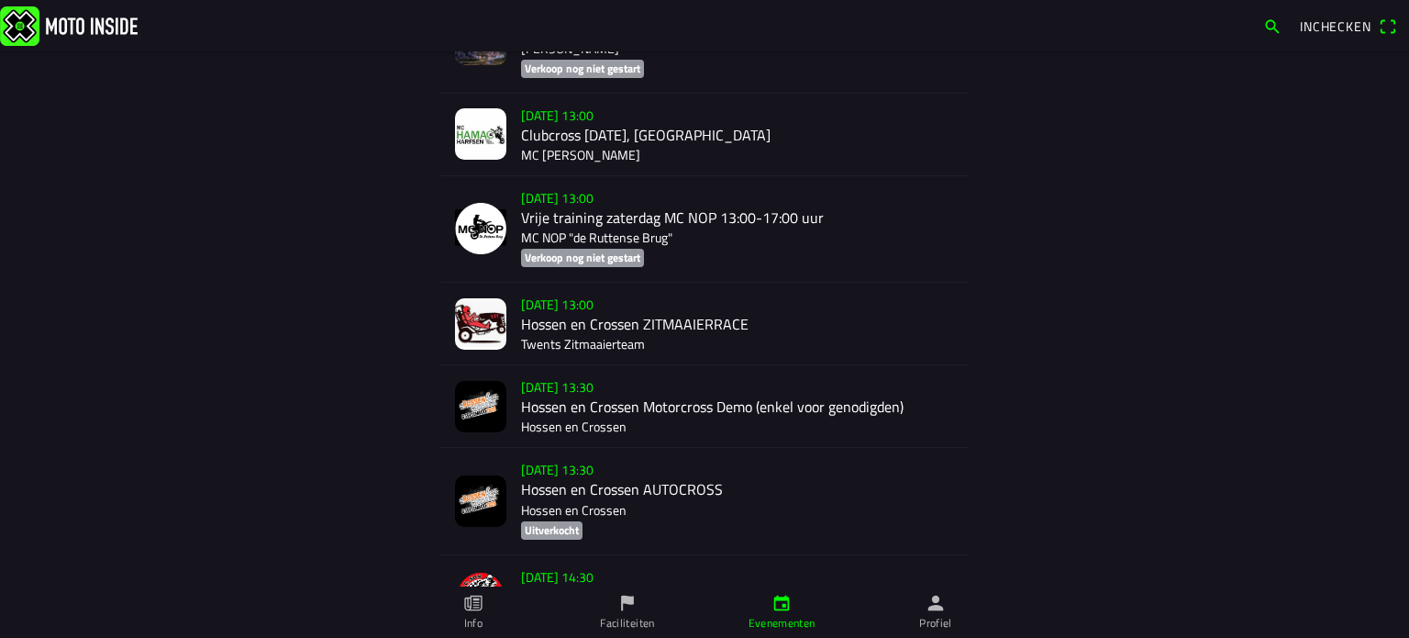
scroll to position [2929, 0]
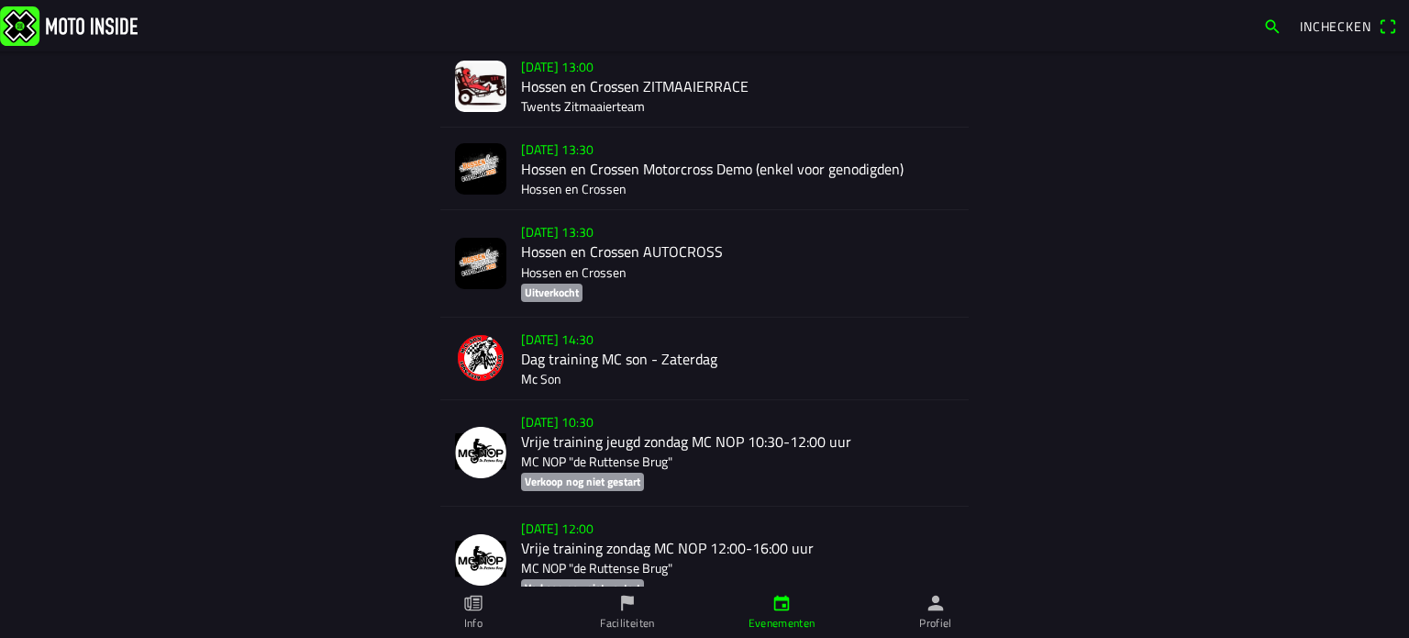
click at [578, 80] on div "[DATE] 13:00 Hossen en Crossen ZITMAAIERRACE Twents Zitmaaierteam" at bounding box center [737, 86] width 433 height 82
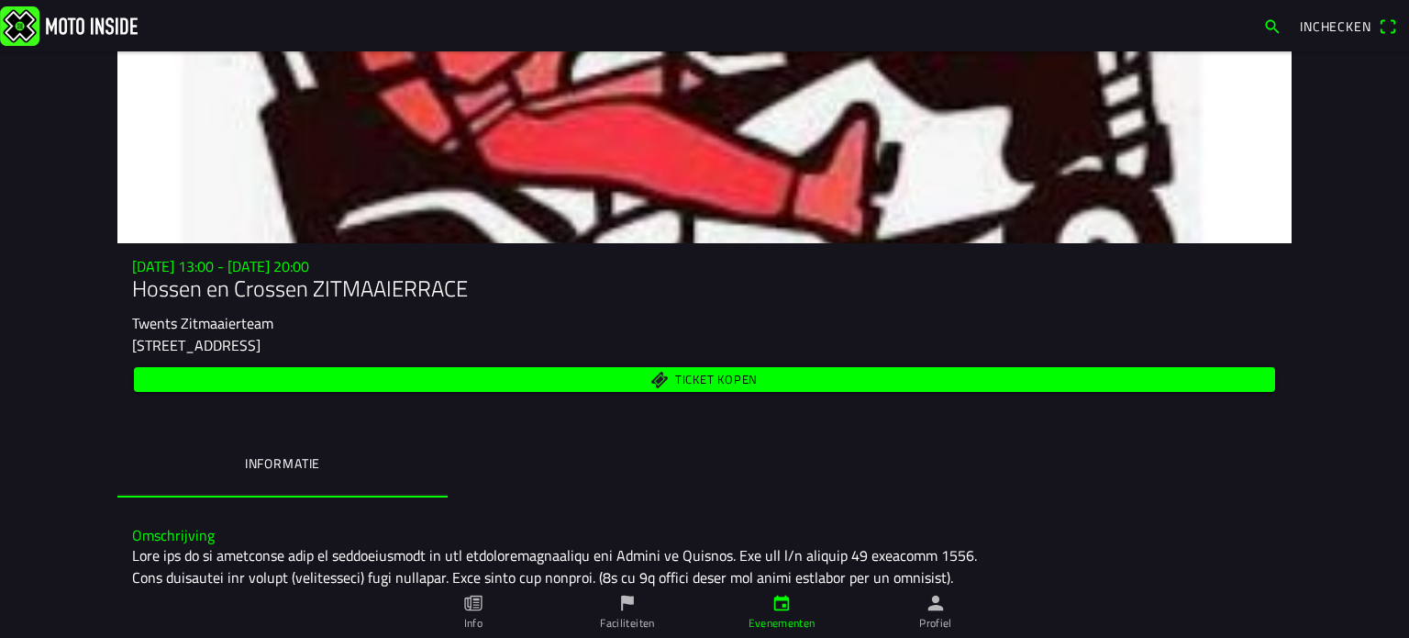
click at [708, 370] on span "Ticket kopen" at bounding box center [705, 379] width 1120 height 25
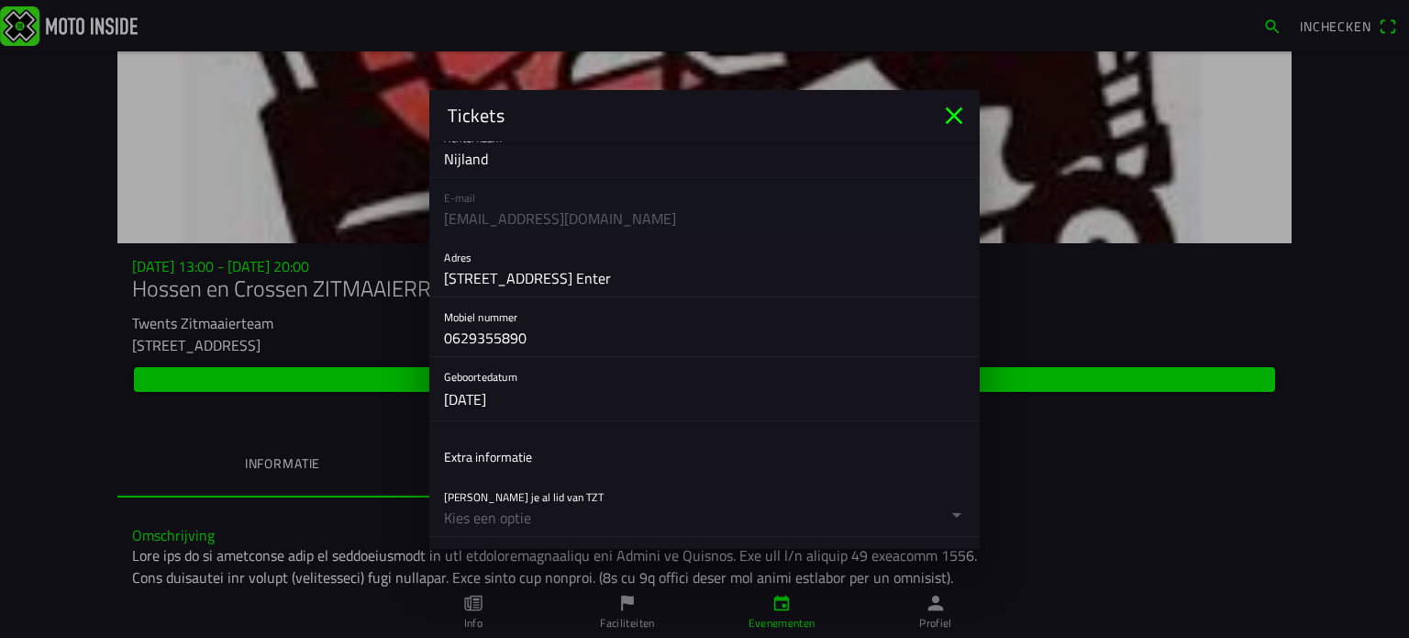
scroll to position [367, 0]
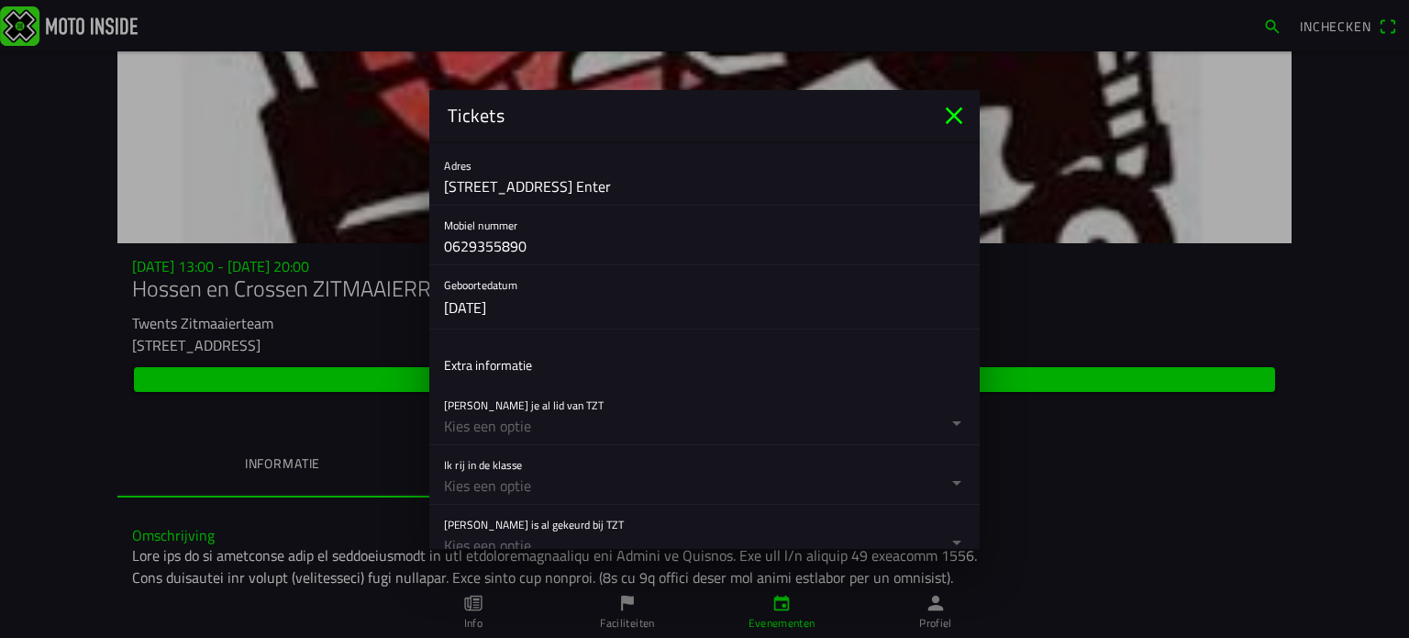
click at [547, 416] on button "button" at bounding box center [712, 414] width 536 height 59
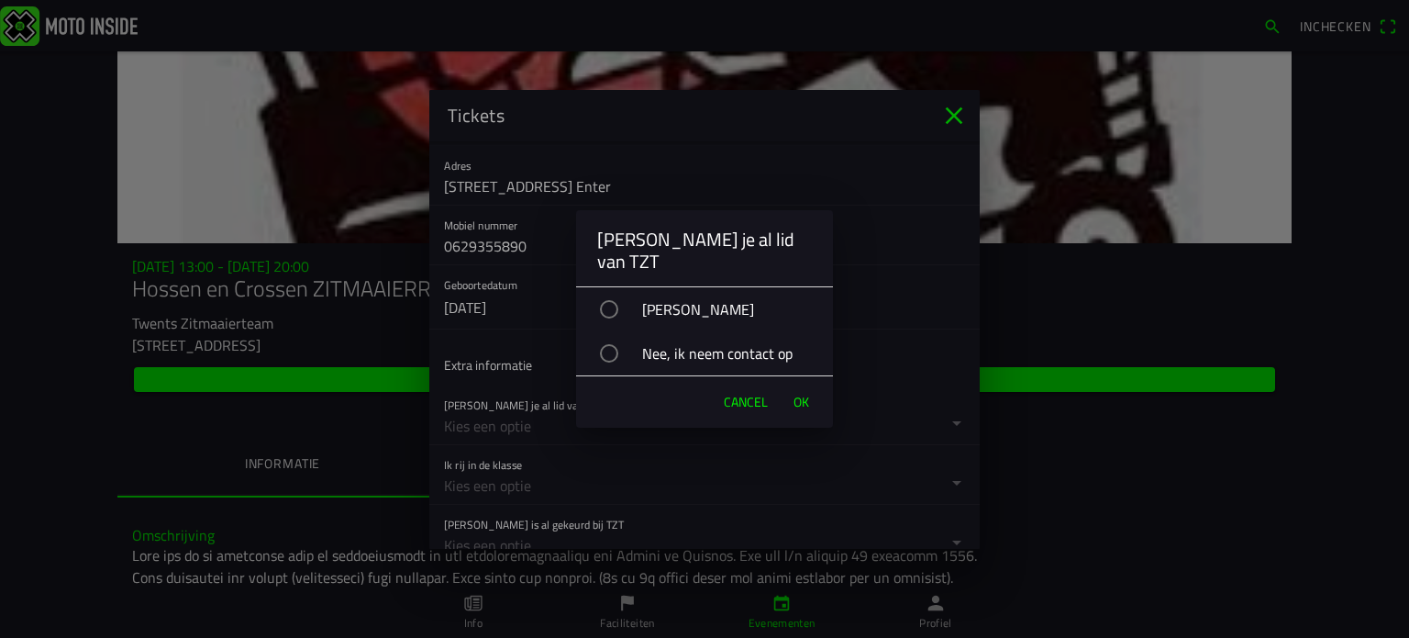
click at [622, 290] on div "[PERSON_NAME]" at bounding box center [704, 309] width 257 height 44
click at [794, 393] on span "OK" at bounding box center [802, 402] width 16 height 18
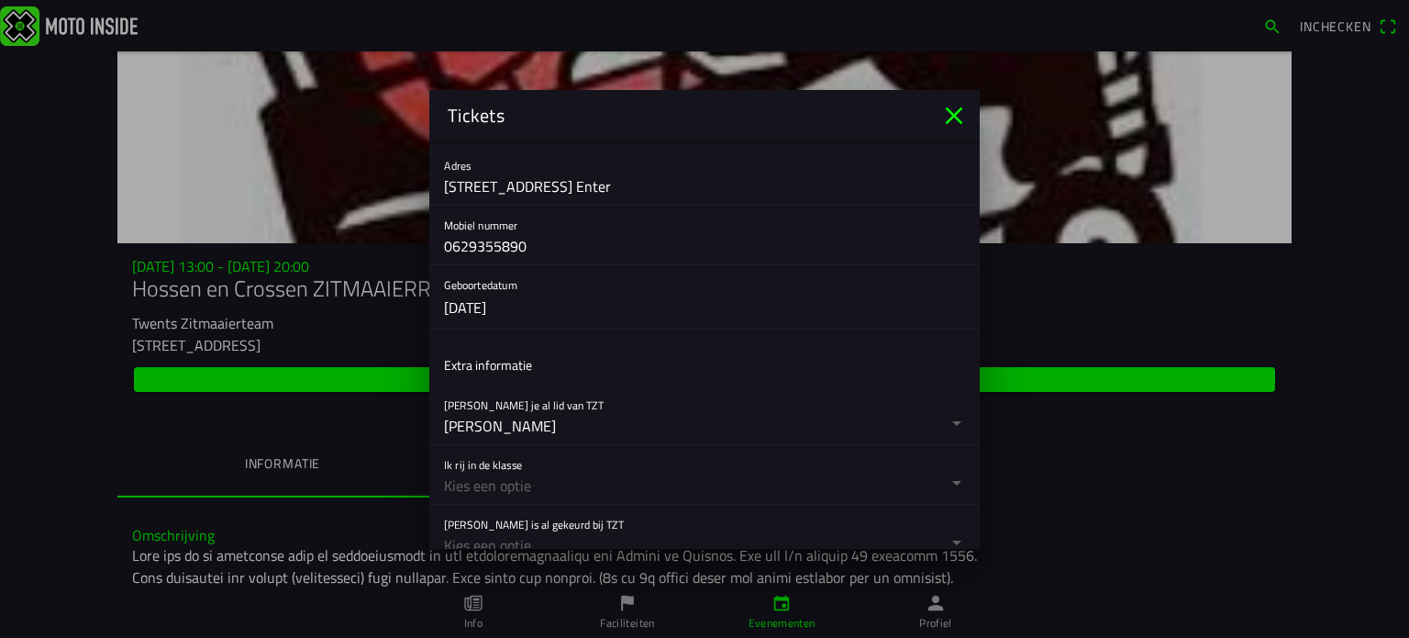
click at [502, 471] on button "button" at bounding box center [712, 474] width 536 height 59
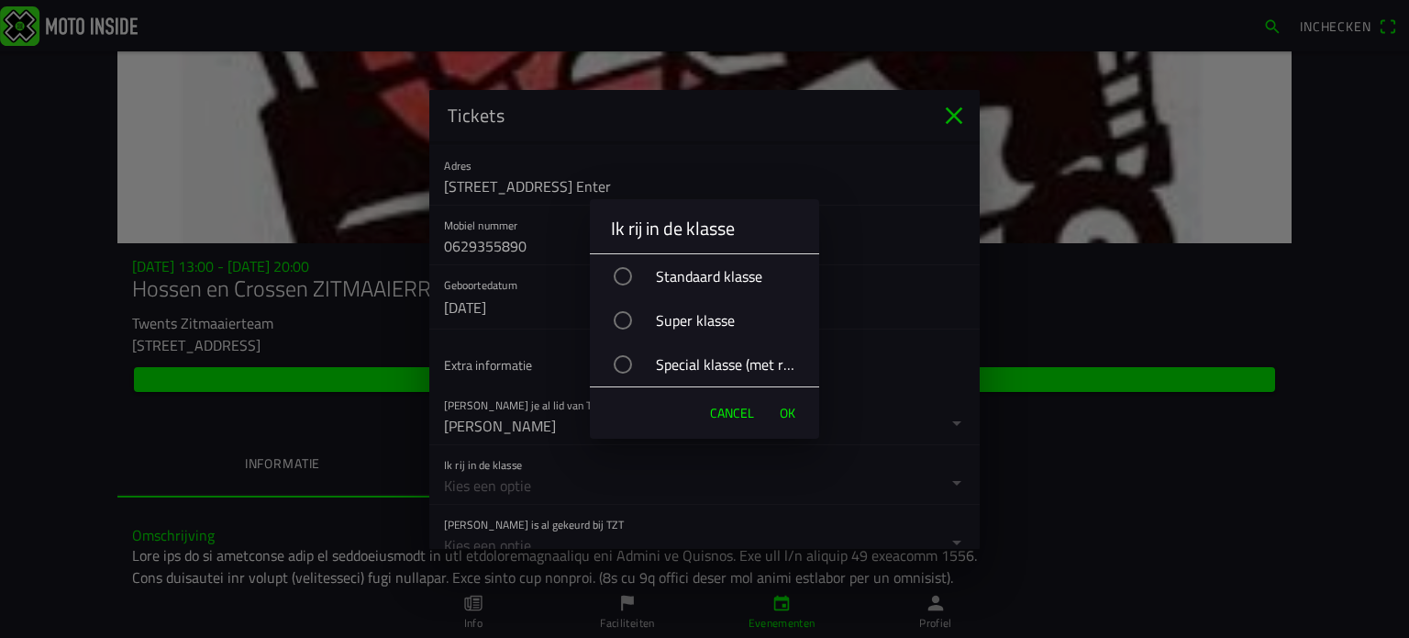
click at [617, 273] on div "button" at bounding box center [623, 276] width 18 height 18
drag, startPoint x: 784, startPoint y: 402, endPoint x: 748, endPoint y: 414, distance: 37.7
click at [772, 406] on button "OK" at bounding box center [788, 413] width 34 height 37
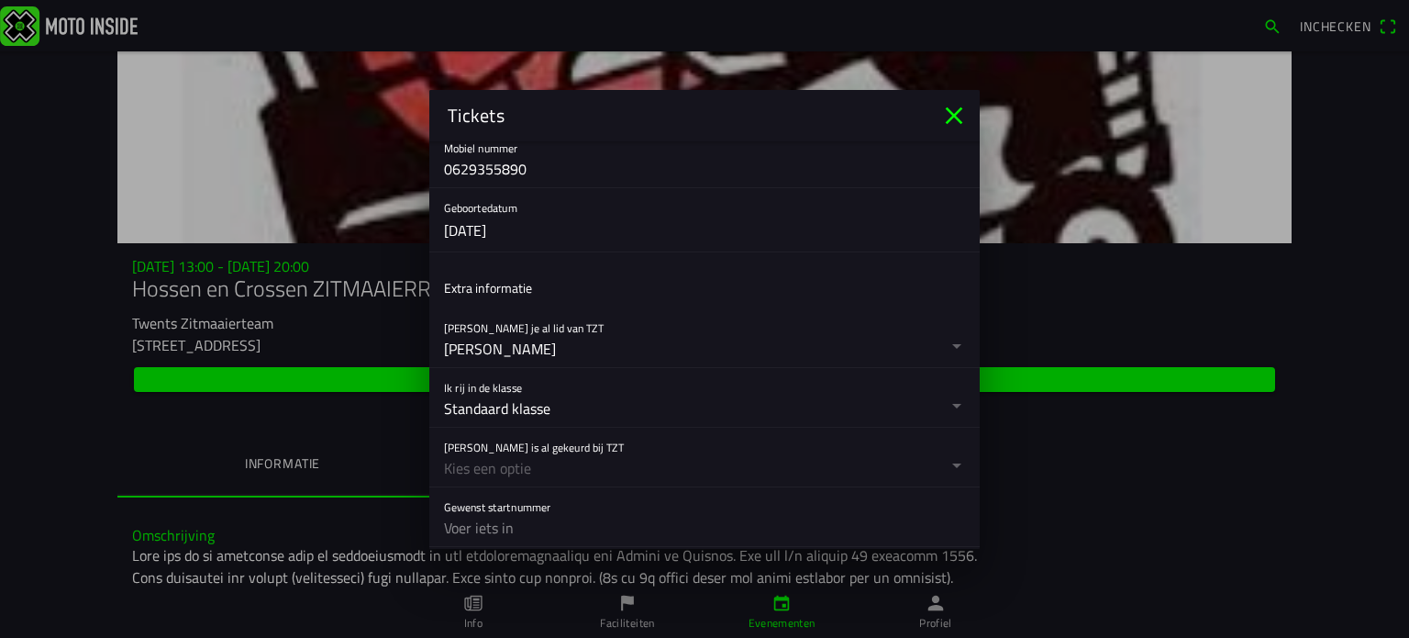
scroll to position [551, 0]
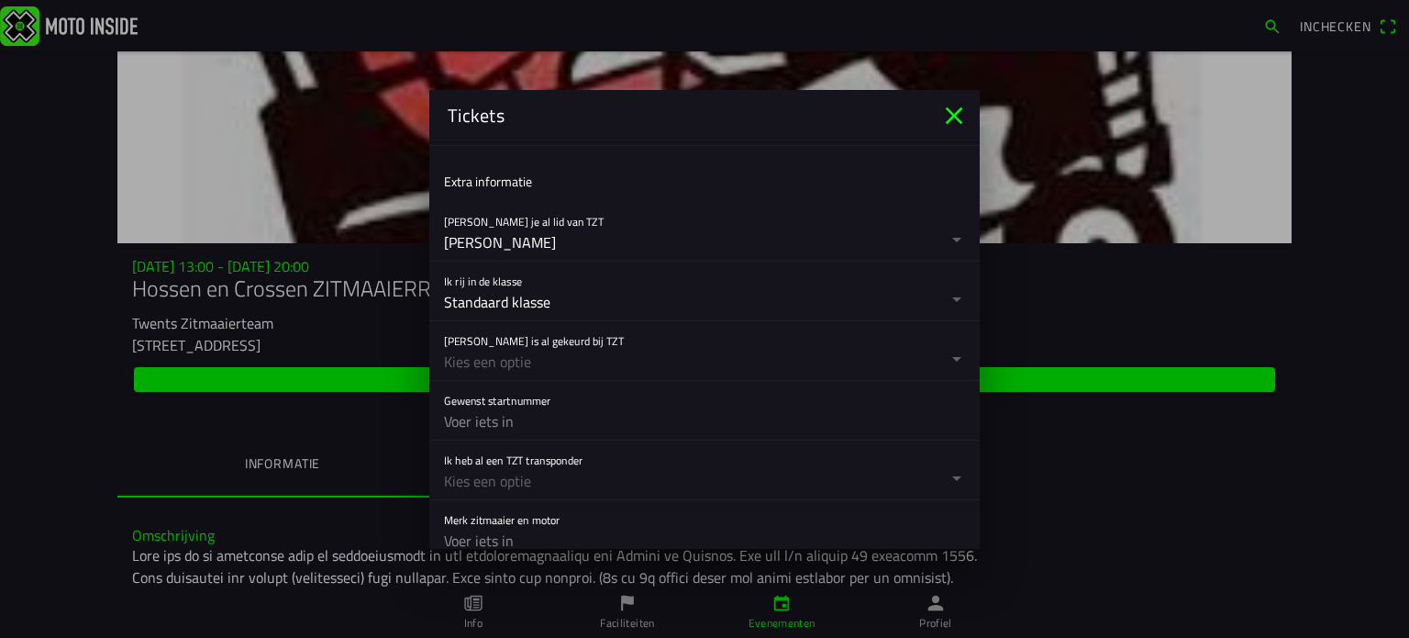
click at [497, 334] on button "button" at bounding box center [712, 350] width 536 height 59
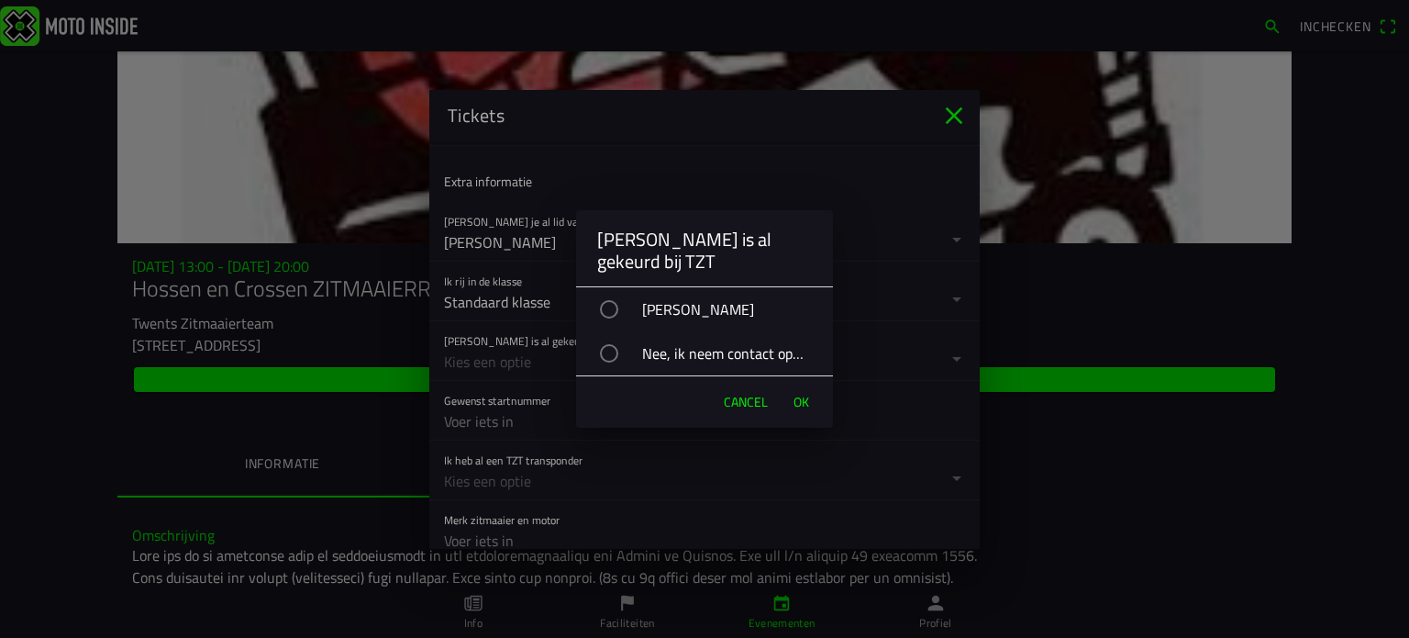
click at [612, 296] on div "[PERSON_NAME]" at bounding box center [714, 309] width 239 height 46
click at [796, 393] on span "OK" at bounding box center [802, 402] width 16 height 18
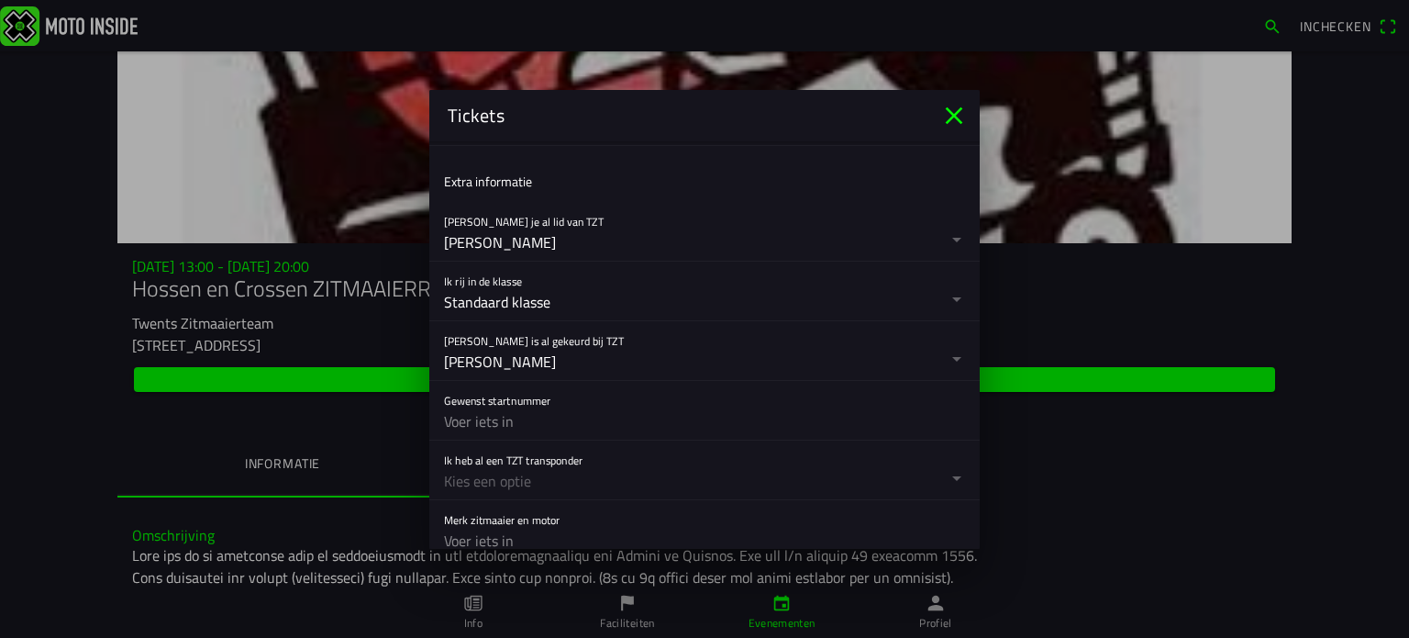
click at [492, 413] on input "text" at bounding box center [704, 421] width 521 height 37
type input "15"
click at [481, 476] on button "button" at bounding box center [712, 469] width 536 height 59
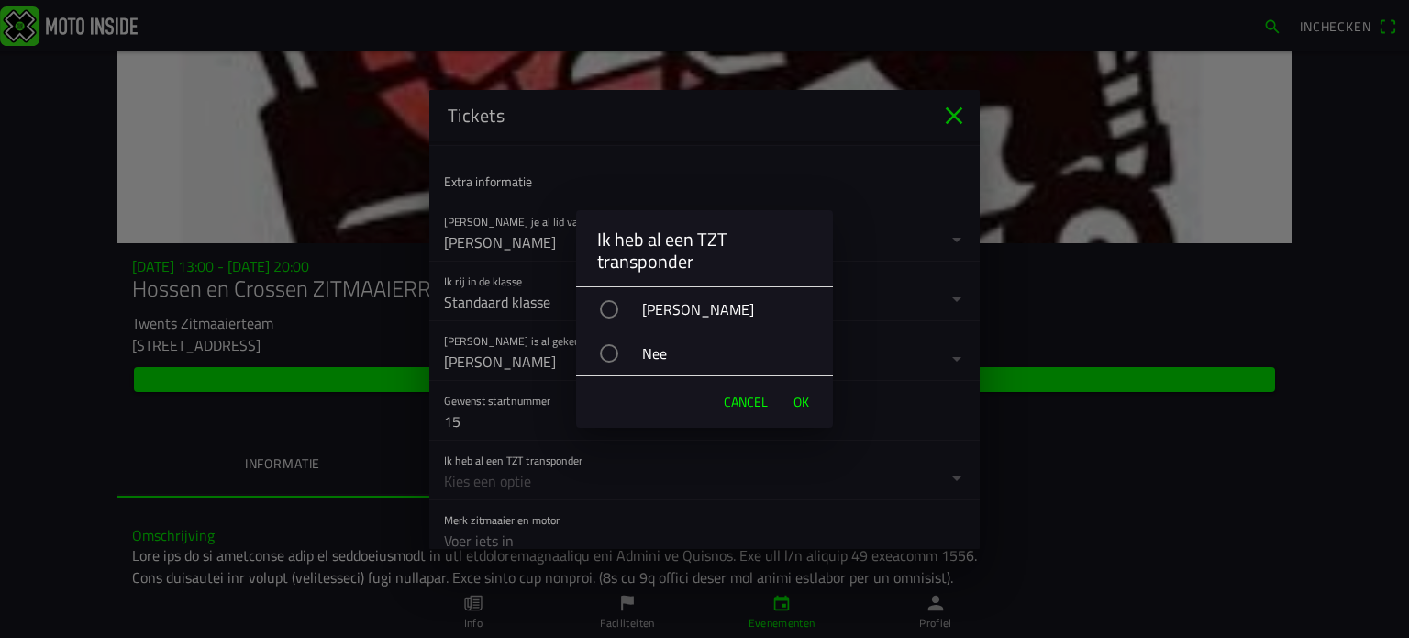
drag, startPoint x: 608, startPoint y: 311, endPoint x: 621, endPoint y: 315, distance: 13.4
click at [612, 311] on div "button" at bounding box center [609, 309] width 18 height 18
click at [787, 398] on button "OK" at bounding box center [801, 402] width 34 height 37
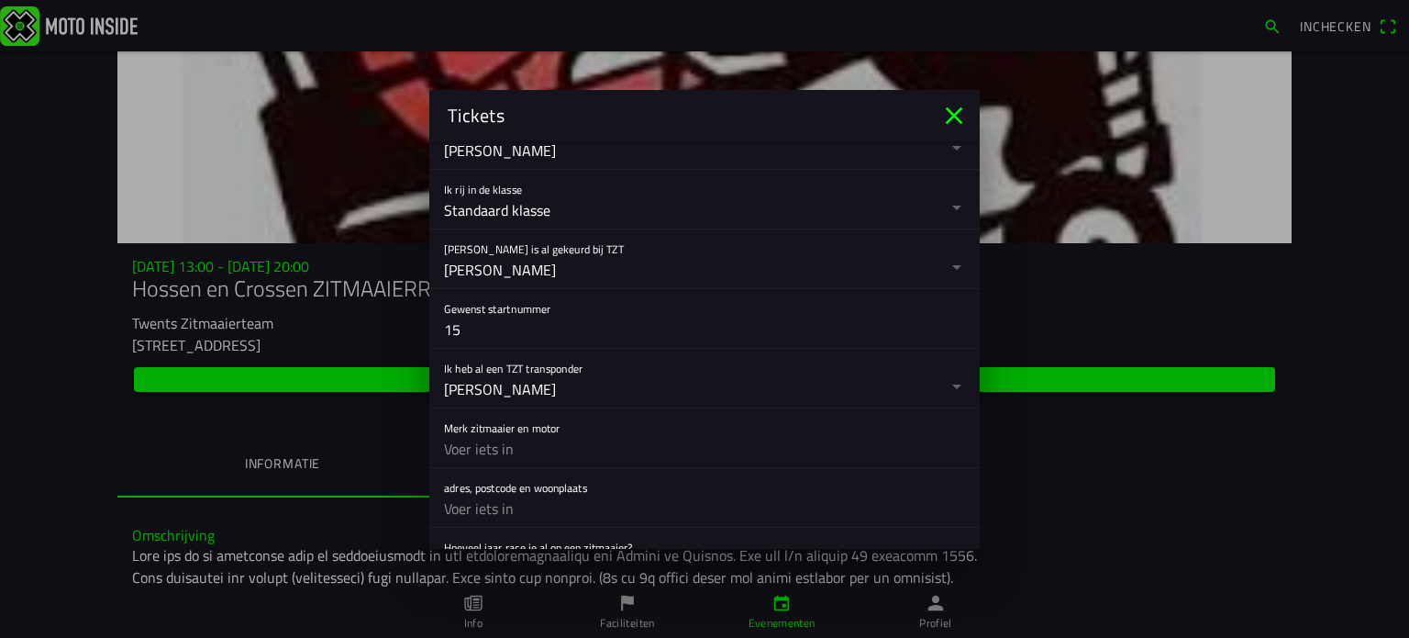
scroll to position [734, 0]
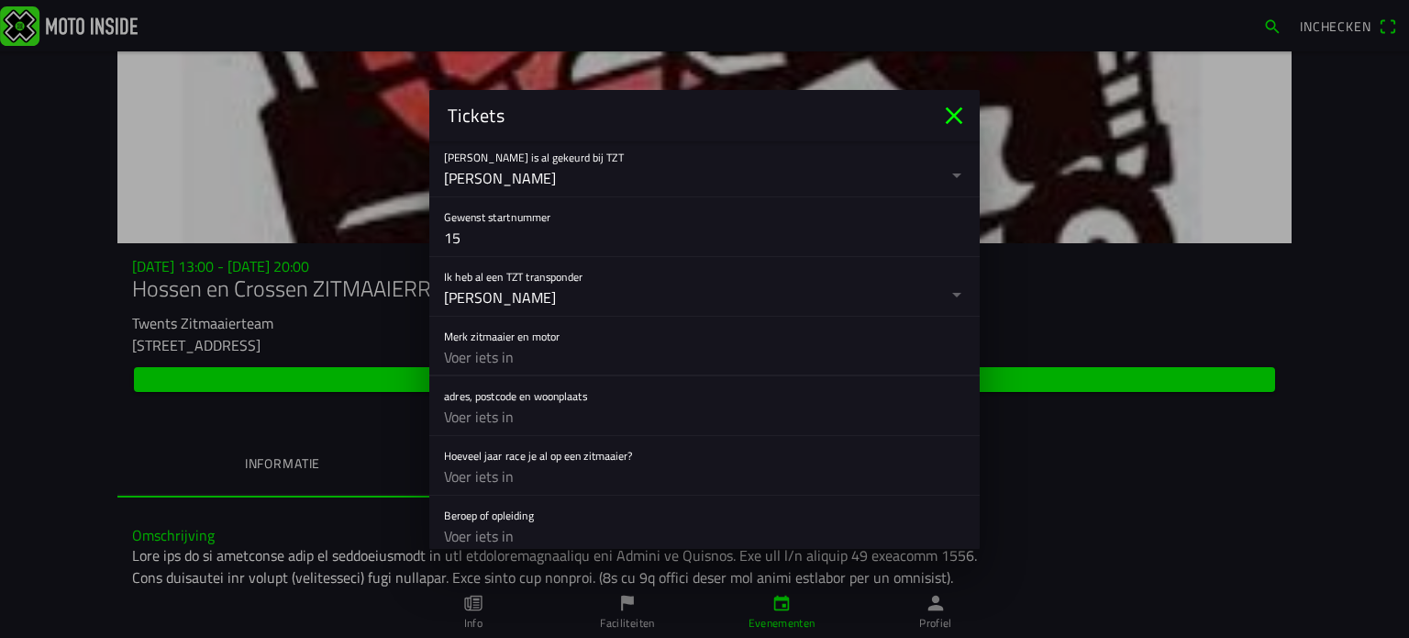
click at [481, 350] on input "text" at bounding box center [704, 357] width 521 height 37
type input "Yardman, Briggs & Stratton"
click at [492, 417] on input "text" at bounding box center [704, 416] width 521 height 37
type input "[STREET_ADDRESS] Enter"
click at [476, 473] on input "text" at bounding box center [704, 476] width 521 height 37
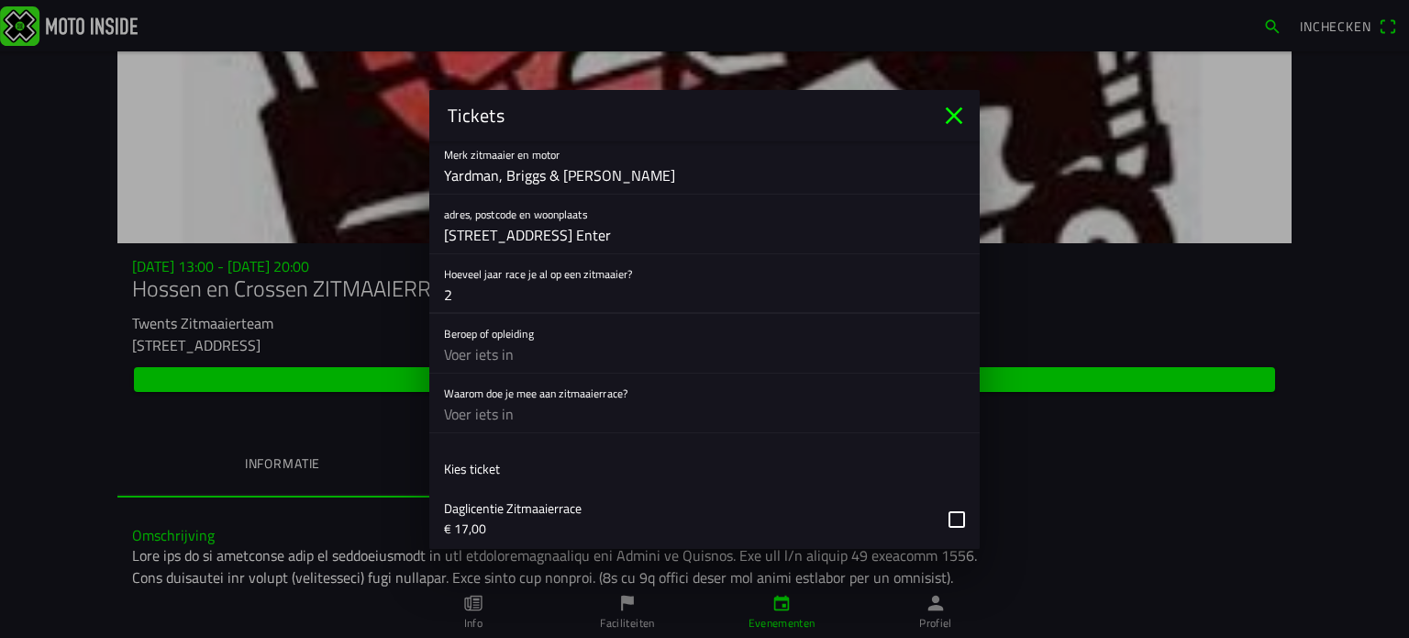
scroll to position [918, 0]
type input "2"
click at [478, 348] on input "text" at bounding box center [704, 352] width 521 height 37
type input "buitendienstmedewerker"
click at [461, 410] on input "text" at bounding box center [704, 412] width 521 height 37
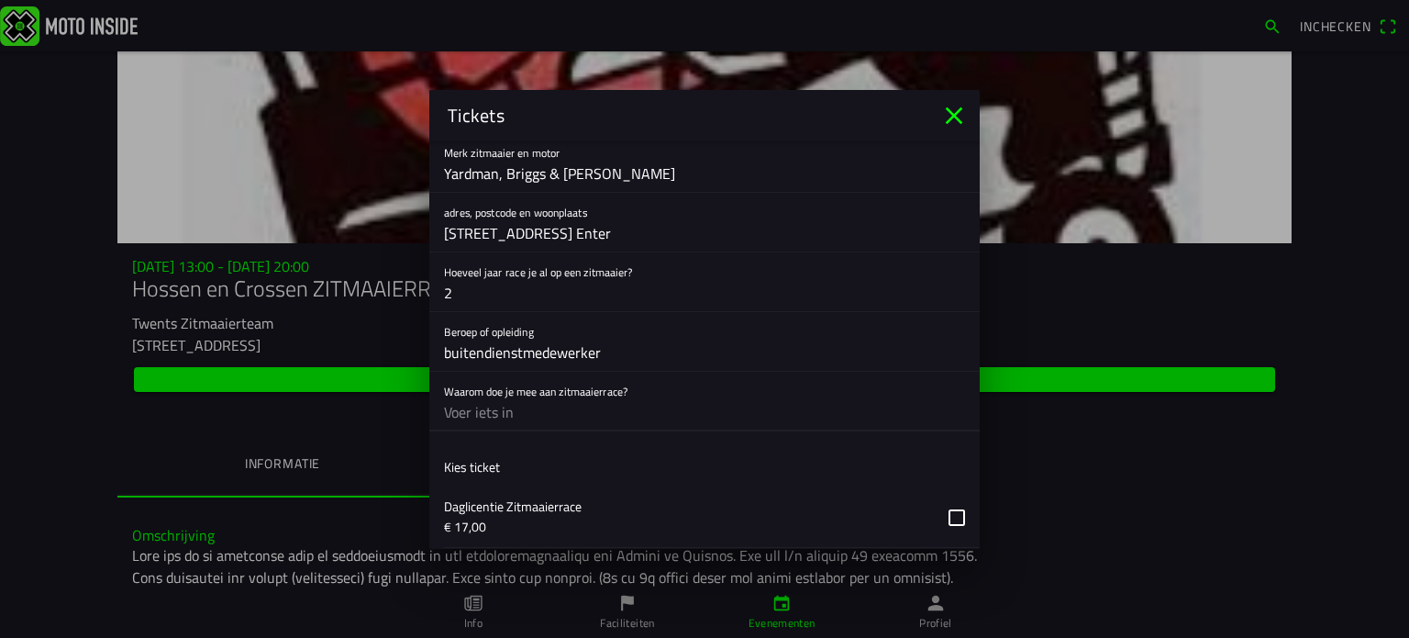
click at [609, 351] on input "buitendienstmedewerker" at bounding box center [704, 352] width 521 height 37
drag, startPoint x: 609, startPoint y: 351, endPoint x: 417, endPoint y: 385, distance: 194.7
click at [417, 385] on ion-modal "Tickets Registratieformulier Geslacht Man Vrouw Voornaam Carla Achternaam Nijla…" at bounding box center [704, 319] width 1409 height 638
type input "."
click at [491, 408] on input "text" at bounding box center [704, 412] width 521 height 37
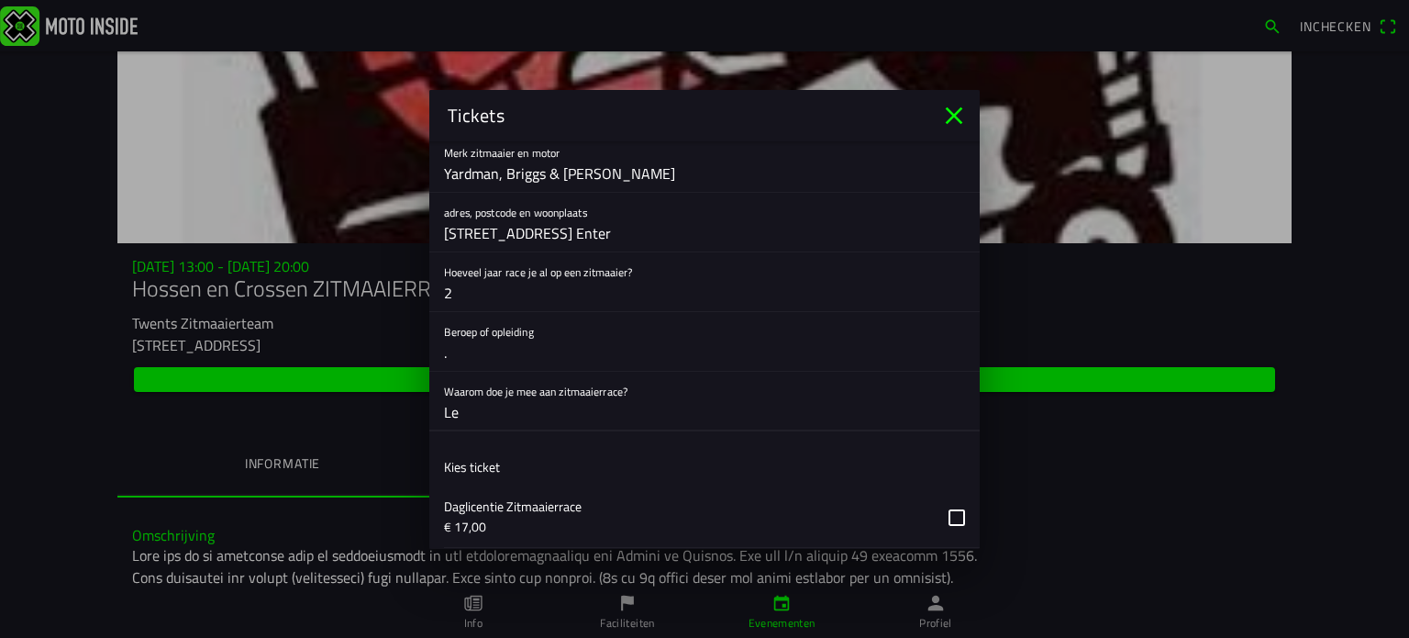
type input "L"
type input "O"
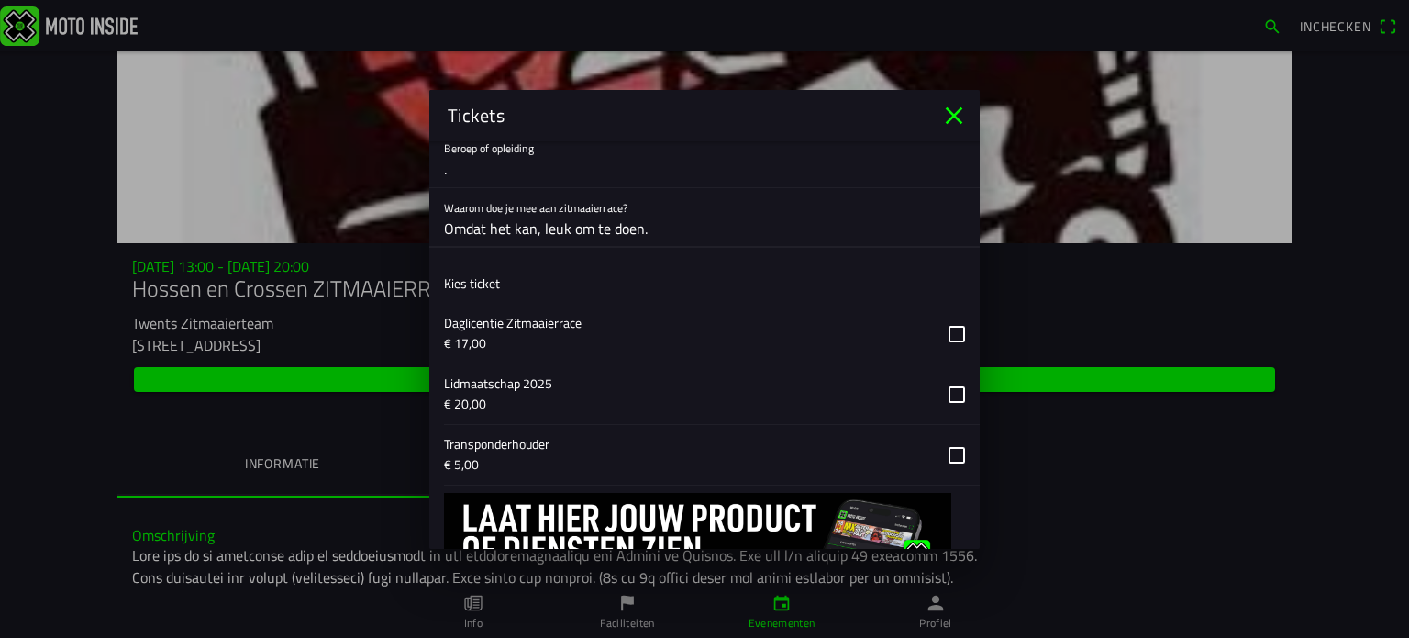
click at [940, 320] on button "button" at bounding box center [712, 334] width 536 height 60
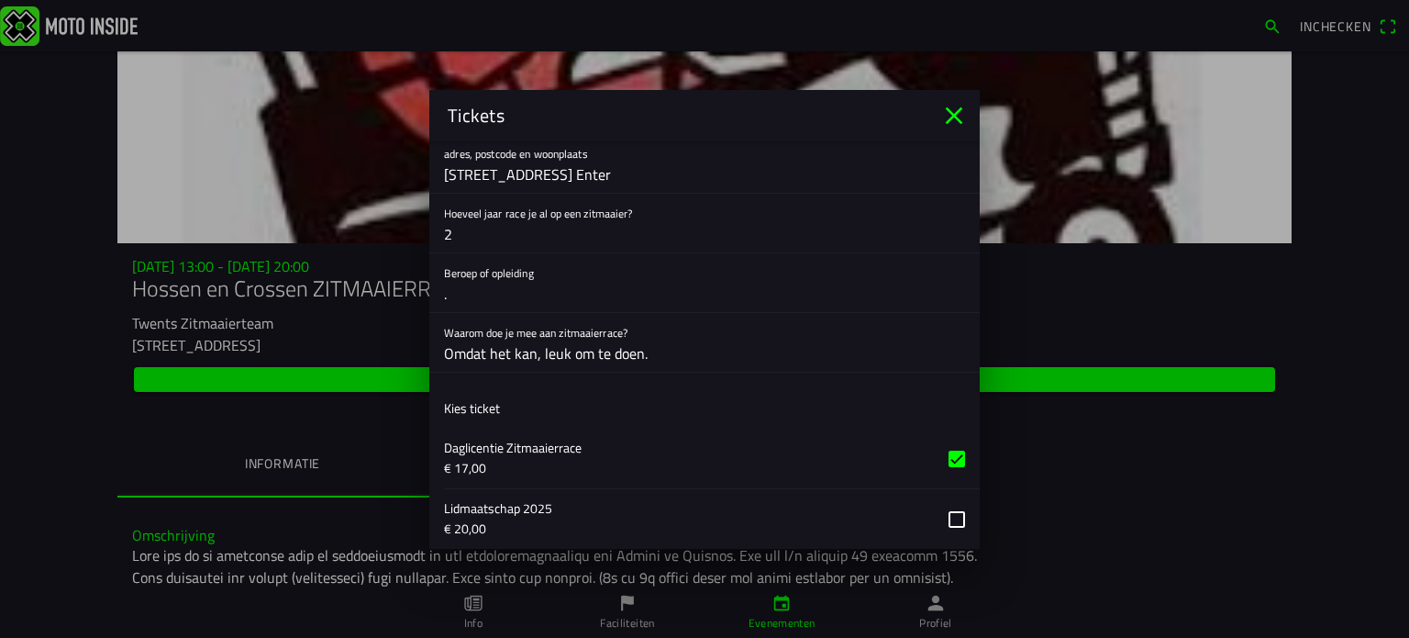
scroll to position [989, 0]
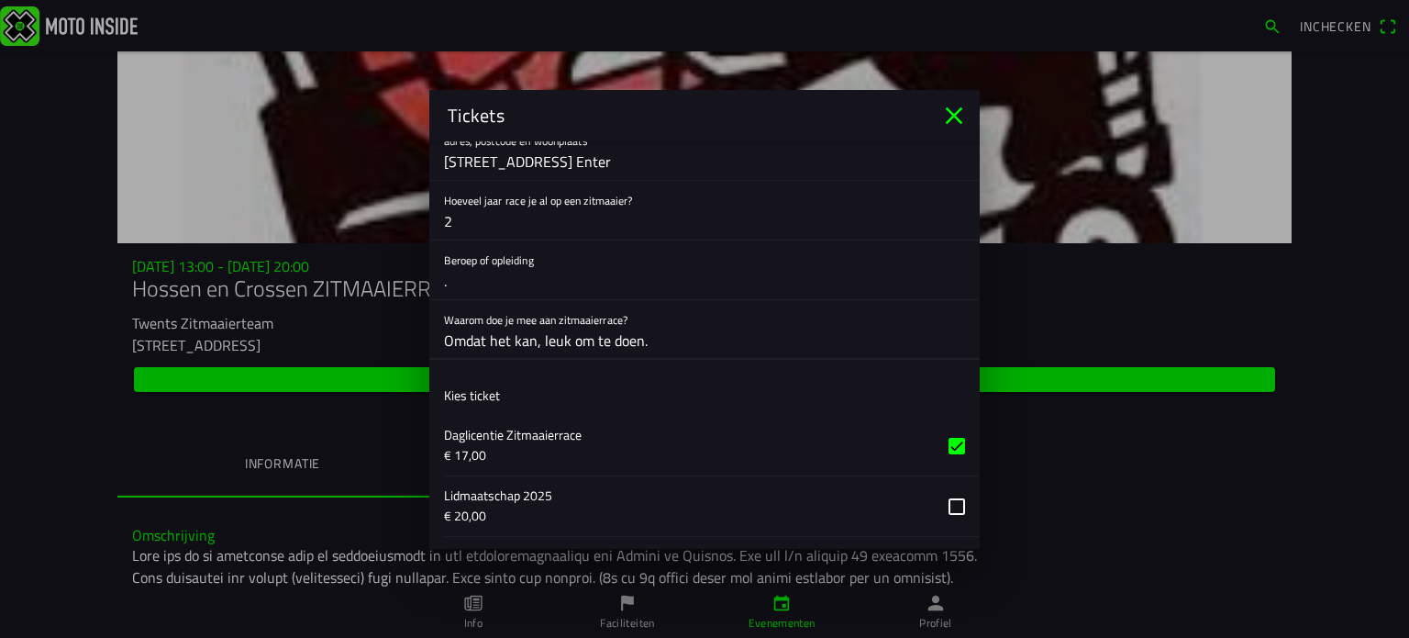
drag, startPoint x: 664, startPoint y: 337, endPoint x: 395, endPoint y: 382, distance: 272.6
click at [393, 376] on ion-modal "Tickets Registratieformulier Geslacht Man Vrouw Voornaam Carla Achternaam Nijla…" at bounding box center [704, 319] width 1409 height 638
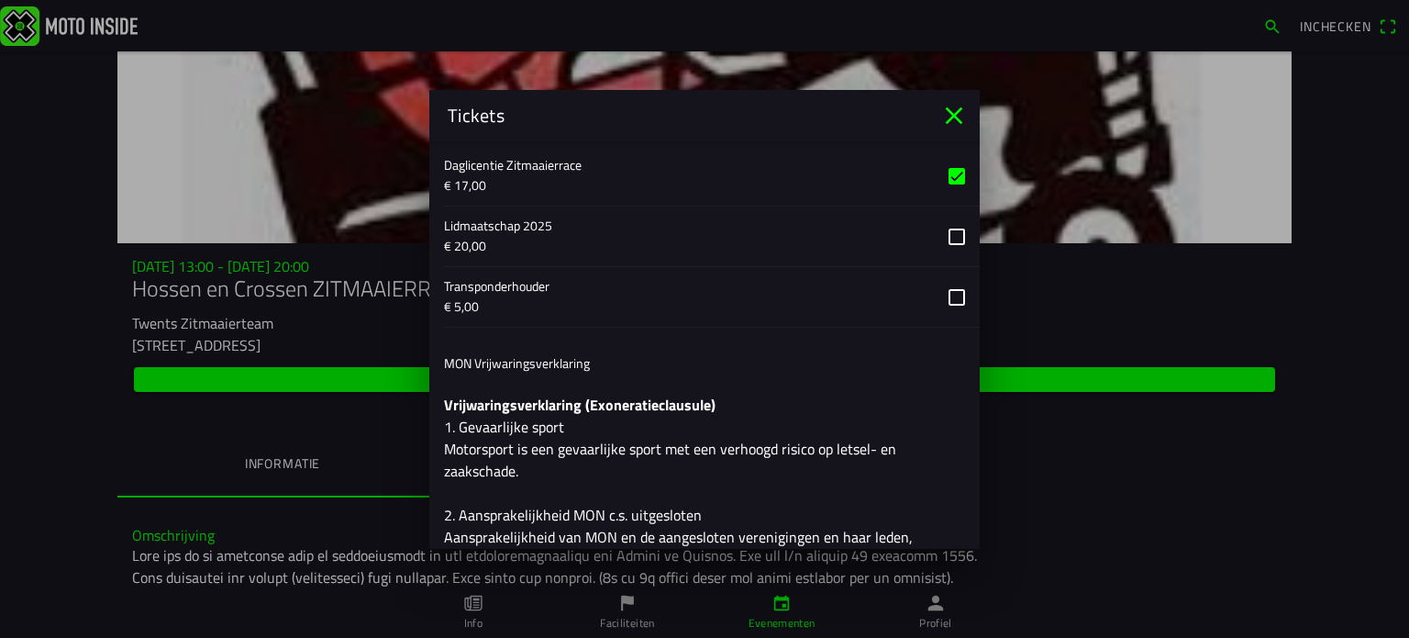
scroll to position [1173, 0]
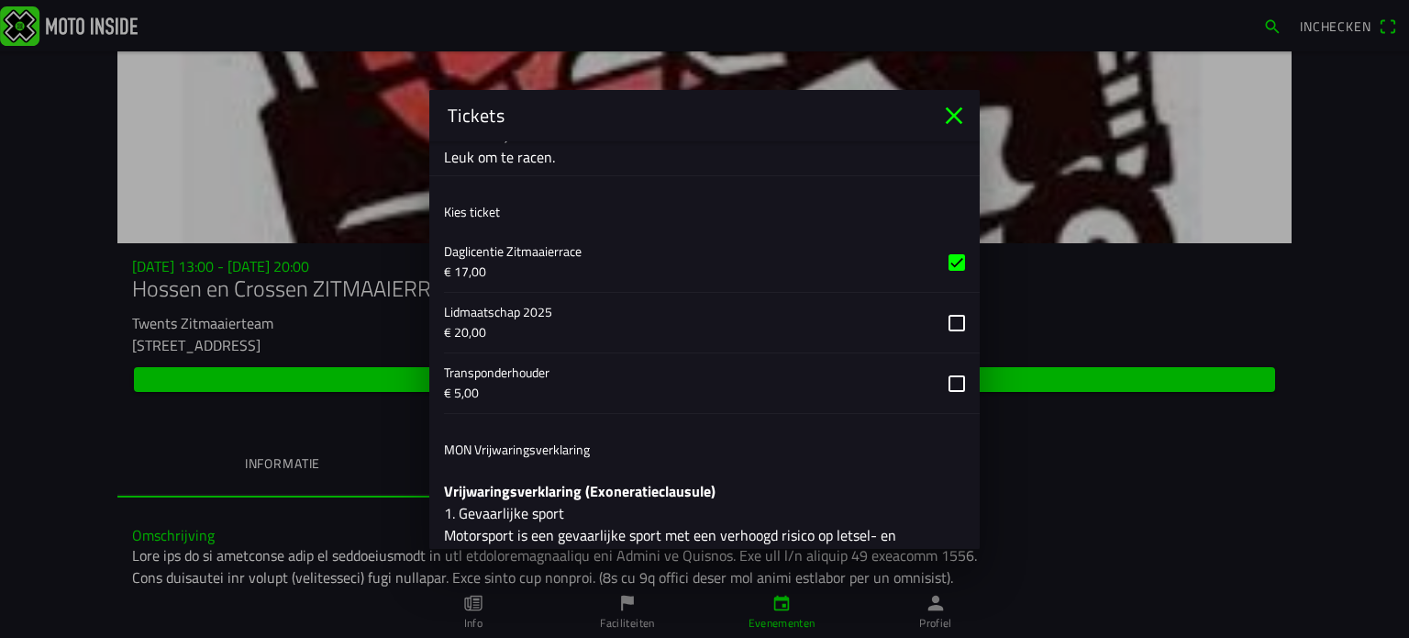
drag, startPoint x: 569, startPoint y: 150, endPoint x: 528, endPoint y: 161, distance: 41.8
click at [512, 163] on div "Tickets Registratieformulier Geslacht Man Vrouw Voornaam Carla Achternaam Nijla…" at bounding box center [704, 319] width 551 height 459
drag, startPoint x: 453, startPoint y: 163, endPoint x: 384, endPoint y: 186, distance: 73.4
click at [374, 180] on ion-modal "Tickets Registratieformulier Geslacht Man Vrouw Voornaam Carla Achternaam Nijla…" at bounding box center [704, 319] width 1409 height 638
type input "L"
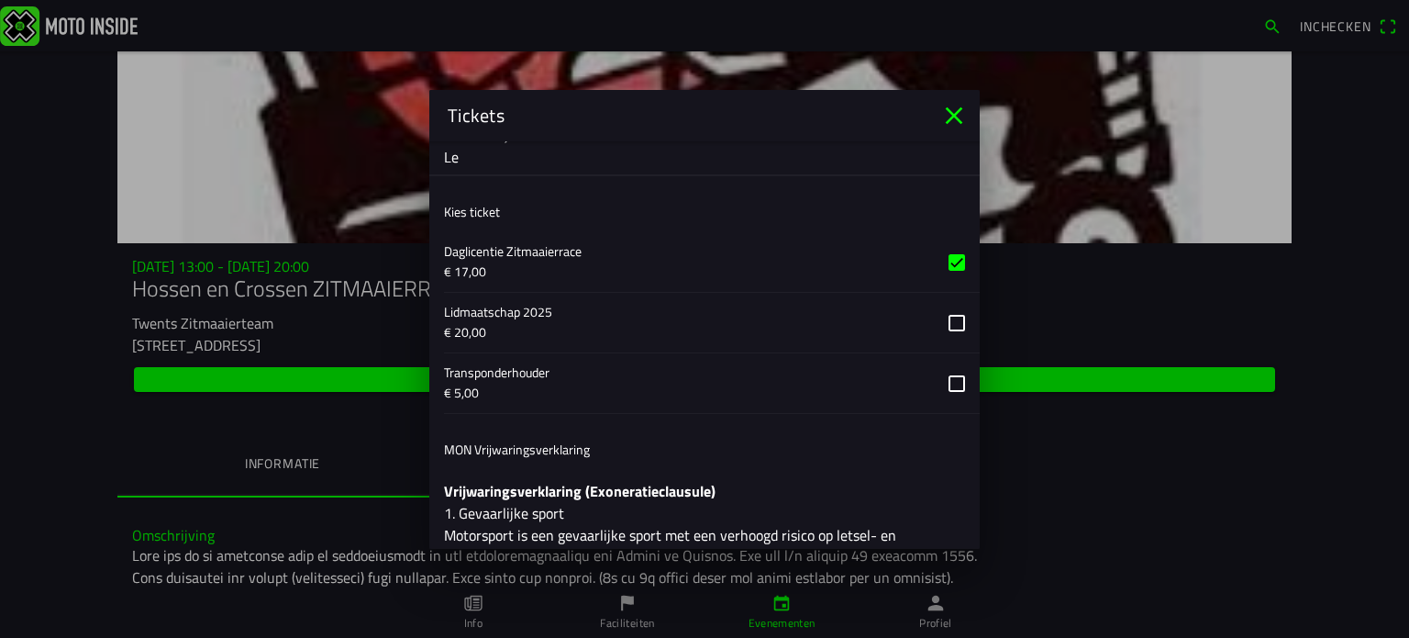
type input "L"
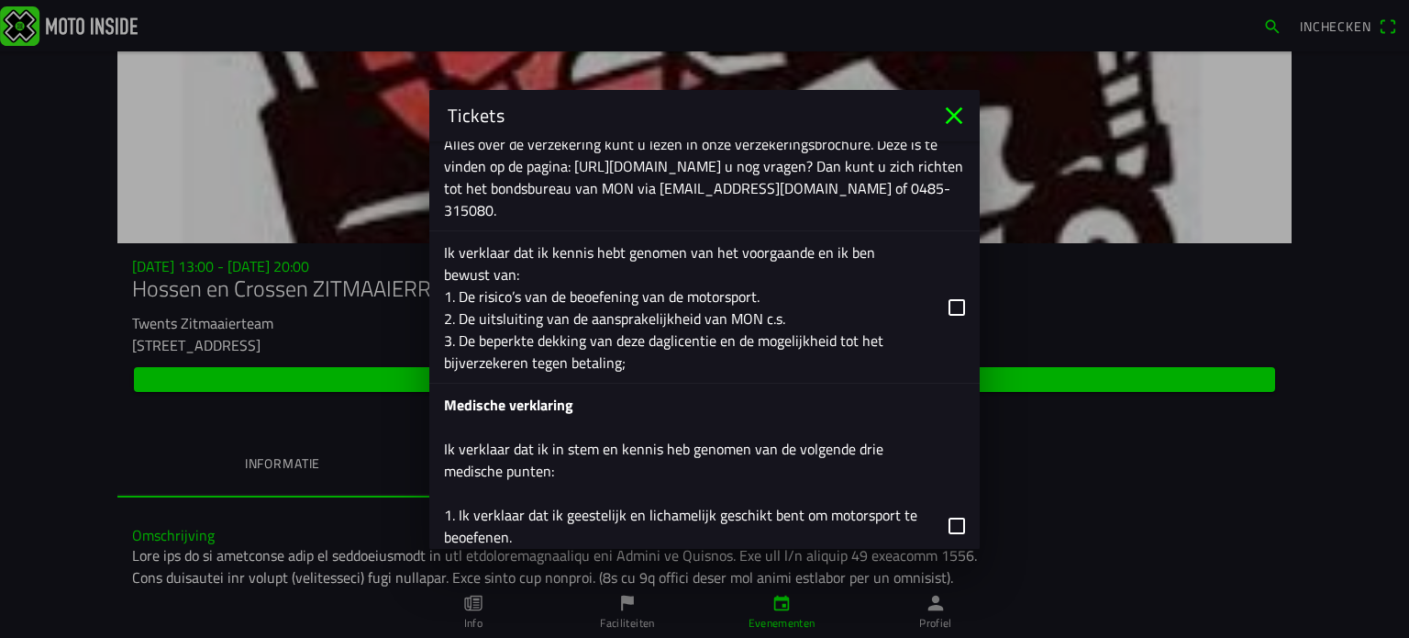
scroll to position [2397, 0]
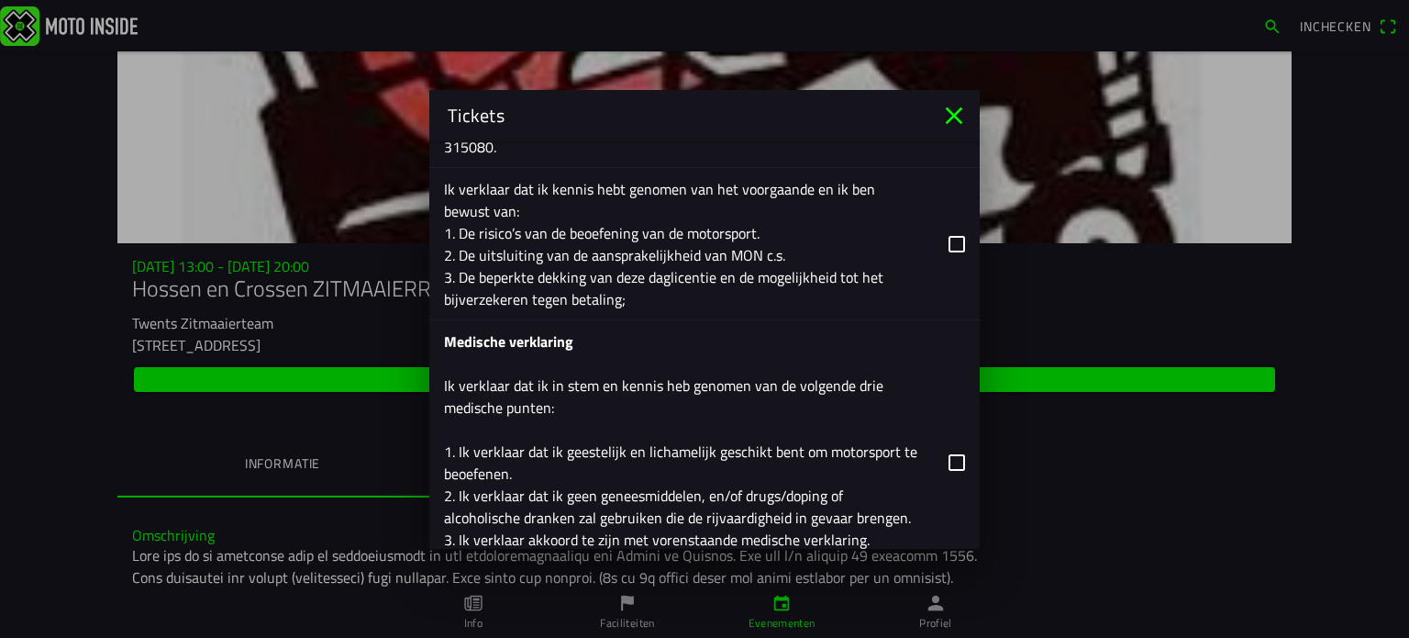
drag, startPoint x: 938, startPoint y: 239, endPoint x: 952, endPoint y: 344, distance: 106.5
click at [938, 242] on button "button" at bounding box center [712, 243] width 536 height 151
click at [947, 456] on button "button" at bounding box center [712, 462] width 536 height 284
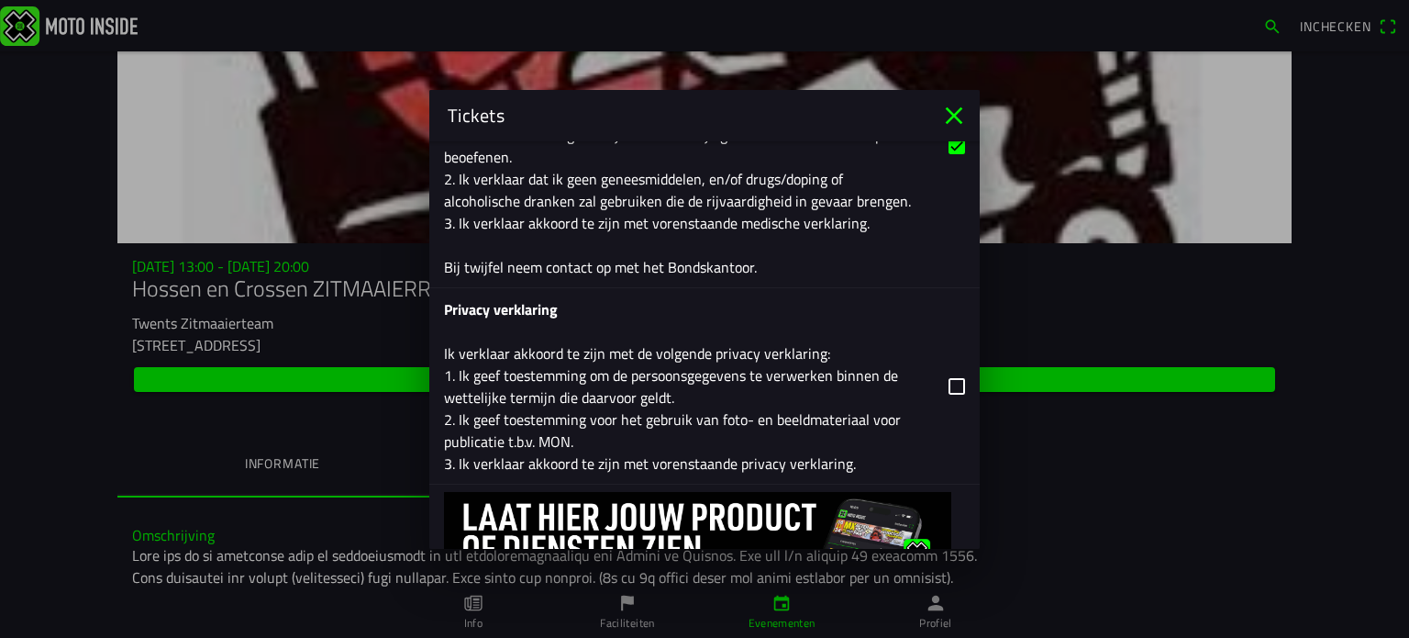
scroll to position [2696, 0]
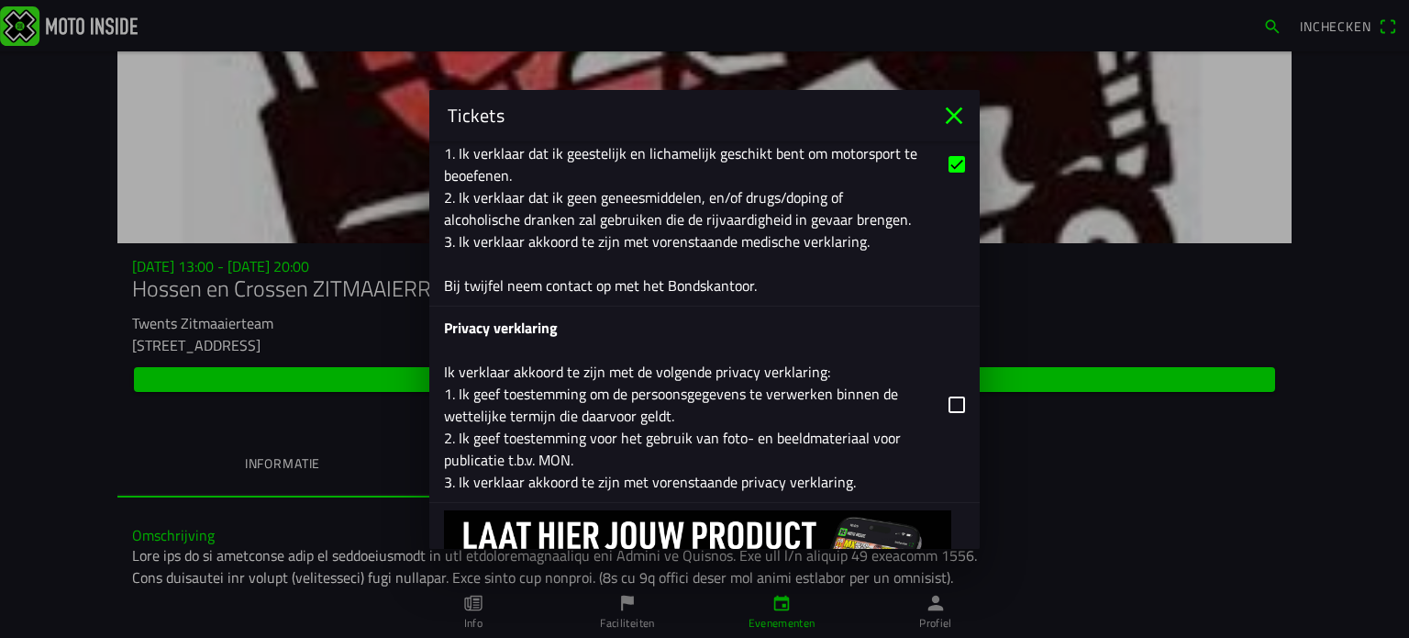
click at [935, 394] on button "button" at bounding box center [712, 403] width 536 height 195
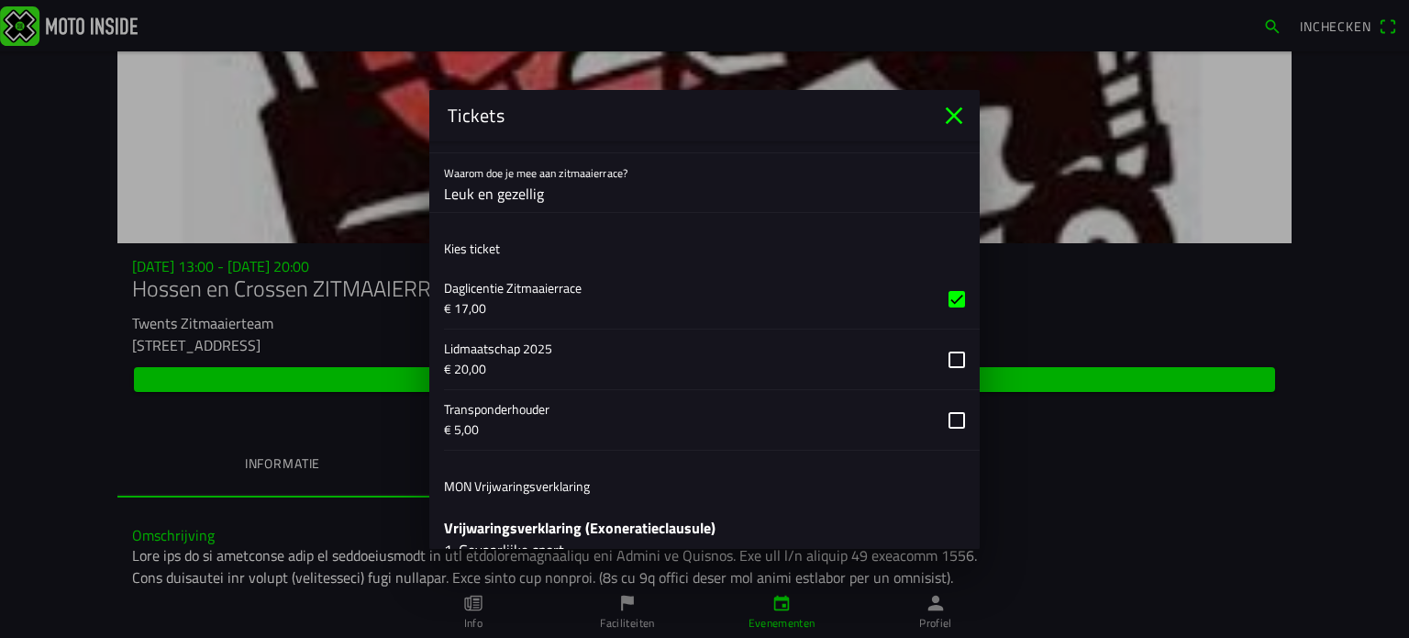
scroll to position [952, 0]
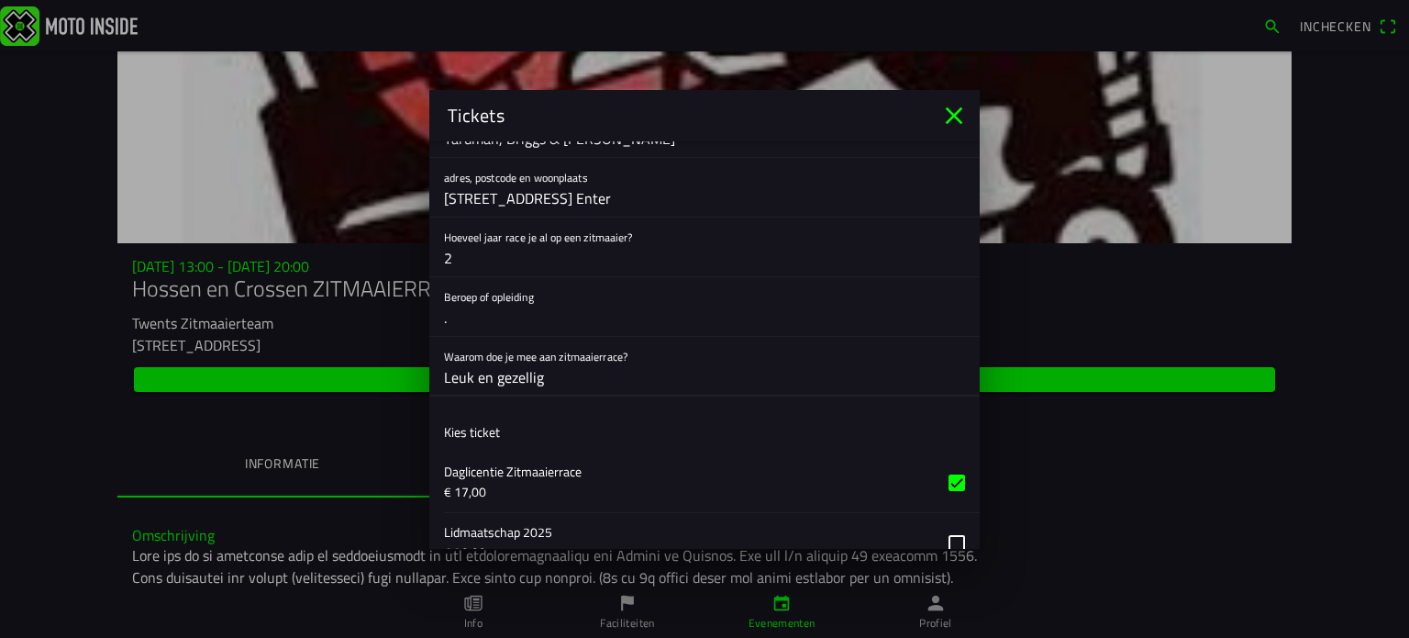
drag, startPoint x: 584, startPoint y: 378, endPoint x: 393, endPoint y: 373, distance: 191.8
click at [393, 373] on ion-modal "Tickets Registratieformulier Geslacht Man Vrouw Voornaam Carla Achternaam Nijla…" at bounding box center [704, 319] width 1409 height 638
type input "L"
click at [556, 428] on ion-list-header "Kies ticket" at bounding box center [704, 431] width 551 height 41
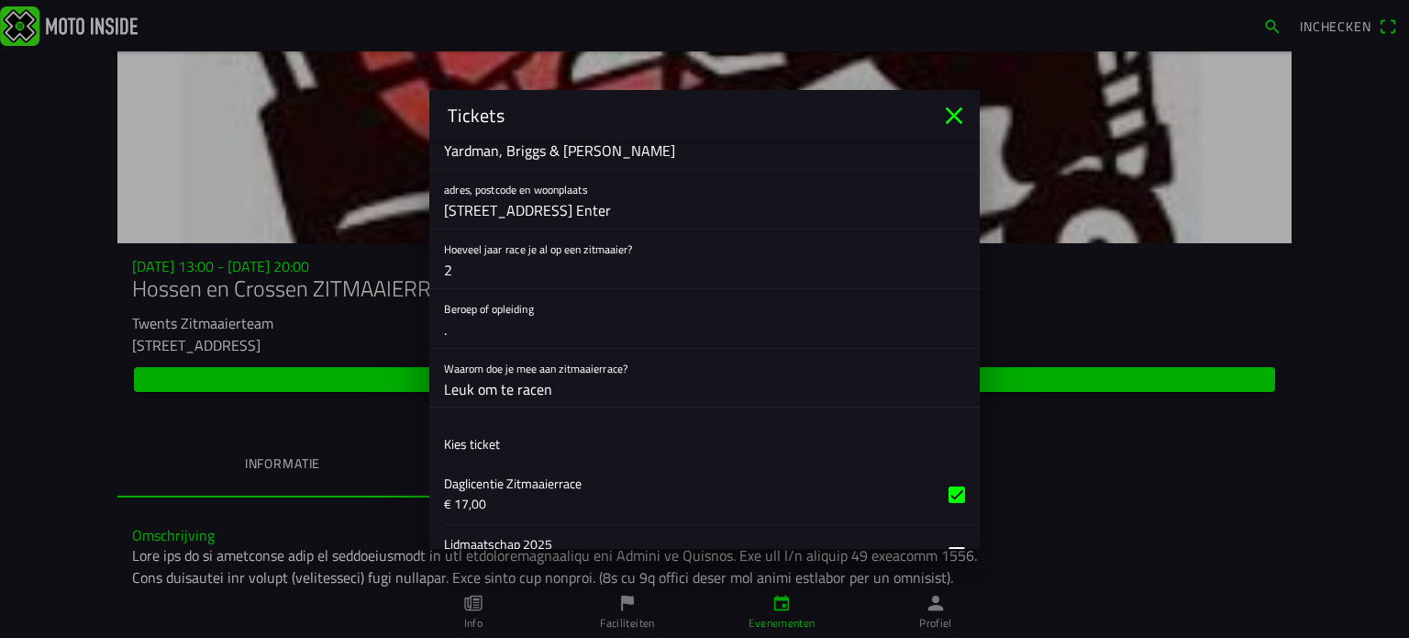
drag, startPoint x: 449, startPoint y: 382, endPoint x: 495, endPoint y: 392, distance: 47.9
click at [450, 382] on input "Leuk om te racen" at bounding box center [704, 389] width 521 height 37
type input "n"
type input "L"
type input "'"
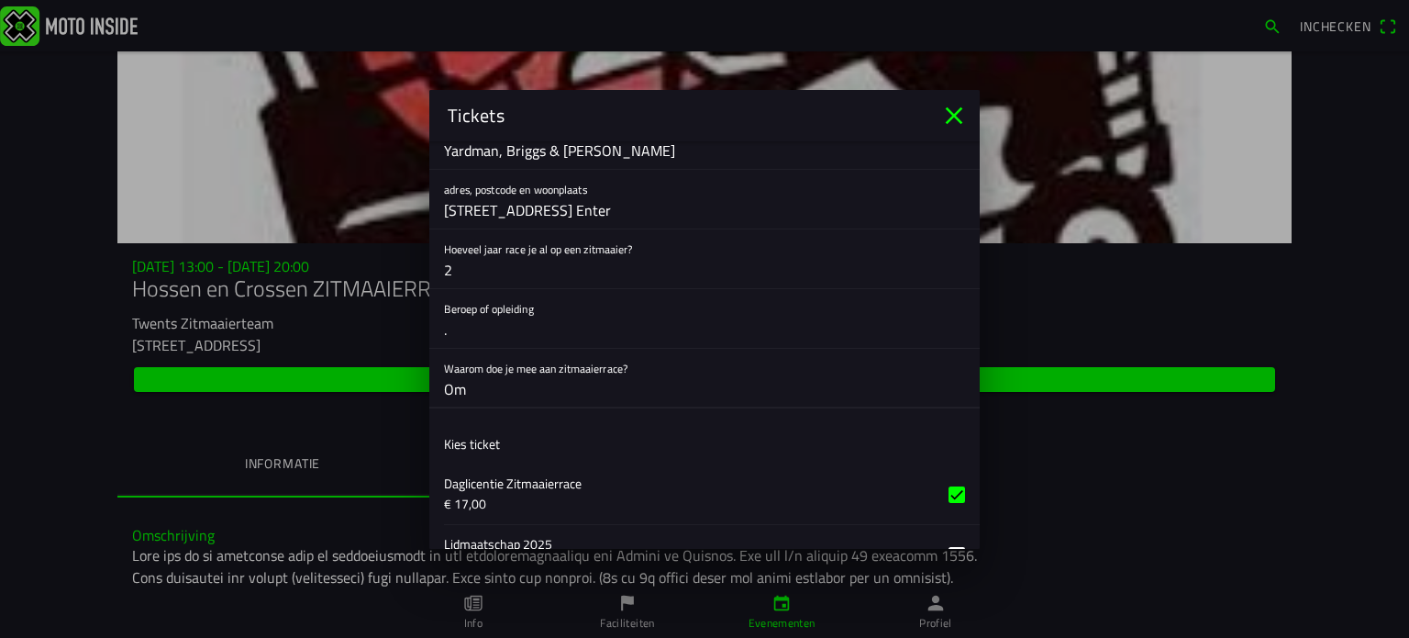
type input "O"
type input "L"
type input "'"
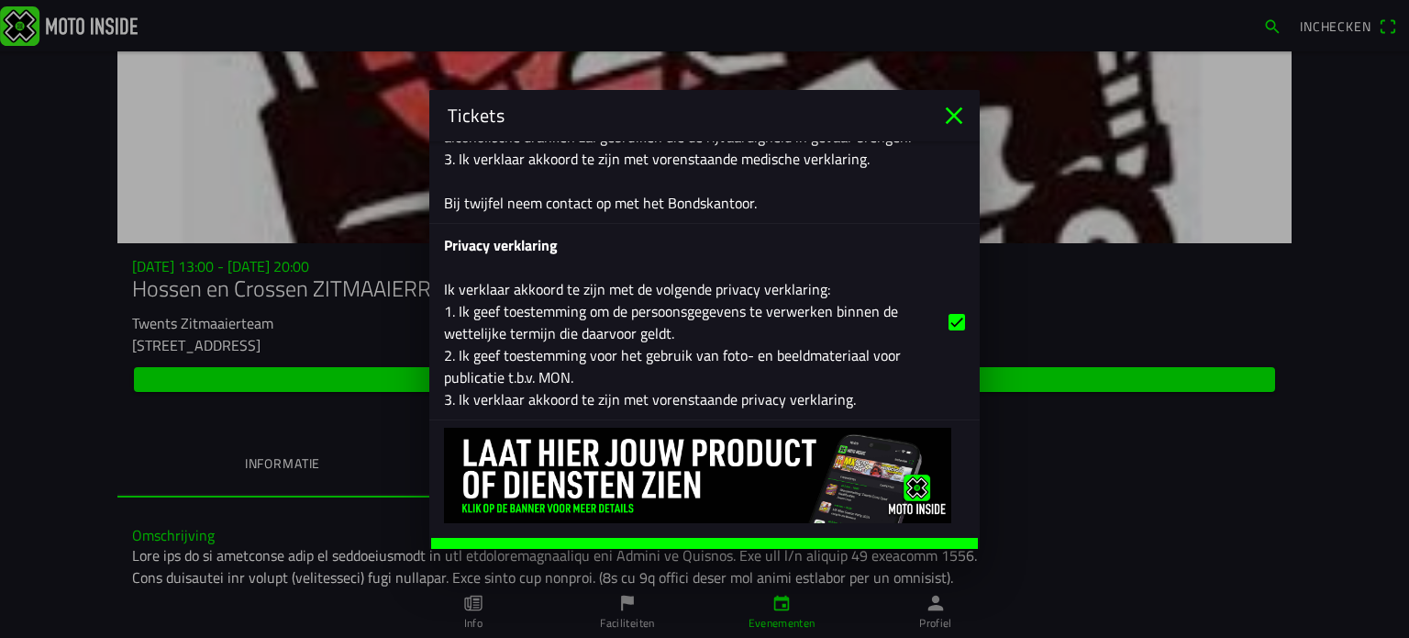
scroll to position [2799, 0]
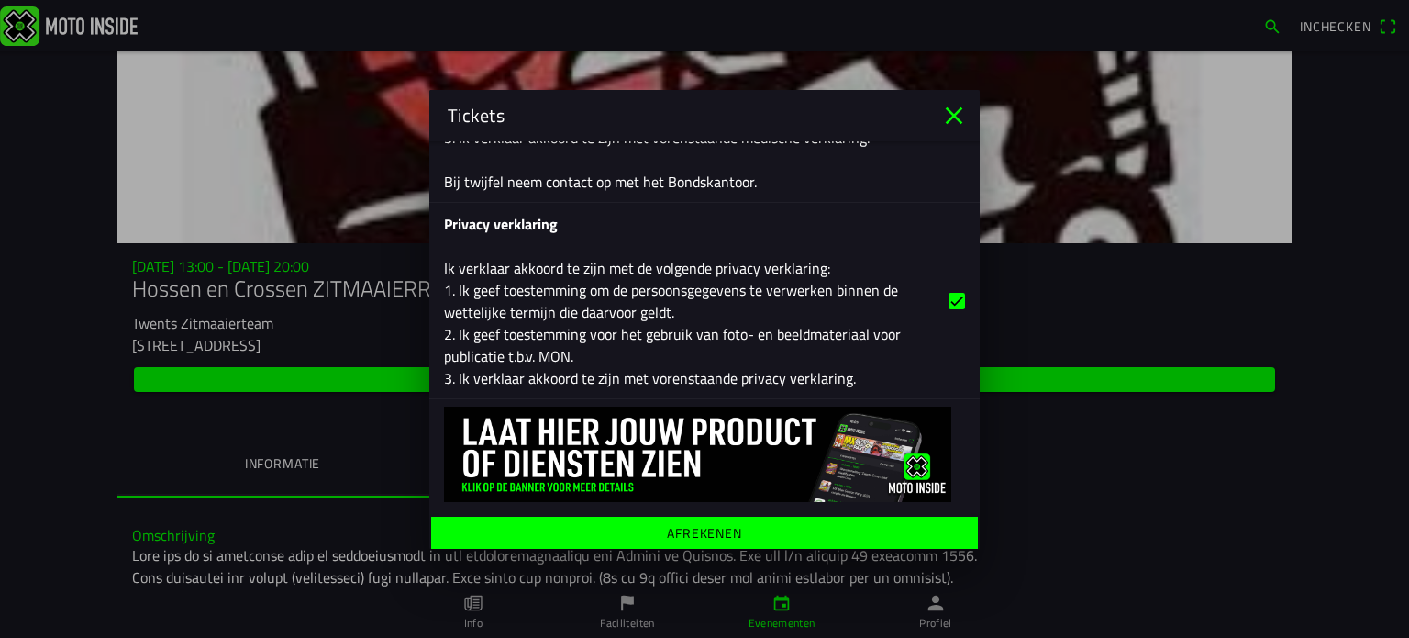
type input "."
click at [685, 526] on ion-label "Afrekenen" at bounding box center [704, 532] width 75 height 13
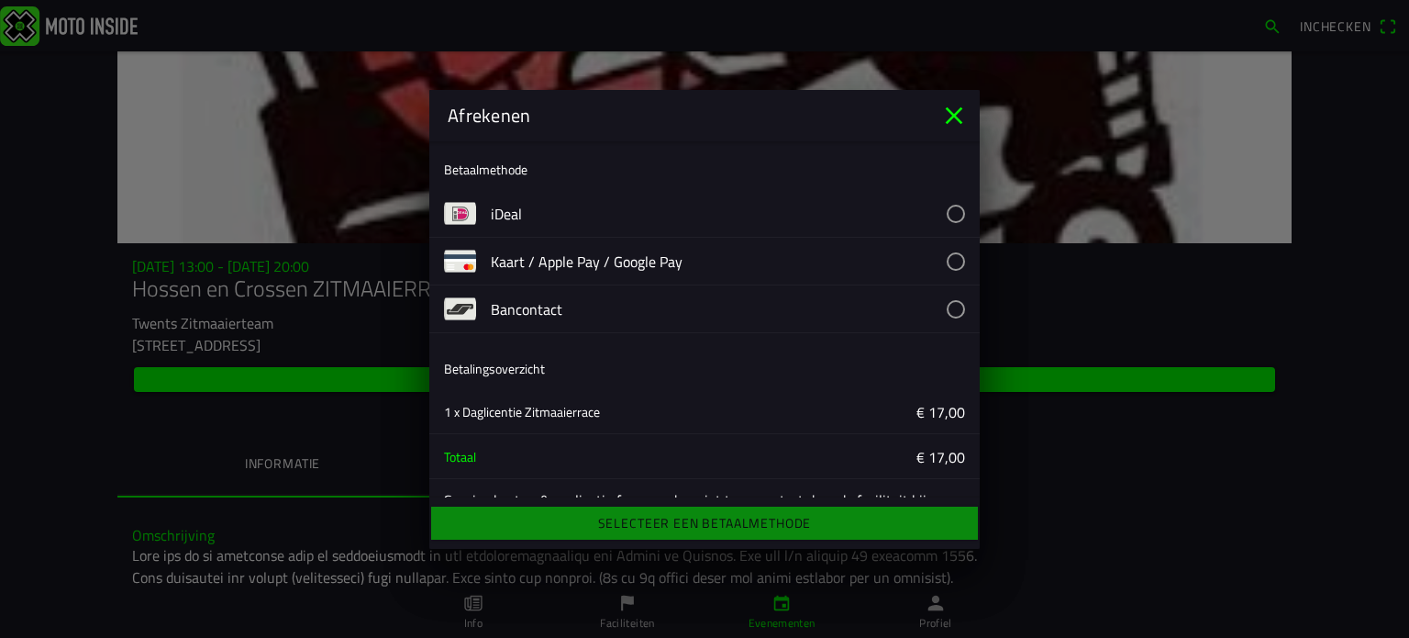
click at [522, 211] on button "button" at bounding box center [735, 213] width 489 height 47
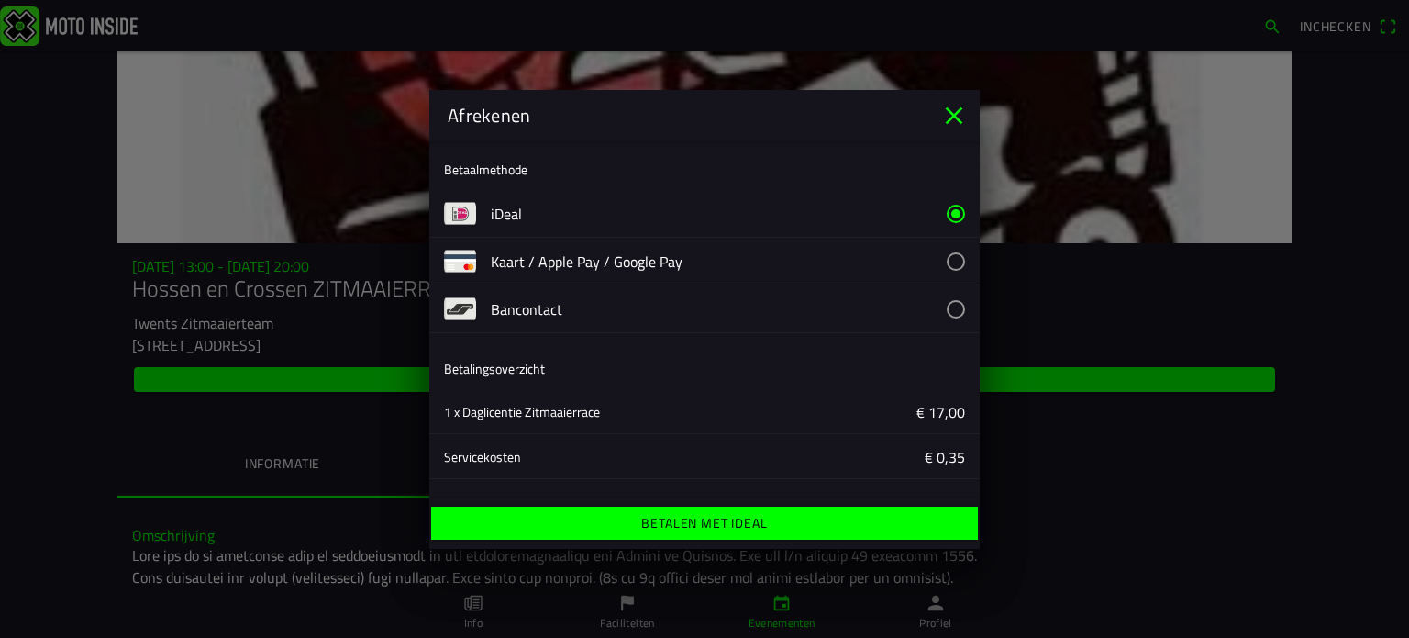
drag, startPoint x: 707, startPoint y: 517, endPoint x: 840, endPoint y: 506, distance: 133.6
click at [712, 518] on ion-label "Betalen met iDeal" at bounding box center [704, 523] width 126 height 13
